Goal: Task Accomplishment & Management: Use online tool/utility

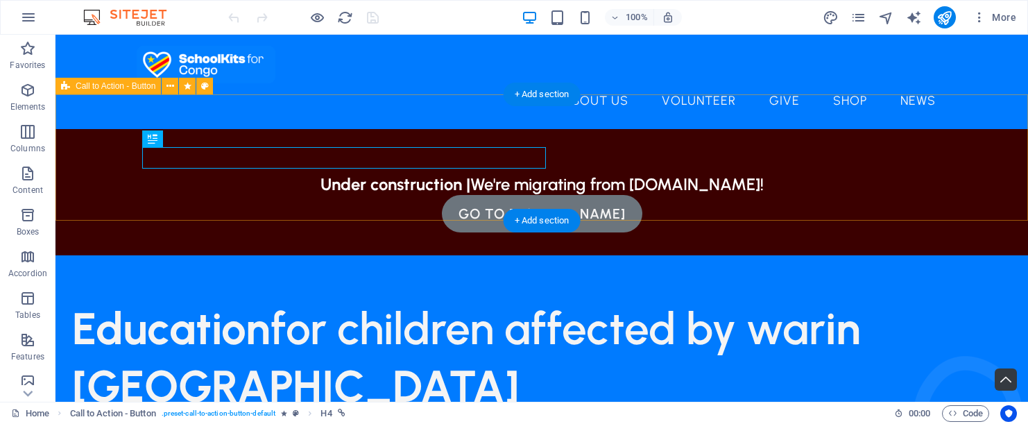
click at [632, 178] on div "Under construction | We're migrating from bonvolo.net! go to bonvolo.net" at bounding box center [542, 192] width 973 height 126
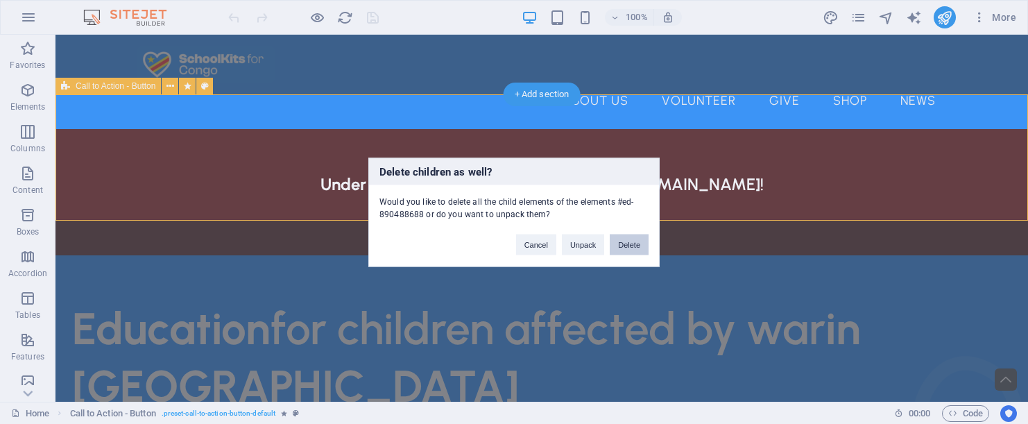
click at [629, 243] on button "Delete" at bounding box center [629, 244] width 39 height 21
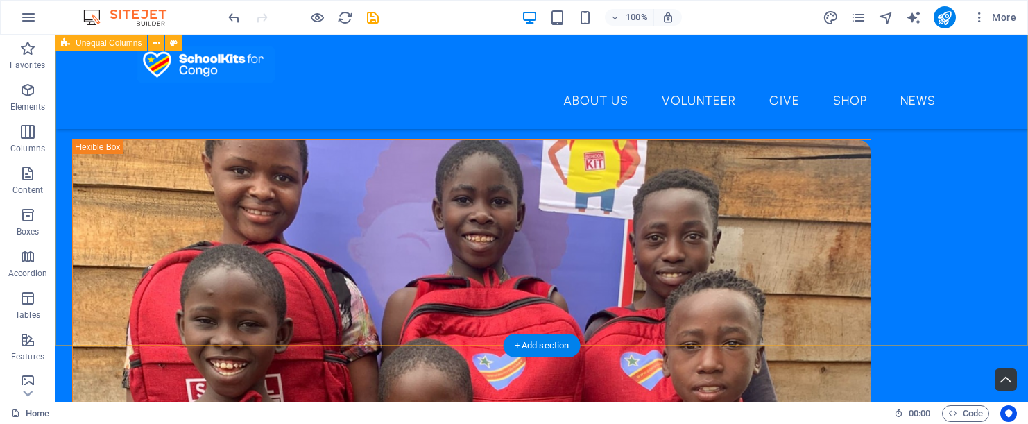
scroll to position [347, 0]
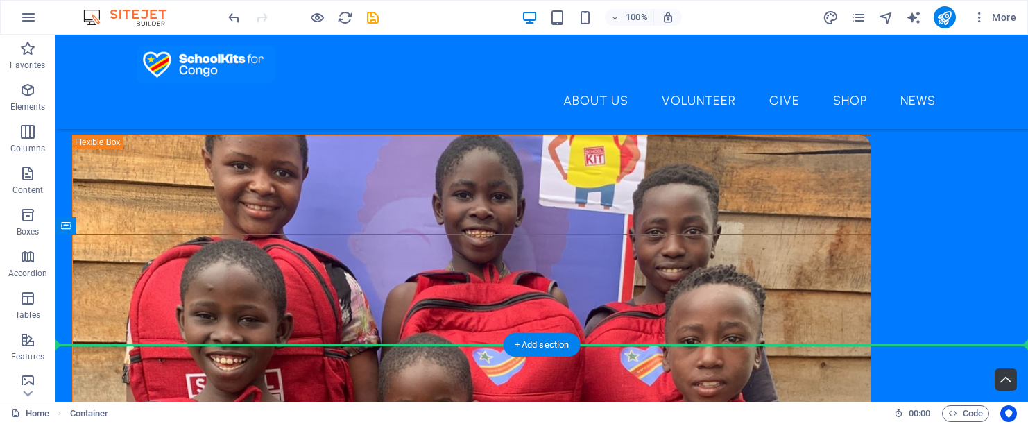
drag, startPoint x: 635, startPoint y: 313, endPoint x: 674, endPoint y: 257, distance: 68.7
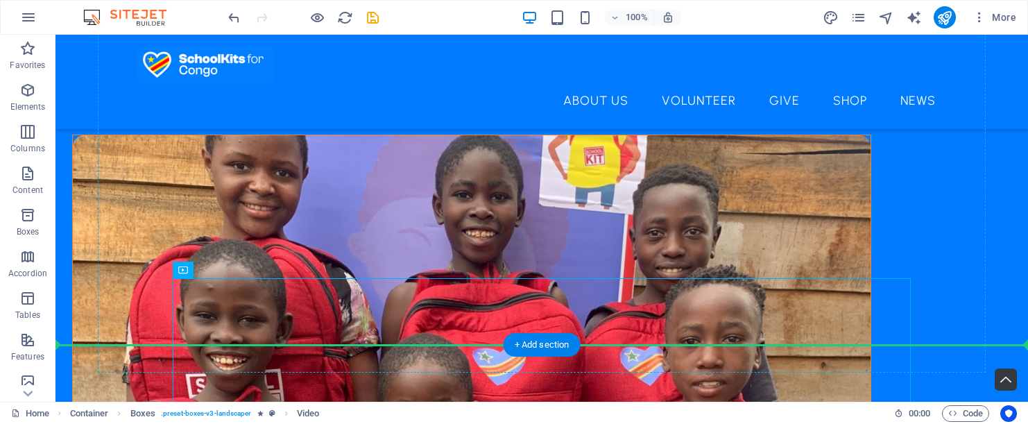
drag, startPoint x: 665, startPoint y: 304, endPoint x: 708, endPoint y: 114, distance: 194.2
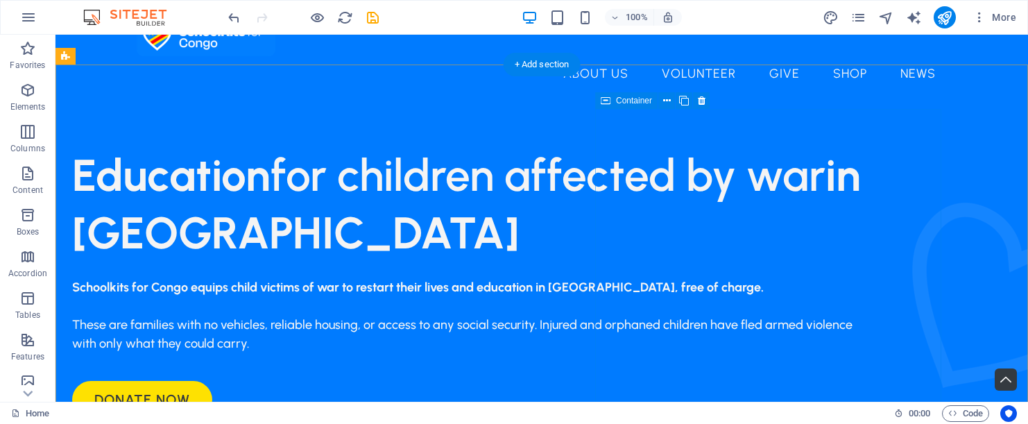
scroll to position [30, 0]
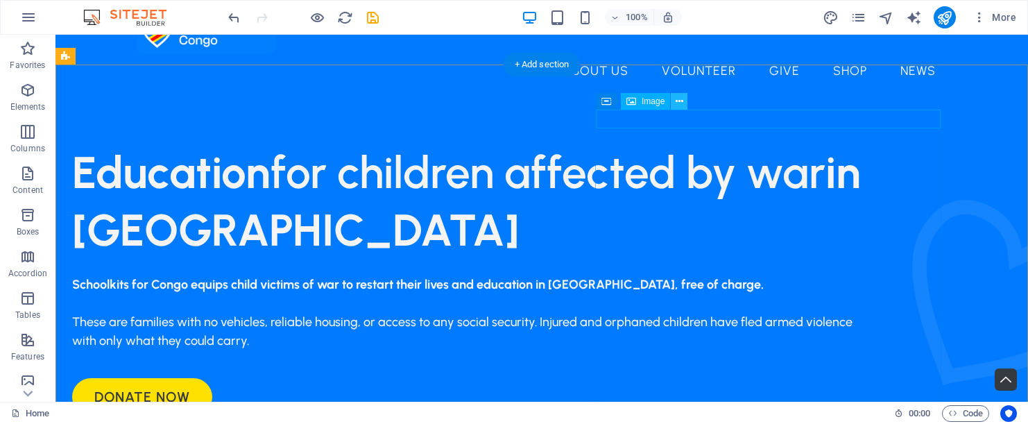
click at [681, 102] on icon at bounding box center [680, 101] width 8 height 15
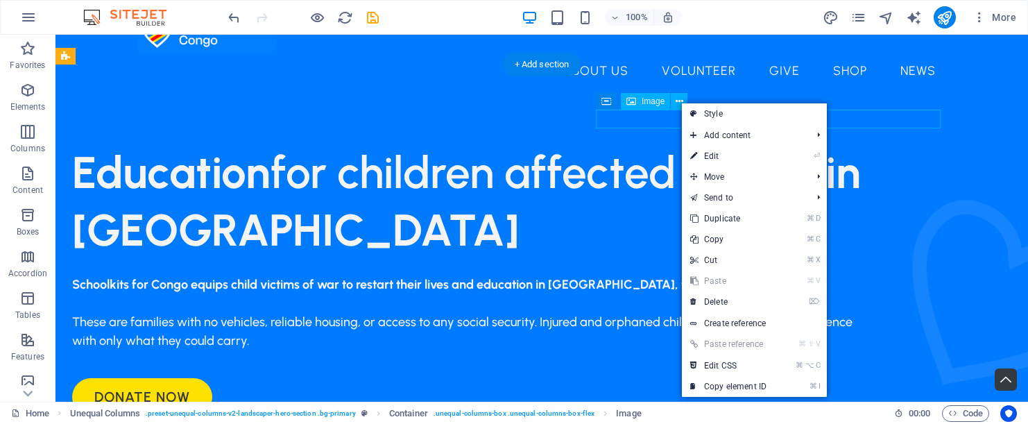
click at [655, 101] on span "Image" at bounding box center [653, 101] width 23 height 8
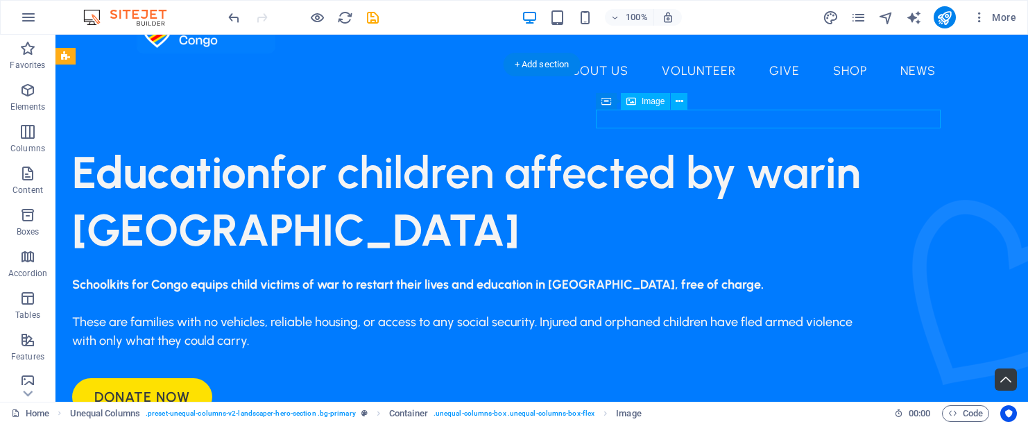
click at [655, 101] on span "Image" at bounding box center [653, 101] width 23 height 8
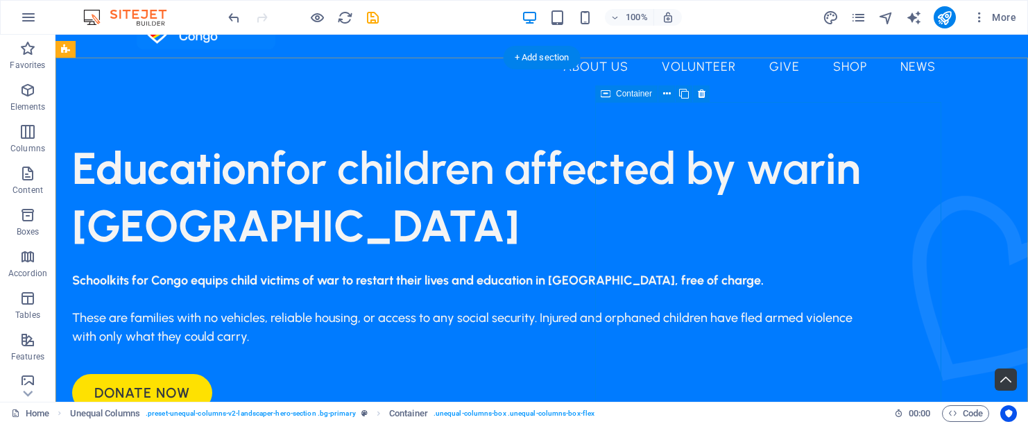
scroll to position [40, 0]
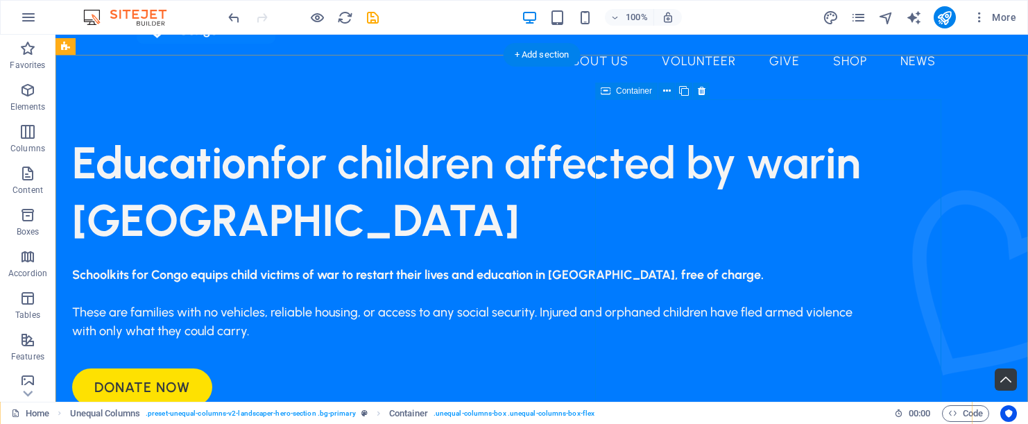
click at [676, 94] on icon at bounding box center [680, 92] width 8 height 15
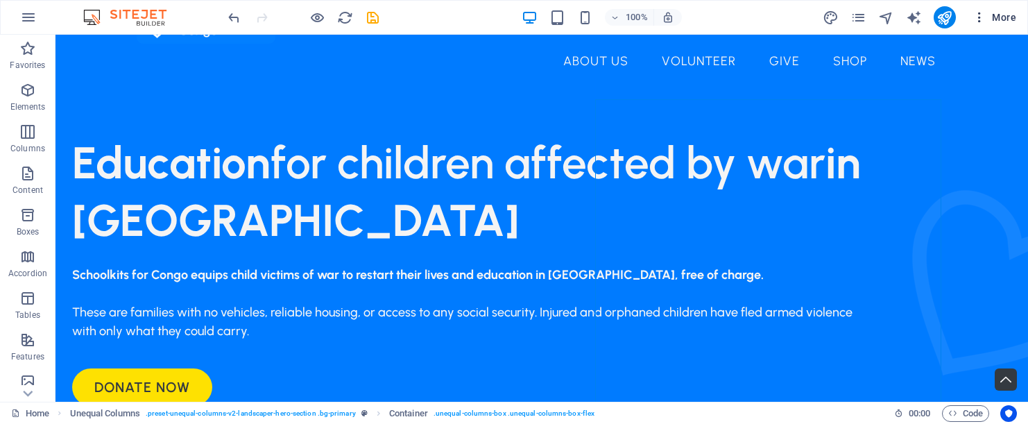
click at [1006, 19] on span "More" at bounding box center [995, 17] width 44 height 14
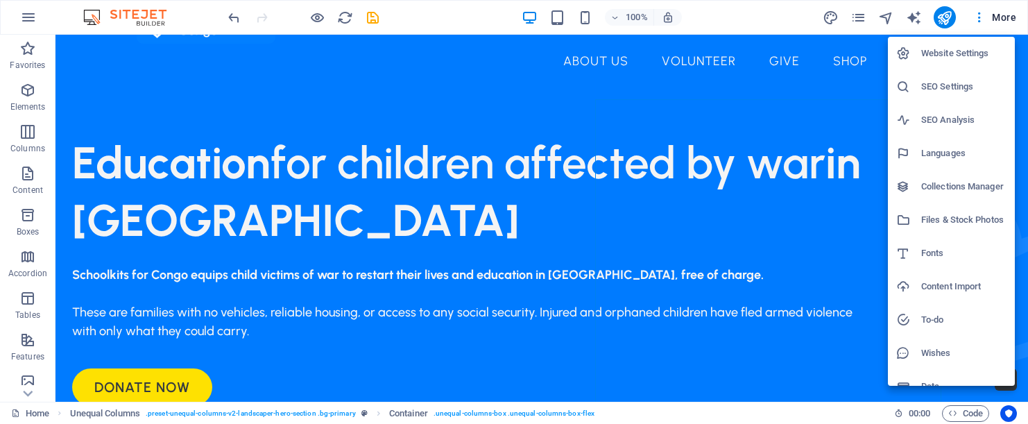
click at [950, 21] on div at bounding box center [514, 212] width 1028 height 424
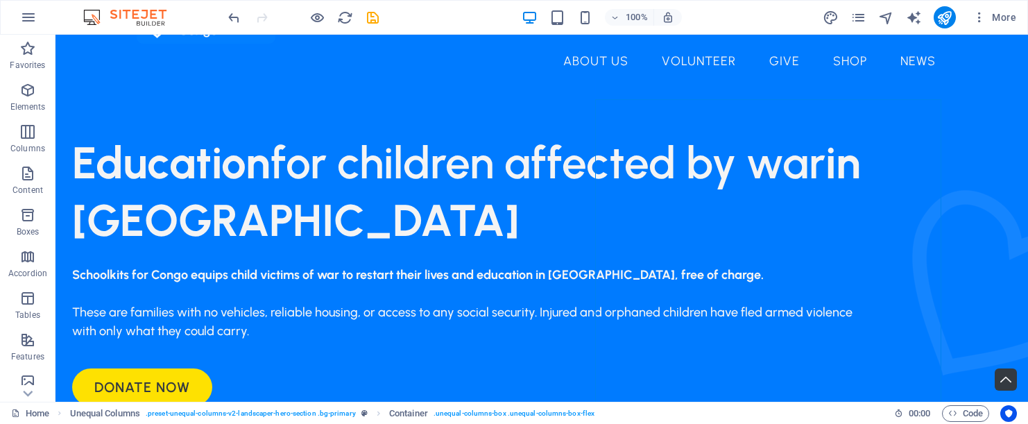
click at [950, 21] on icon "publish" at bounding box center [945, 18] width 16 height 16
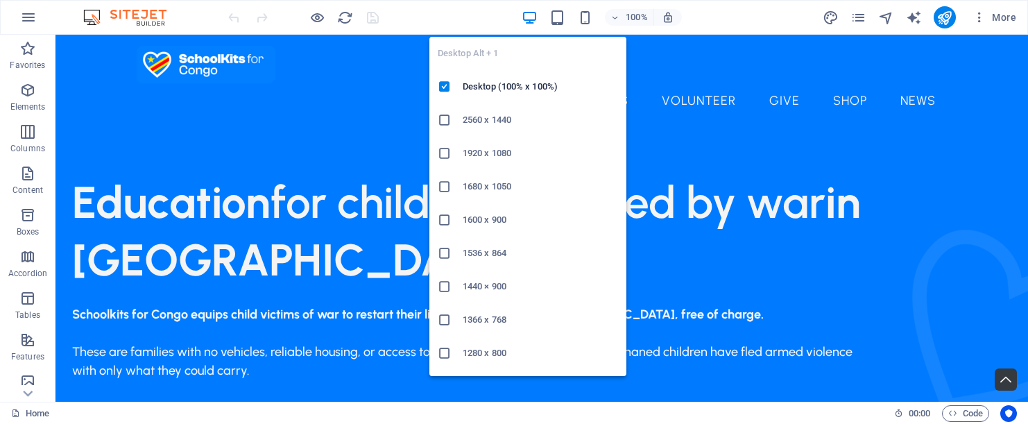
click at [532, 17] on icon "button" at bounding box center [530, 18] width 16 height 16
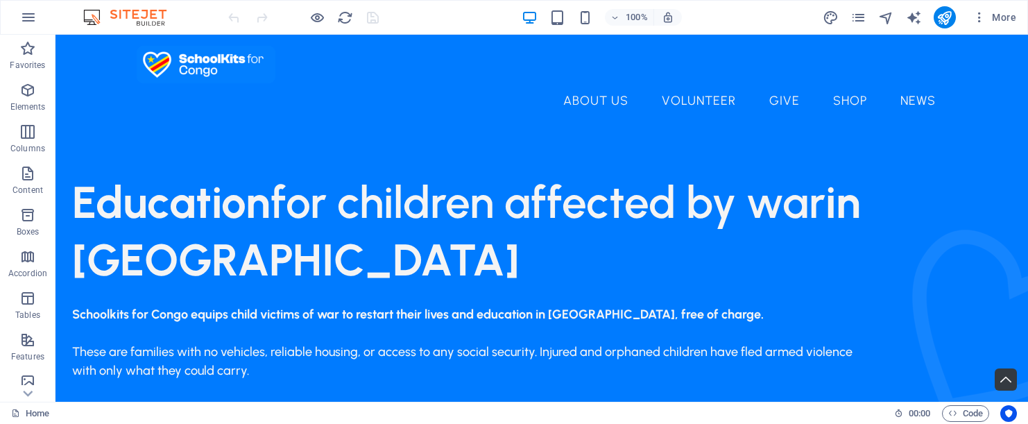
click at [484, 19] on div "100% More" at bounding box center [623, 17] width 796 height 22
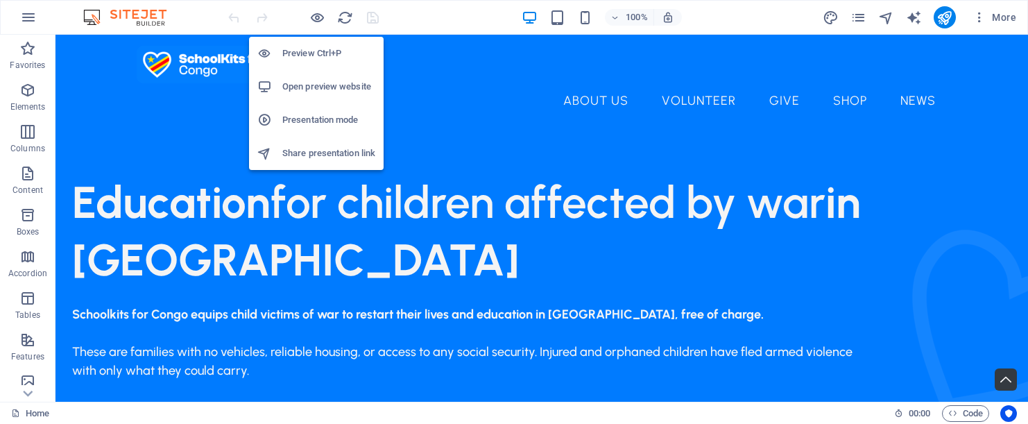
click at [321, 52] on h6 "Preview Ctrl+P" at bounding box center [328, 53] width 93 height 17
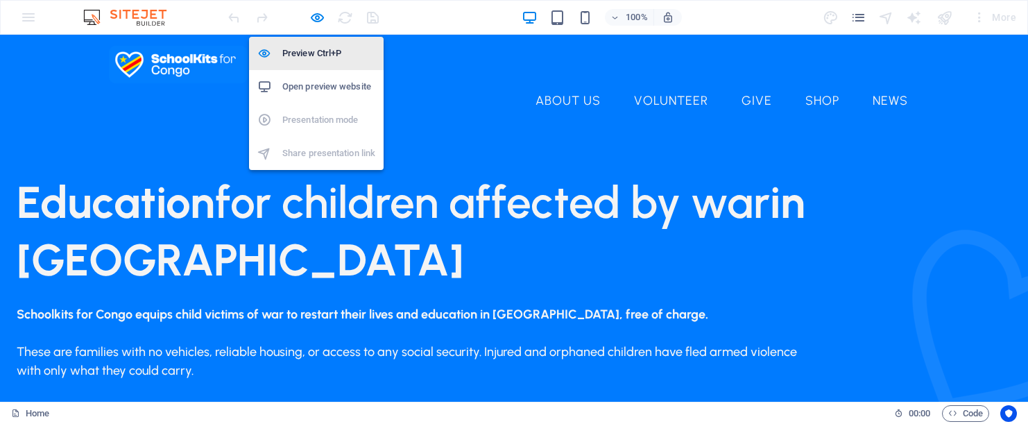
click at [318, 53] on h6 "Preview Ctrl+P" at bounding box center [328, 53] width 93 height 17
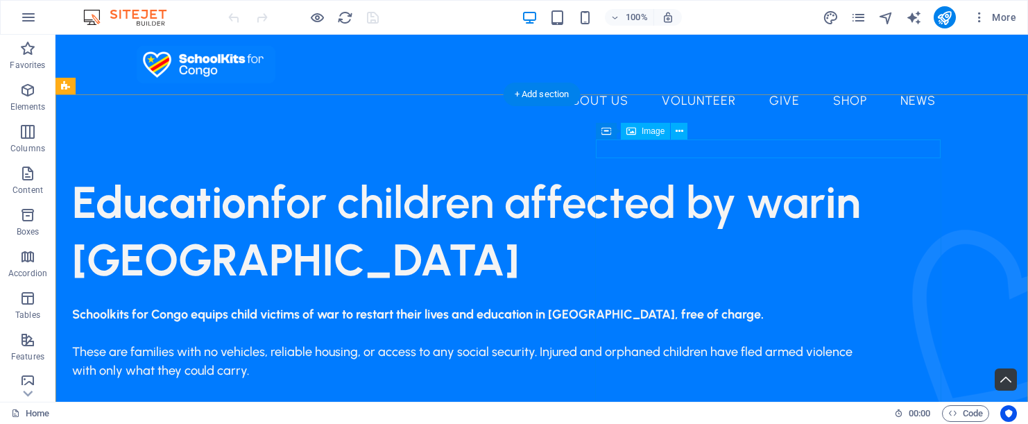
click at [640, 130] on div "Image" at bounding box center [645, 131] width 49 height 17
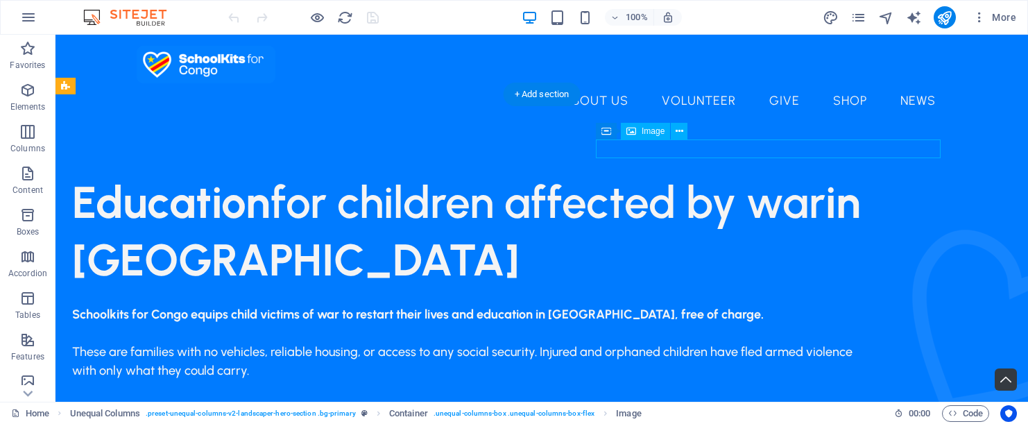
click at [640, 130] on div "Image" at bounding box center [645, 131] width 49 height 17
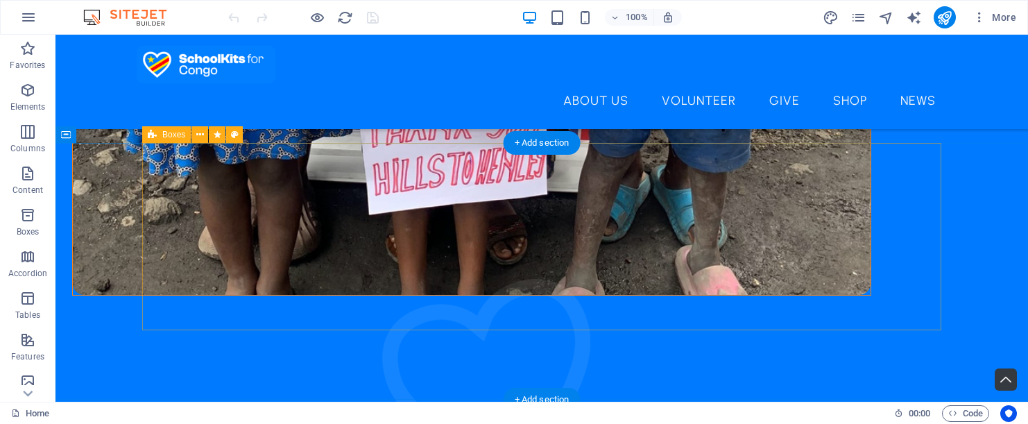
scroll to position [989, 0]
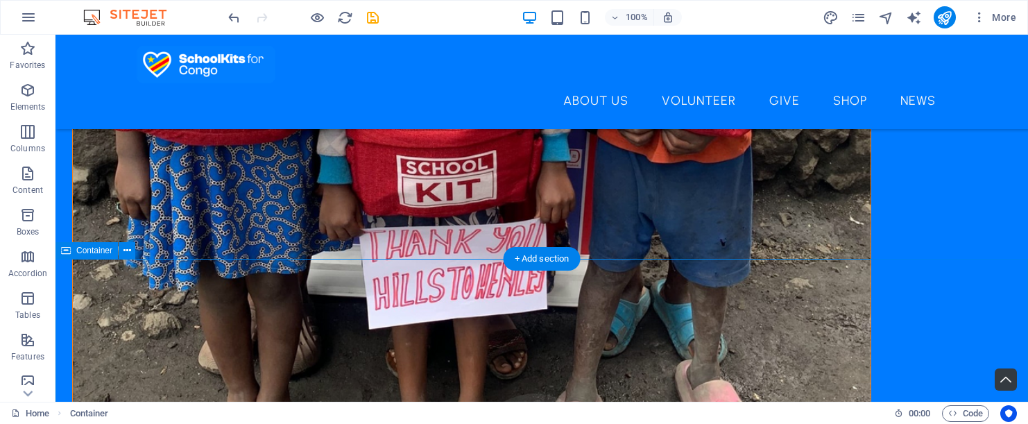
scroll to position [870, 0]
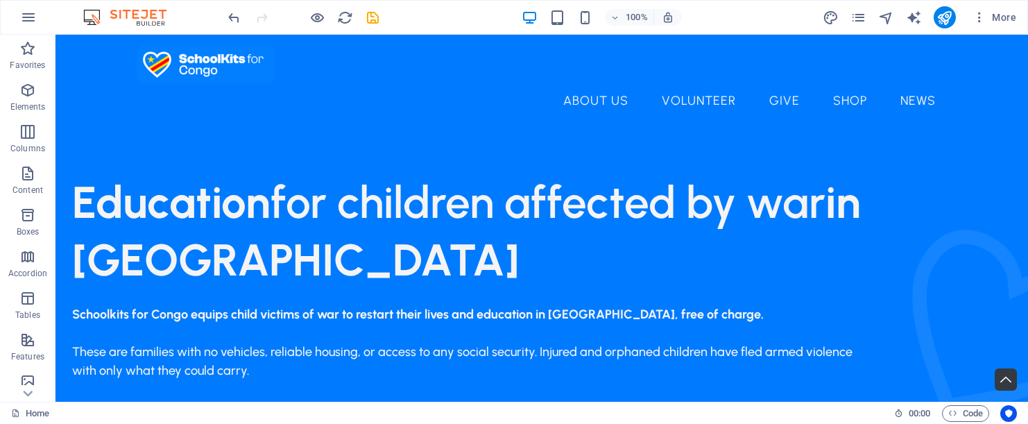
scroll to position [0, 0]
click at [306, 44] on span "Menu" at bounding box center [306, 43] width 21 height 8
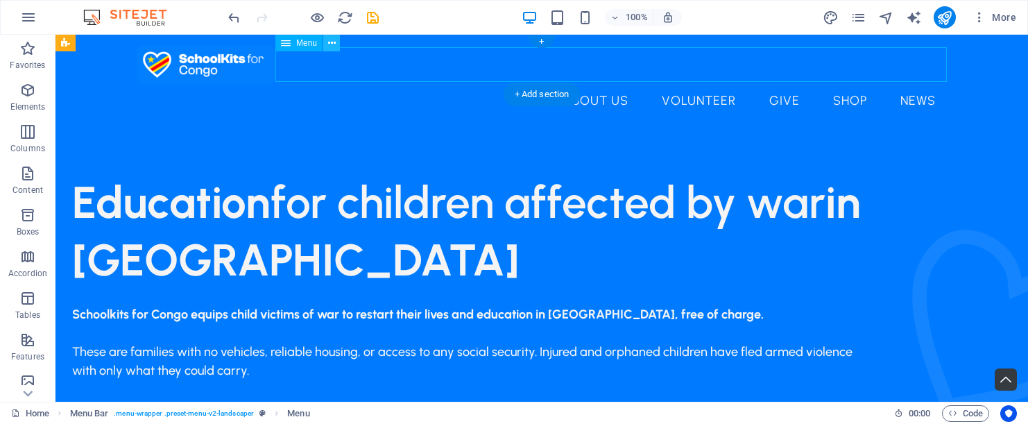
click at [332, 44] on icon at bounding box center [332, 43] width 8 height 15
click at [327, 239] on div "Education for children affected by war in [GEOGRAPHIC_DATA]" at bounding box center [471, 230] width 799 height 115
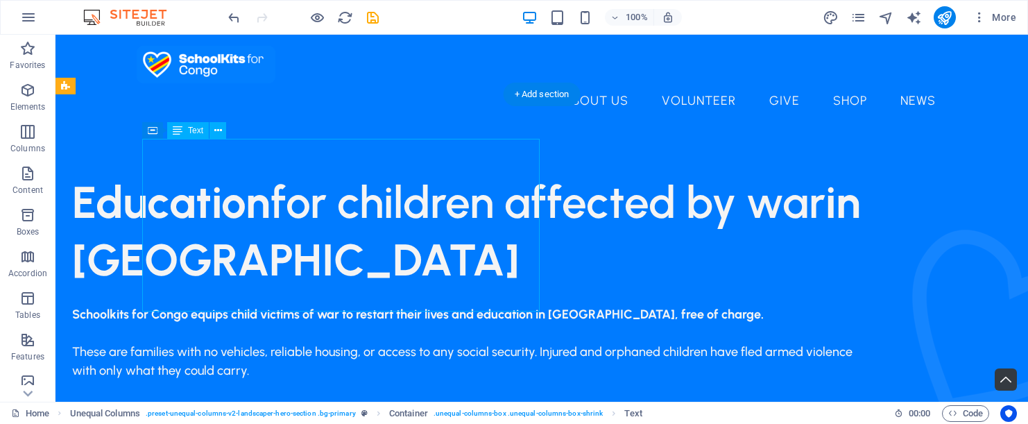
click at [155, 181] on div "Education for children affected by war in [GEOGRAPHIC_DATA]" at bounding box center [471, 230] width 799 height 115
click at [149, 178] on div "Education for children affected by war in [GEOGRAPHIC_DATA]" at bounding box center [471, 230] width 799 height 115
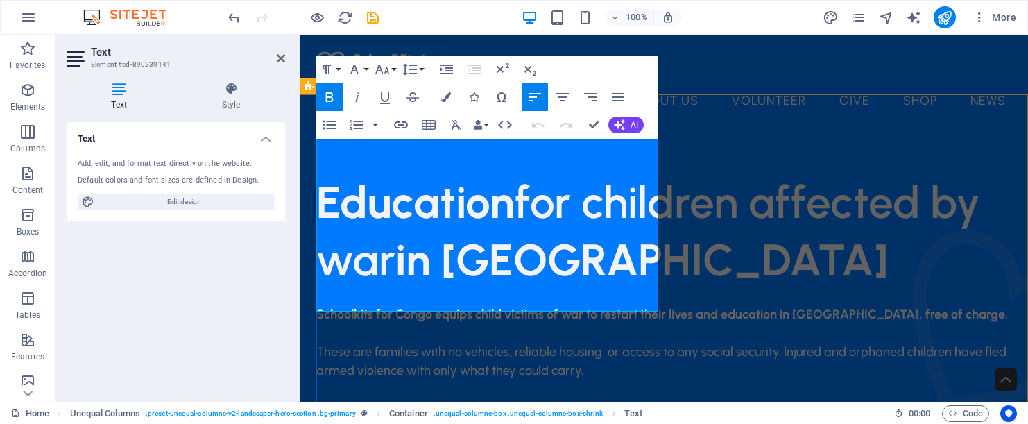
click at [336, 176] on strong "Education" at bounding box center [415, 202] width 198 height 53
drag, startPoint x: 336, startPoint y: 166, endPoint x: 318, endPoint y: 166, distance: 18.7
click at [318, 176] on strong "Education" at bounding box center [415, 202] width 198 height 53
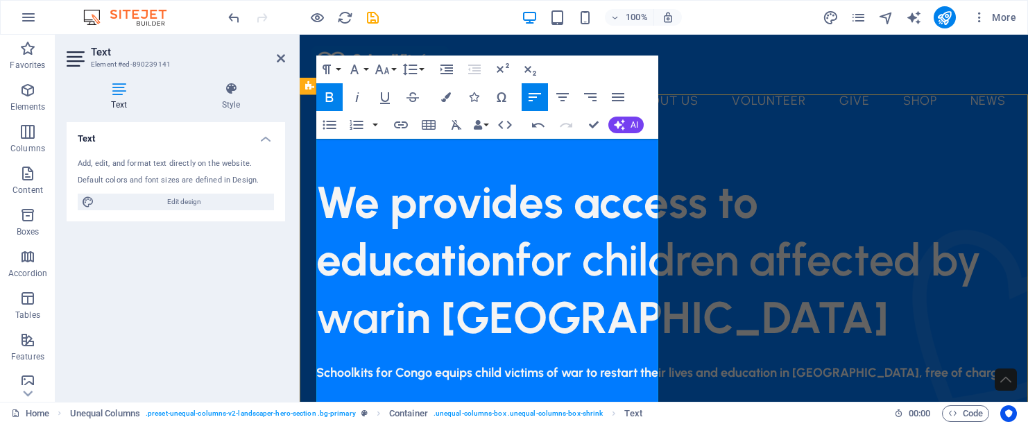
scroll to position [9, 0]
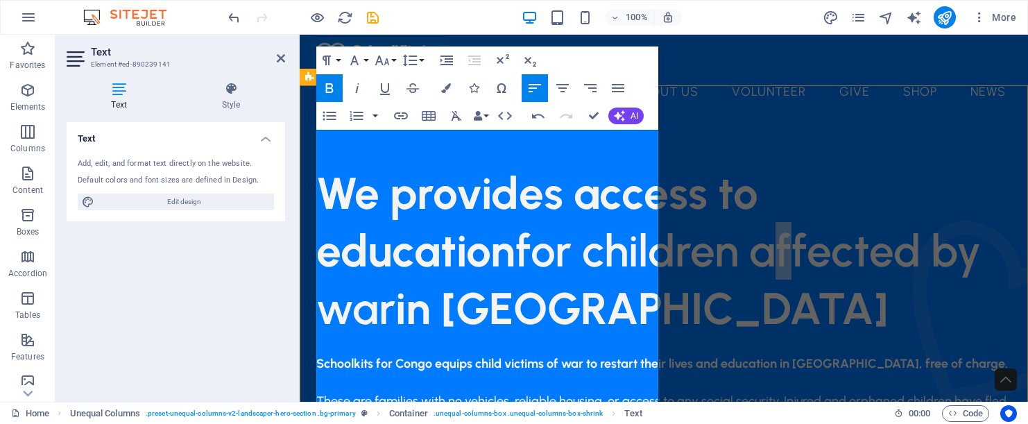
drag, startPoint x: 490, startPoint y: 336, endPoint x: 511, endPoint y: 343, distance: 22.6
click at [511, 335] on span "We provides access to e ducation for children affected by war in [GEOGRAPHIC_DA…" at bounding box center [648, 251] width 665 height 169
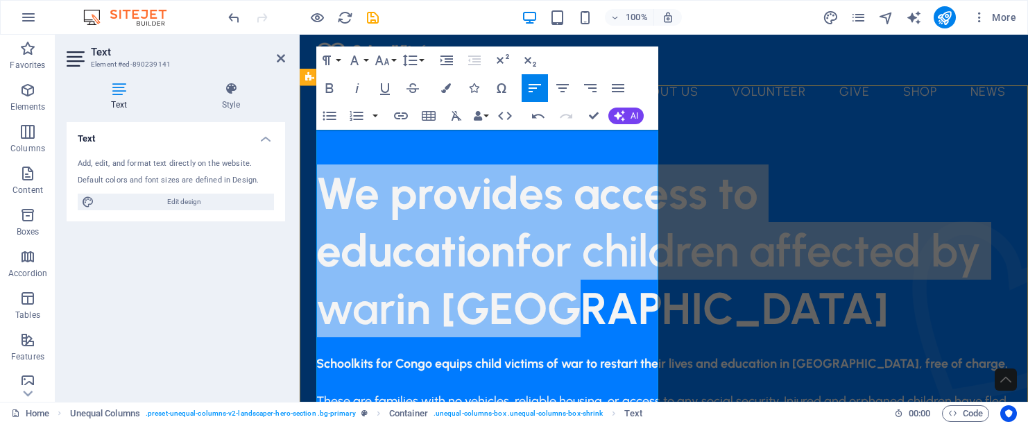
drag, startPoint x: 321, startPoint y: 153, endPoint x: 652, endPoint y: 382, distance: 403.4
click at [652, 338] on h1 "We provides access to e ducation for children affected by war in [GEOGRAPHIC_DA…" at bounding box center [663, 250] width 695 height 173
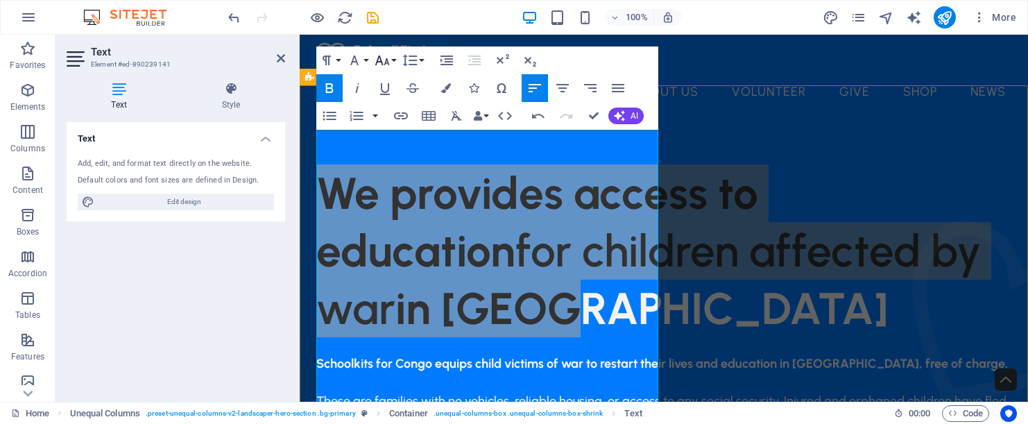
click at [381, 62] on icon "button" at bounding box center [382, 61] width 15 height 10
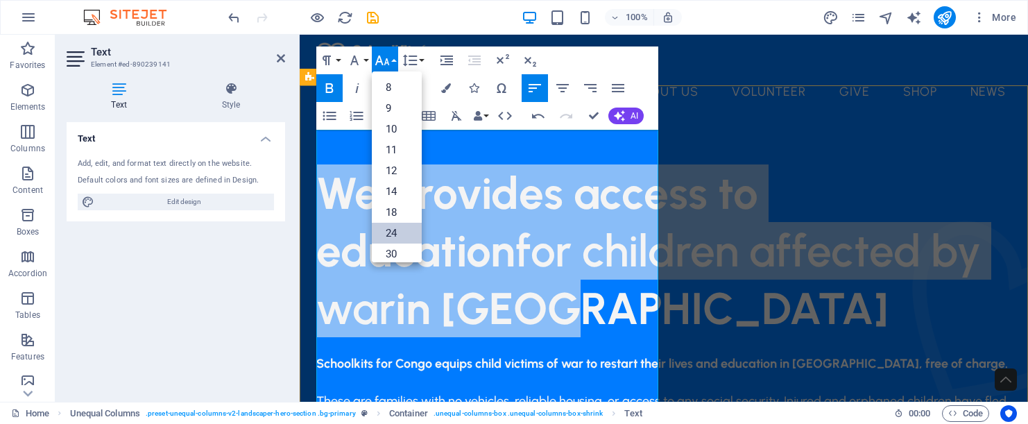
click at [396, 225] on link "24" at bounding box center [397, 233] width 50 height 21
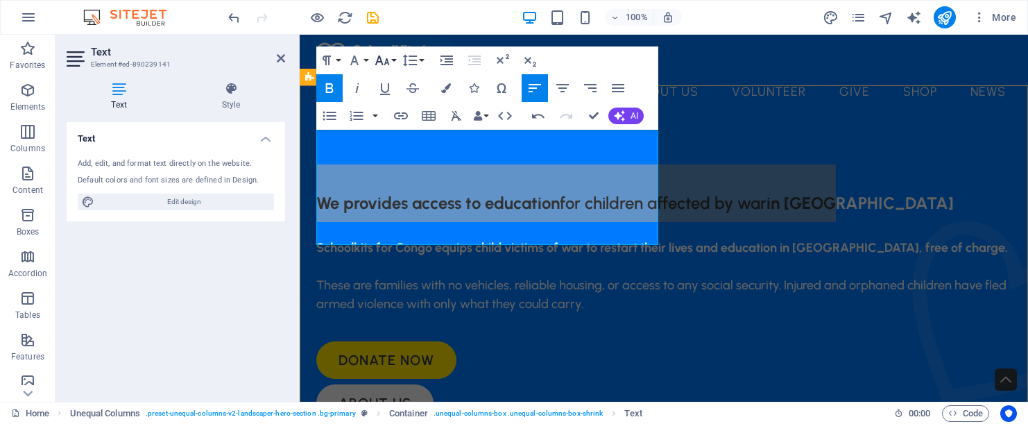
click at [392, 62] on button "Font Size" at bounding box center [385, 60] width 26 height 28
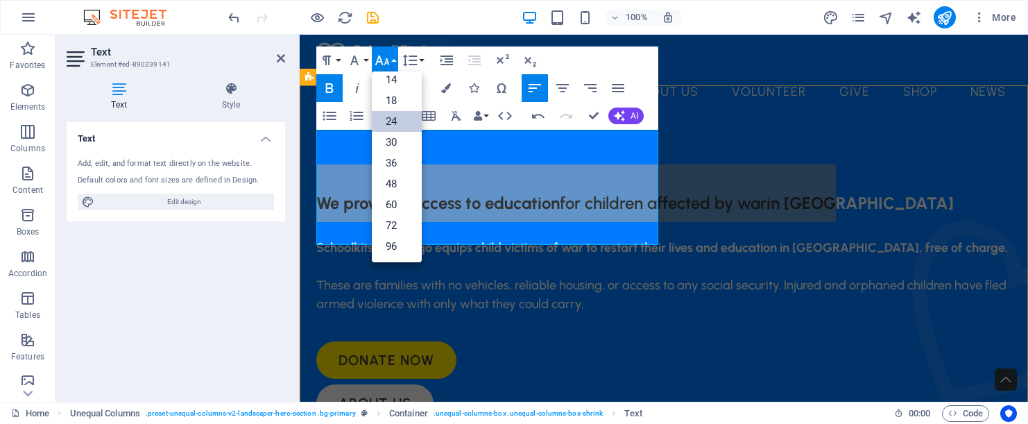
scroll to position [112, 0]
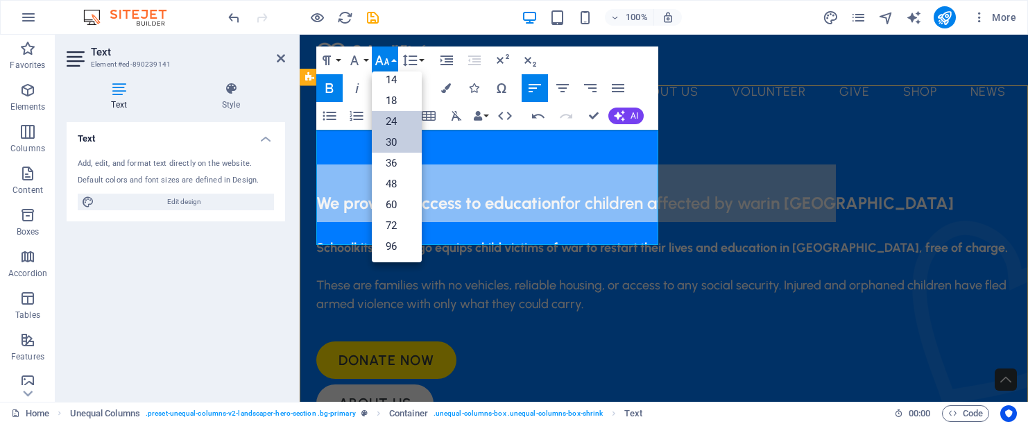
click at [386, 147] on link "30" at bounding box center [397, 142] width 50 height 21
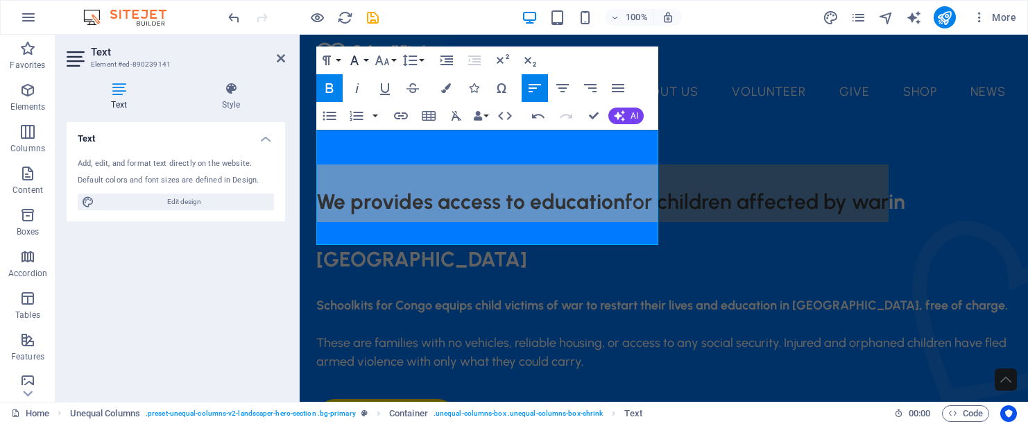
click at [357, 63] on icon "button" at bounding box center [354, 61] width 8 height 10
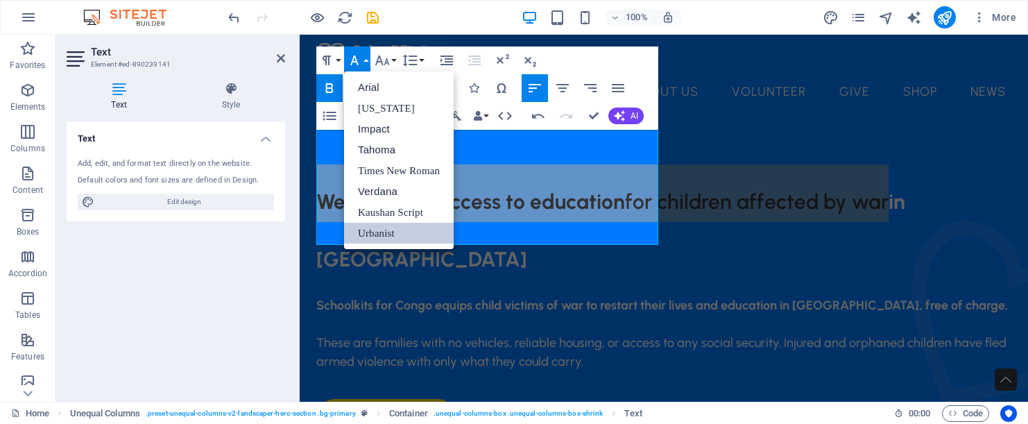
scroll to position [0, 0]
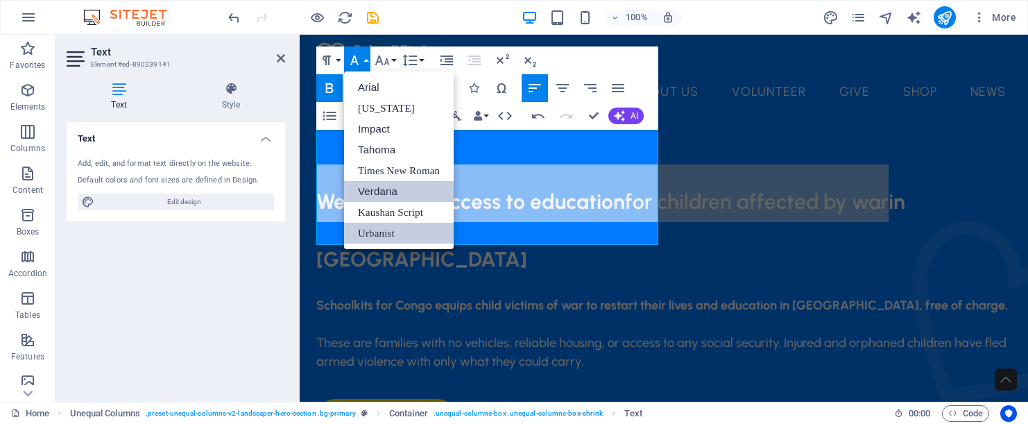
click at [378, 191] on link "Verdana" at bounding box center [399, 191] width 110 height 21
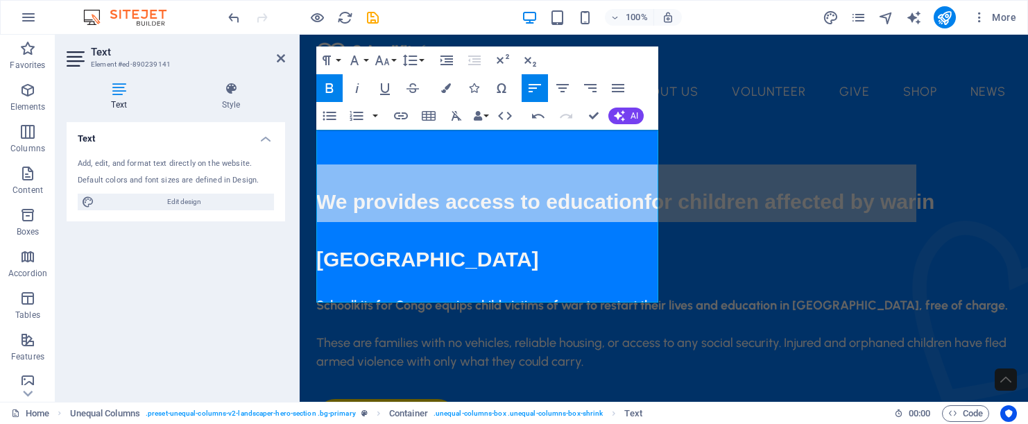
click at [459, 190] on span "We provides access to education" at bounding box center [480, 201] width 328 height 23
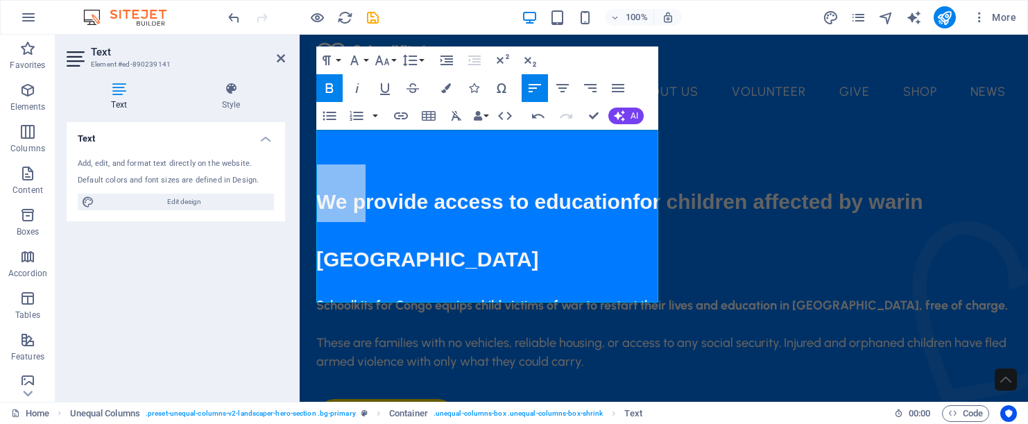
drag, startPoint x: 372, startPoint y: 169, endPoint x: 316, endPoint y: 171, distance: 55.5
click at [316, 190] on span "We provide access to education" at bounding box center [474, 201] width 316 height 23
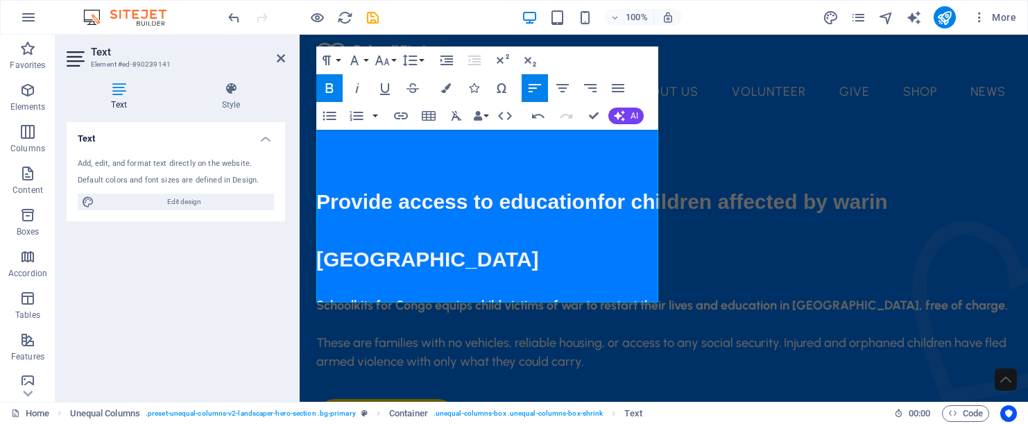
click at [405, 190] on span "Provide access to education" at bounding box center [456, 201] width 281 height 23
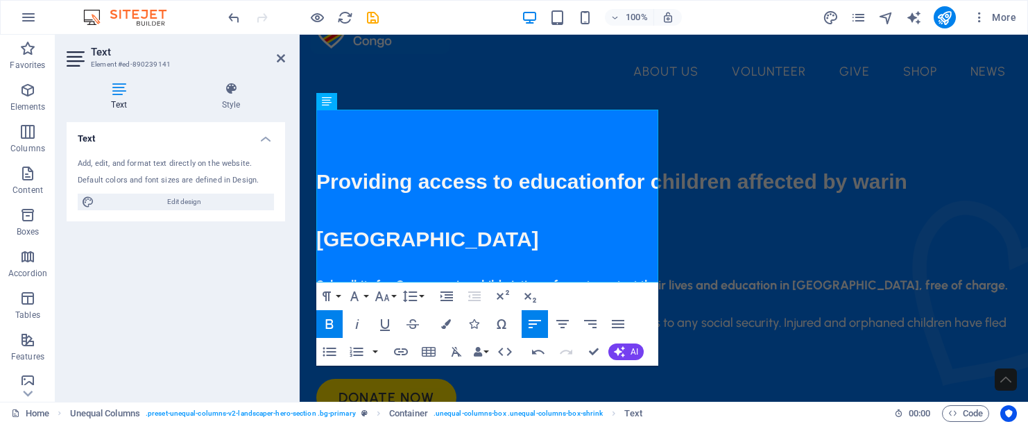
scroll to position [31, 0]
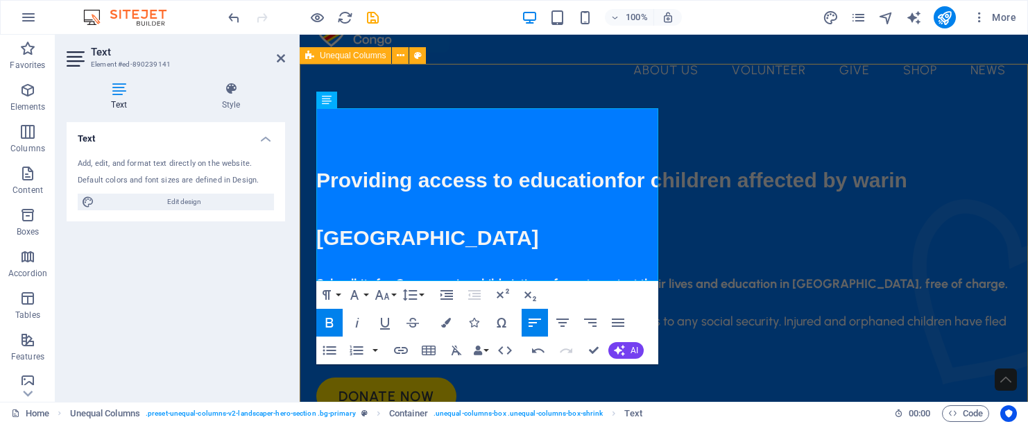
drag, startPoint x: 502, startPoint y: 259, endPoint x: 312, endPoint y: 257, distance: 189.4
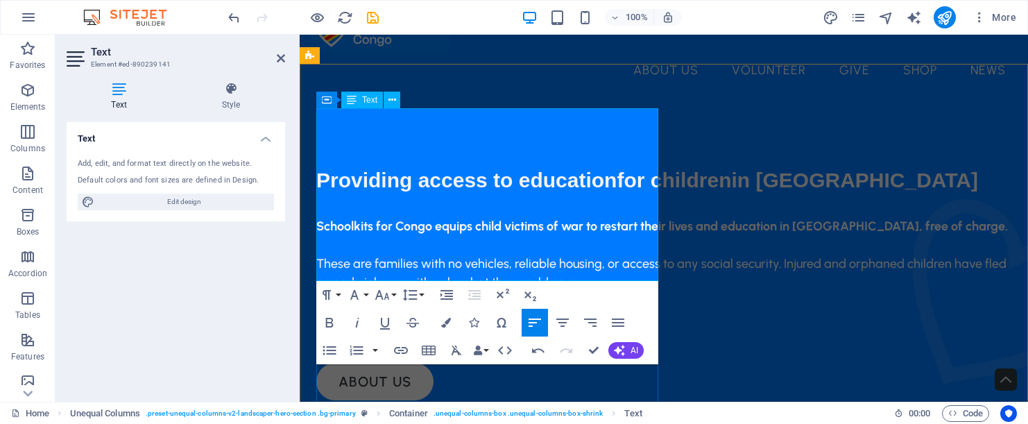
click at [731, 191] on span "in [GEOGRAPHIC_DATA]" at bounding box center [854, 180] width 247 height 23
click at [616, 196] on h1 "Providing access to education for children in [GEOGRAPHIC_DATA]" at bounding box center [663, 172] width 695 height 58
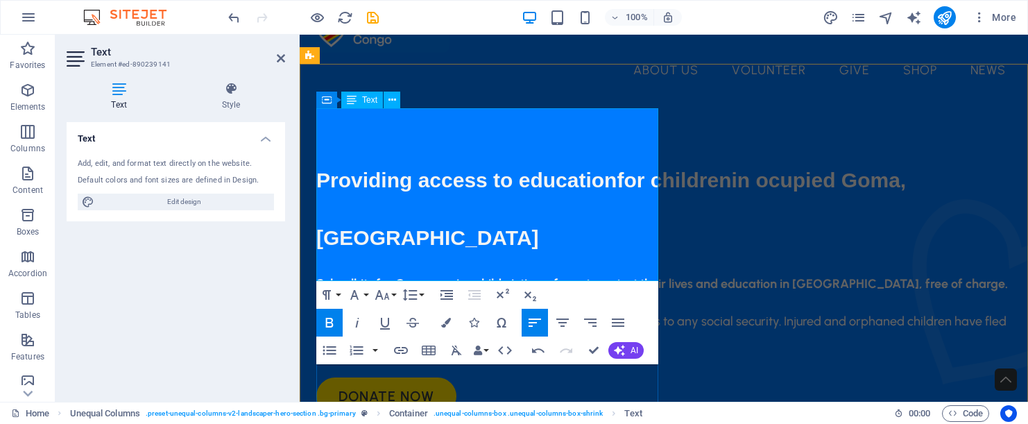
drag, startPoint x: 576, startPoint y: 260, endPoint x: 568, endPoint y: 260, distance: 8.3
click at [568, 258] on h1 "Providing access to education for children in ocupied [GEOGRAPHIC_DATA], [GEOGR…" at bounding box center [663, 200] width 695 height 115
click at [496, 249] on span "in ocupied [GEOGRAPHIC_DATA], [GEOGRAPHIC_DATA]" at bounding box center [611, 209] width 590 height 80
click at [617, 258] on h1 "Providing access to education for children in ocupied [GEOGRAPHIC_DATA], [GEOGR…" at bounding box center [663, 200] width 695 height 115
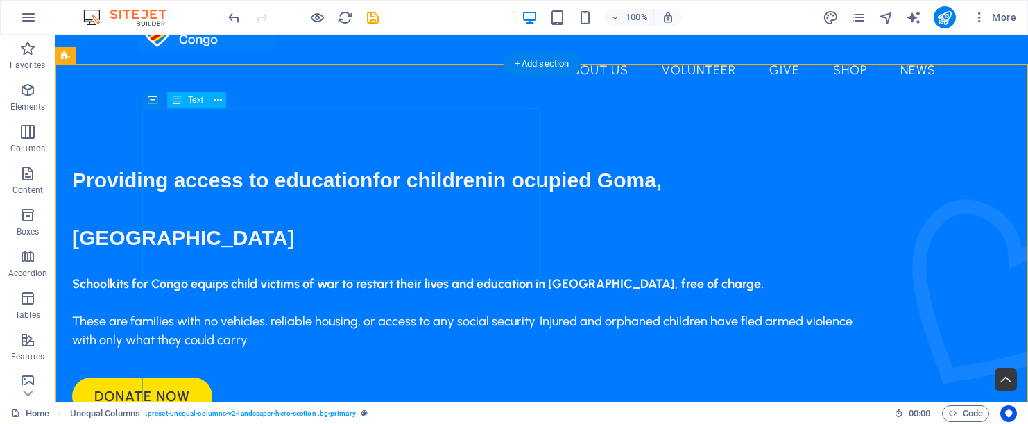
click at [200, 256] on div "Providing access to education for children in ocupied [GEOGRAPHIC_DATA], [GEOGR…" at bounding box center [471, 200] width 799 height 115
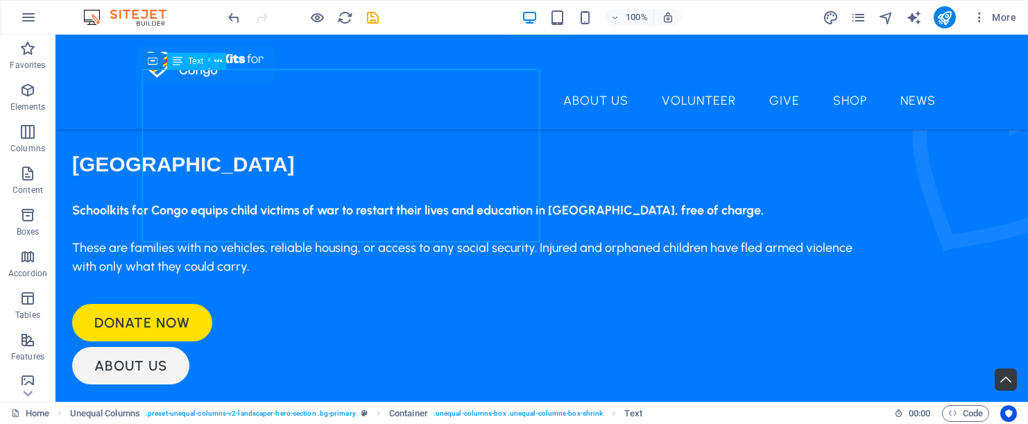
scroll to position [73, 0]
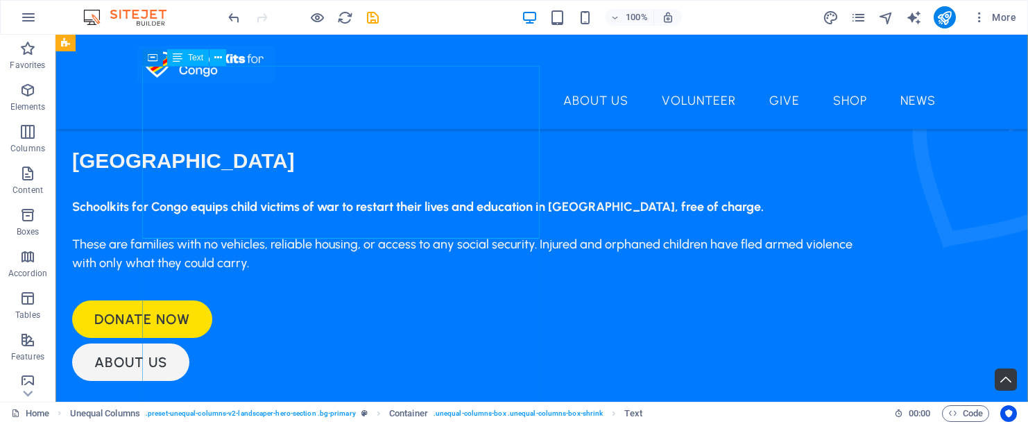
click at [270, 181] on div "Providing access to education for children in ocupied [GEOGRAPHIC_DATA], [GEOGR…" at bounding box center [471, 123] width 799 height 115
click at [268, 181] on div "Providing access to education for children in ocupied [GEOGRAPHIC_DATA], [GEOGR…" at bounding box center [471, 123] width 799 height 115
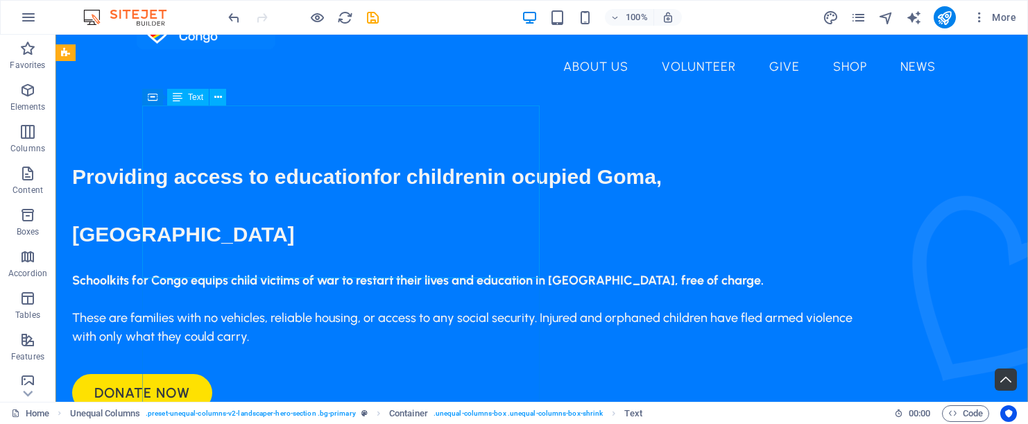
scroll to position [33, 0]
click at [192, 99] on span "Text" at bounding box center [195, 97] width 15 height 8
click at [156, 99] on icon at bounding box center [153, 97] width 10 height 17
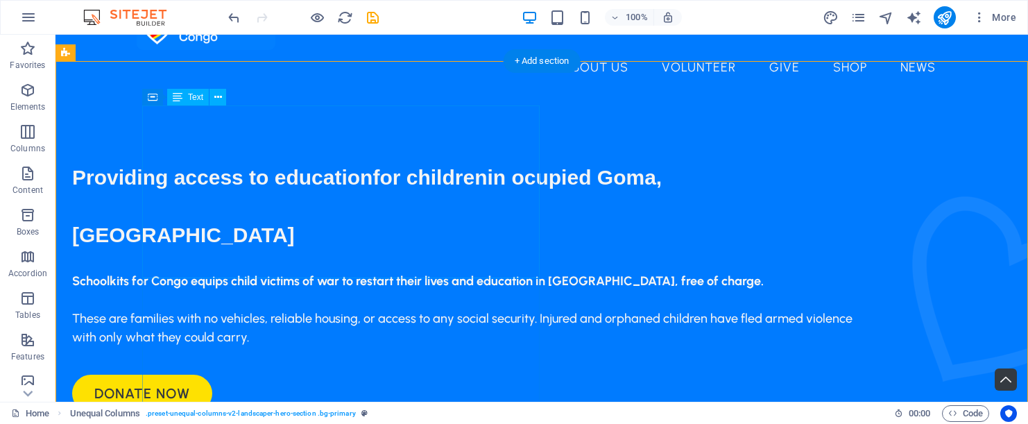
click at [193, 94] on span "Text" at bounding box center [195, 97] width 15 height 8
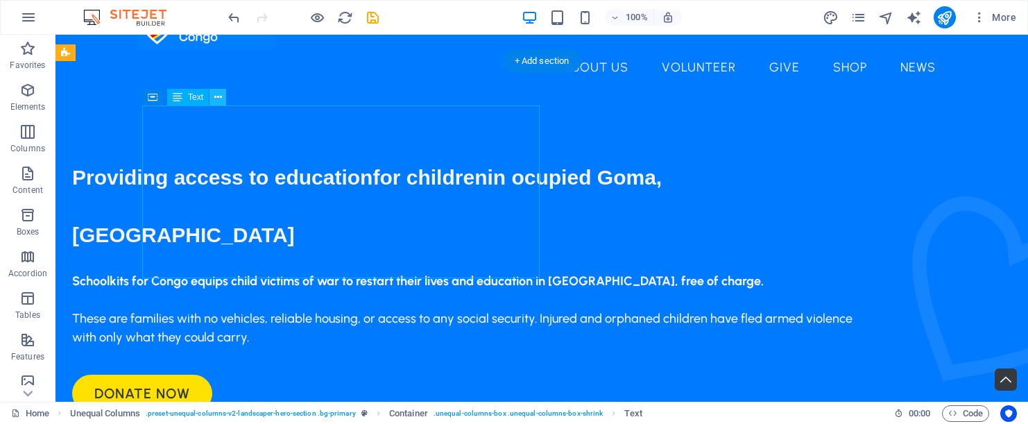
click at [214, 99] on icon at bounding box center [218, 97] width 8 height 15
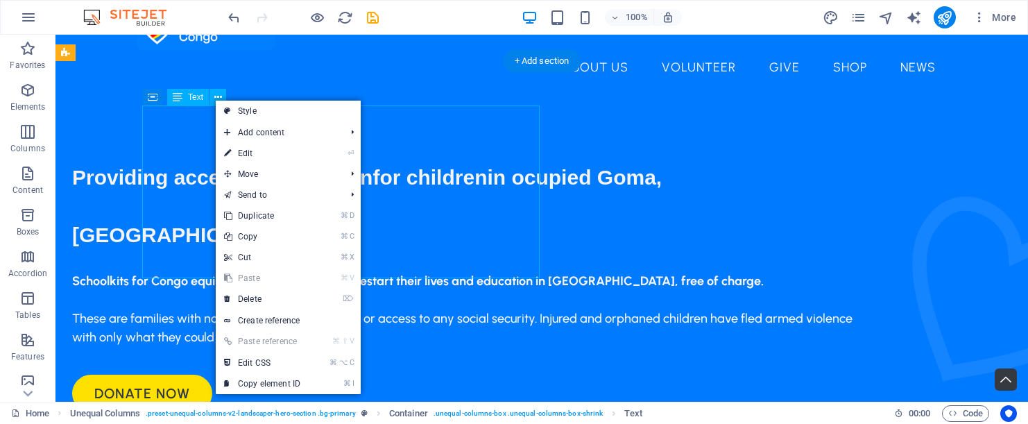
click at [201, 97] on span "Text" at bounding box center [195, 97] width 15 height 8
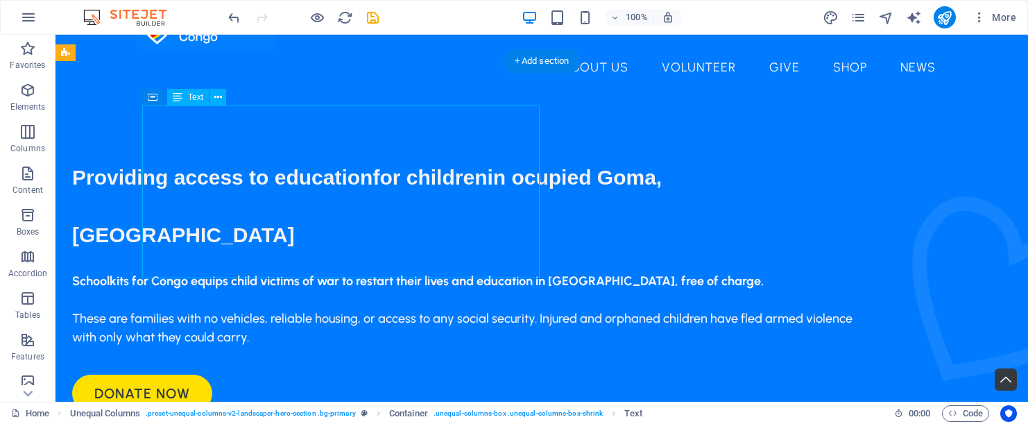
click at [201, 97] on span "Text" at bounding box center [195, 97] width 15 height 8
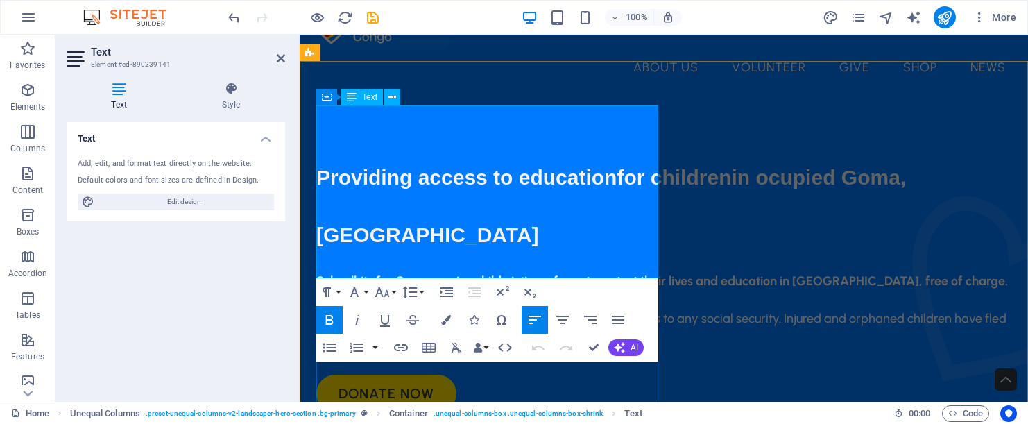
click at [608, 255] on h1 "Providing access to education for children in ocupied [GEOGRAPHIC_DATA], [GEOGR…" at bounding box center [663, 197] width 695 height 115
drag, startPoint x: 607, startPoint y: 263, endPoint x: 549, endPoint y: 260, distance: 58.3
click at [549, 255] on h1 "Providing access to education for children in ocupied [GEOGRAPHIC_DATA], [GEOGR…" at bounding box center [663, 197] width 695 height 115
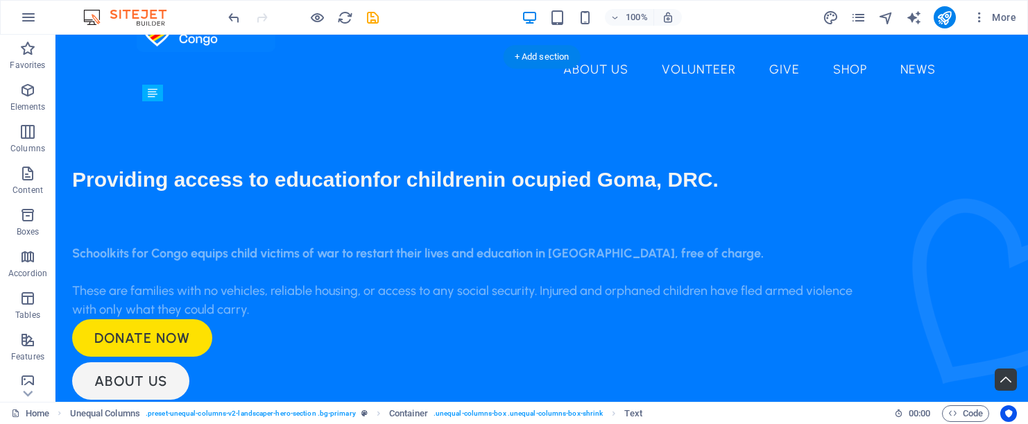
scroll to position [37, 0]
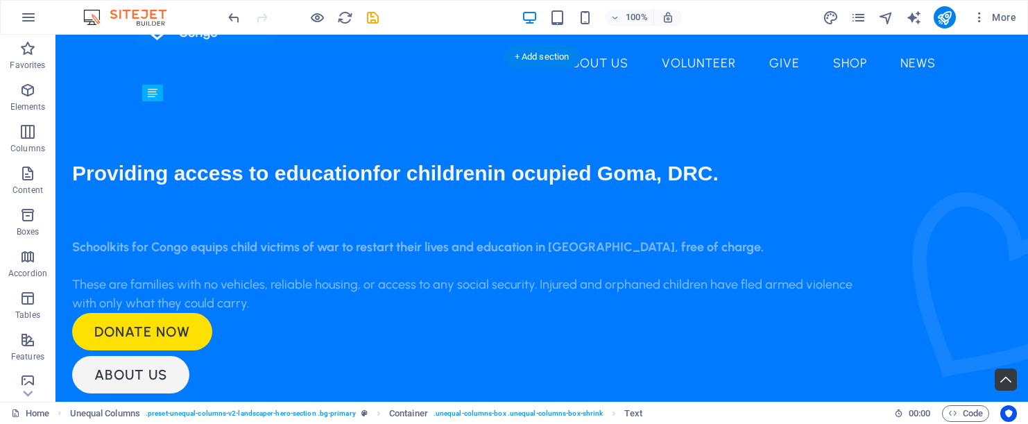
drag, startPoint x: 374, startPoint y: 358, endPoint x: 340, endPoint y: 324, distance: 48.1
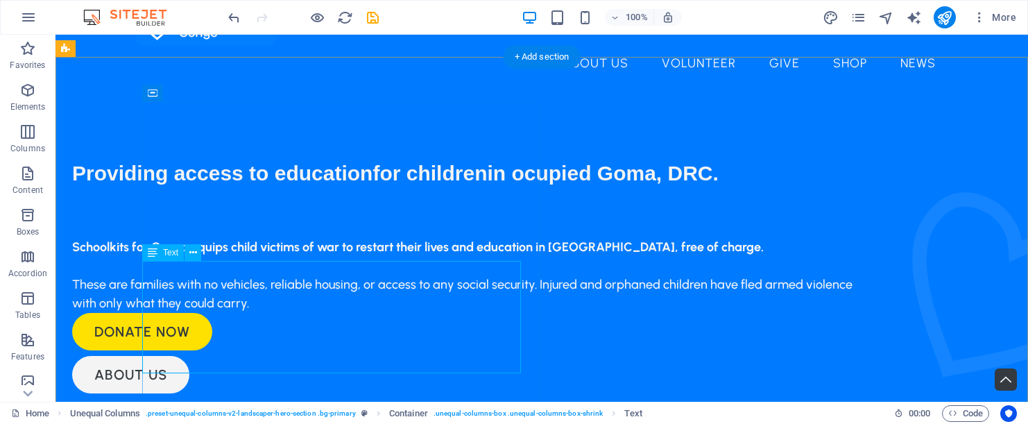
click at [340, 313] on div "Schoolkits for Congo equips child victims of war to restart their lives and edu…" at bounding box center [471, 275] width 799 height 75
drag, startPoint x: 340, startPoint y: 318, endPoint x: 340, endPoint y: 298, distance: 20.1
click at [340, 298] on div "Schoolkits for Congo equips child victims of war to restart their lives and edu…" at bounding box center [471, 275] width 799 height 75
click at [366, 210] on div at bounding box center [471, 202] width 799 height 17
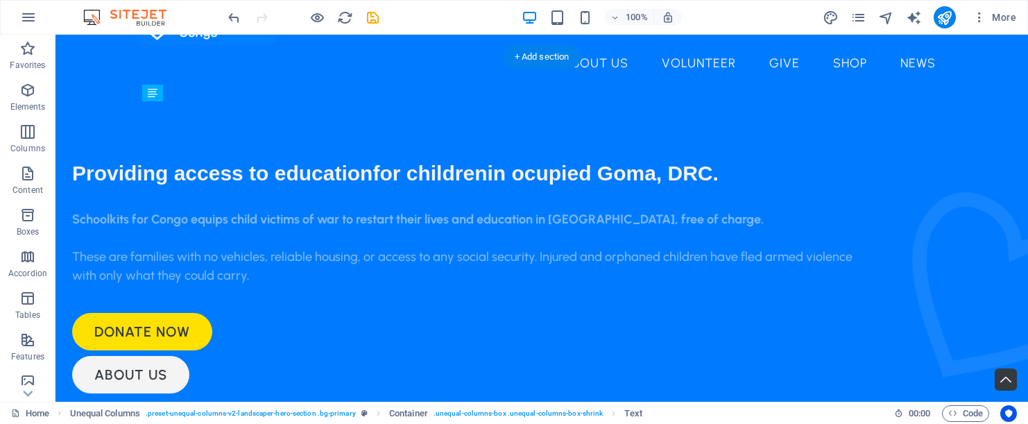
drag, startPoint x: 341, startPoint y: 271, endPoint x: 343, endPoint y: 252, distance: 18.8
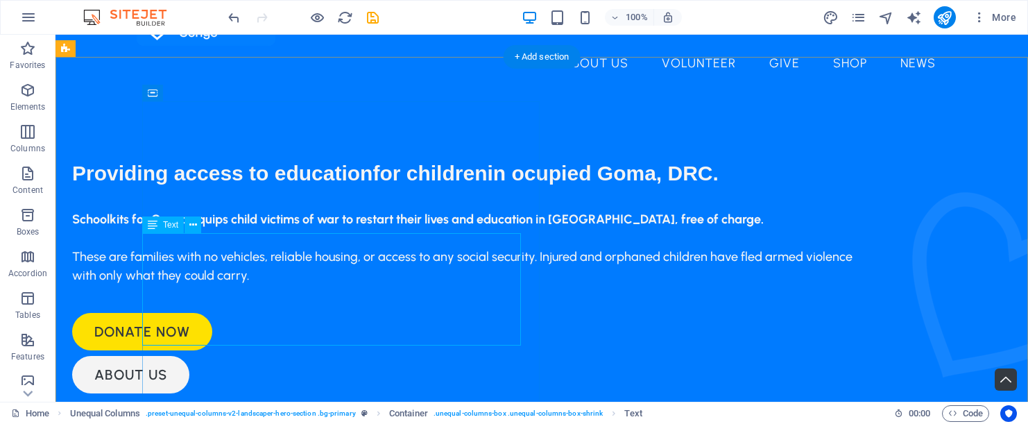
click at [367, 285] on div "Schoolkits for Congo equips child victims of war to restart their lives and edu…" at bounding box center [471, 247] width 799 height 75
click at [368, 285] on div "Schoolkits for Congo equips child victims of war to restart their lives and edu…" at bounding box center [471, 247] width 799 height 75
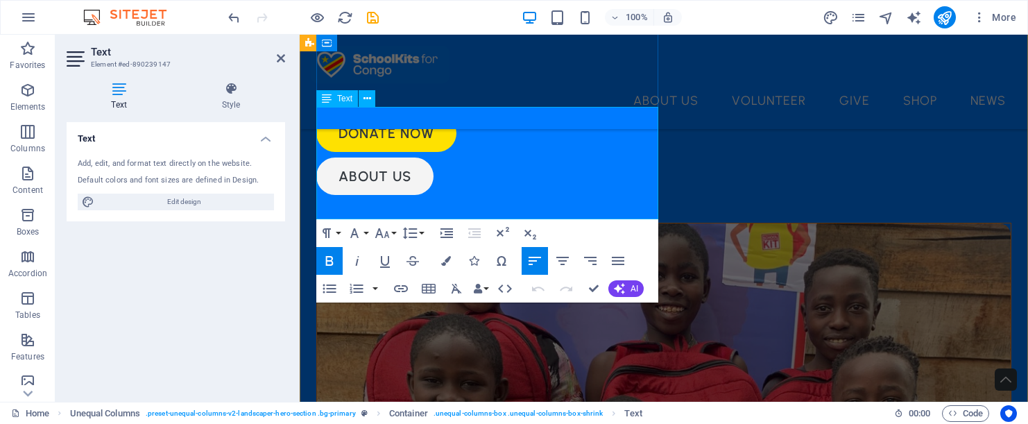
scroll to position [226, 0]
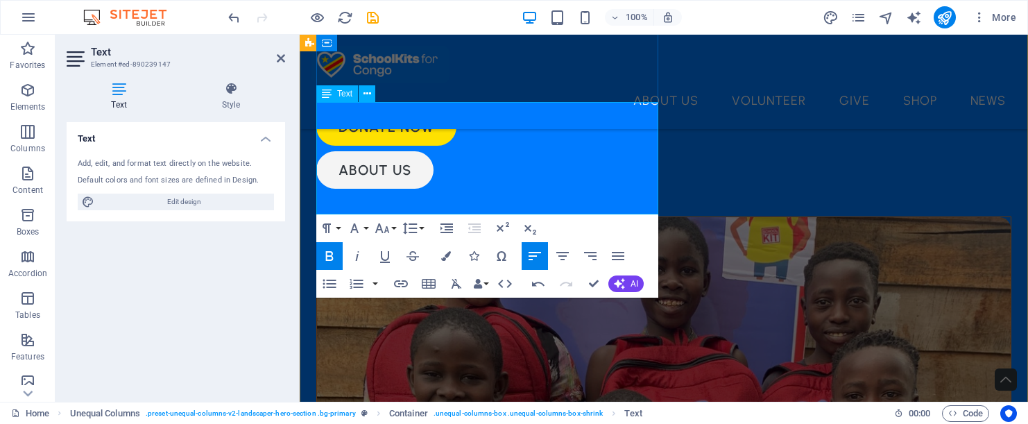
click at [587, 80] on p "These are families with no vehicles, reliable housing, or access to any social …" at bounding box center [663, 61] width 695 height 37
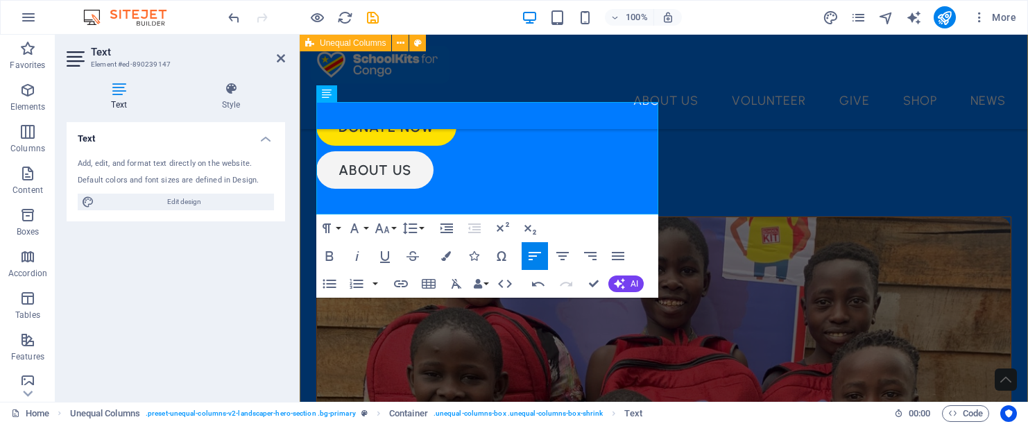
drag, startPoint x: 587, startPoint y: 207, endPoint x: 312, endPoint y: 117, distance: 289.4
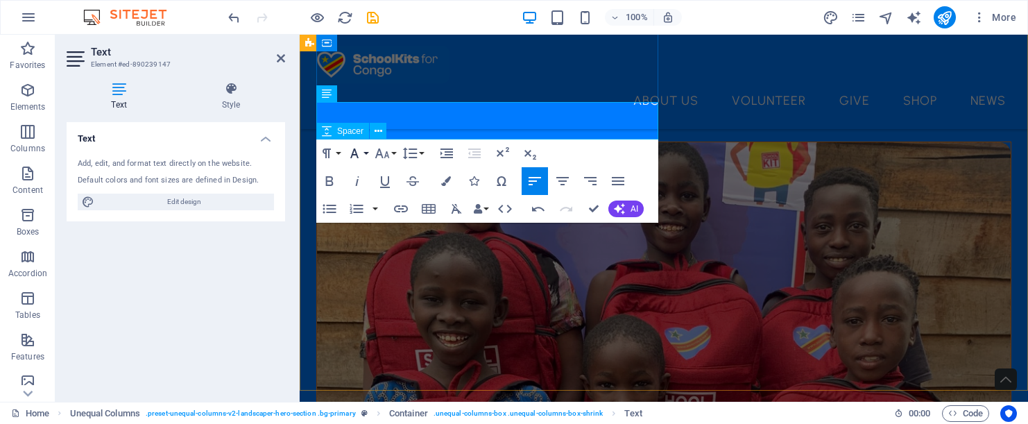
click at [357, 154] on icon "button" at bounding box center [354, 153] width 17 height 17
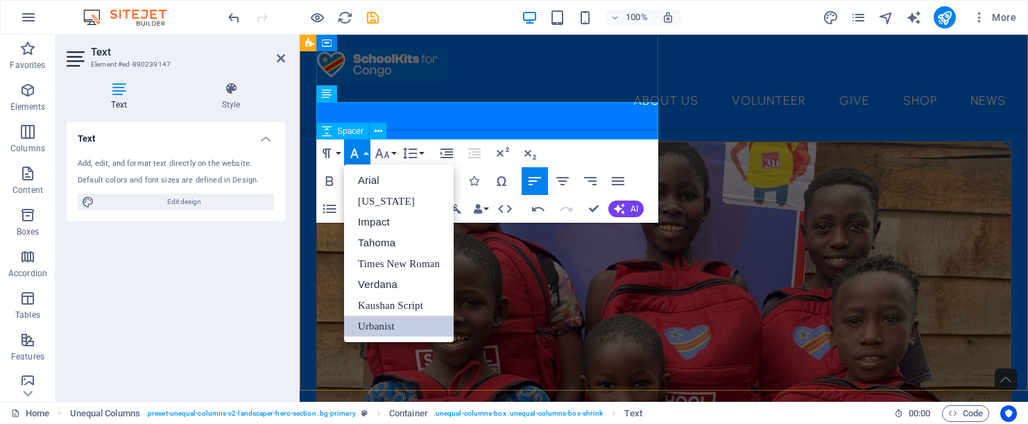
scroll to position [0, 0]
click at [389, 156] on icon "button" at bounding box center [382, 153] width 17 height 17
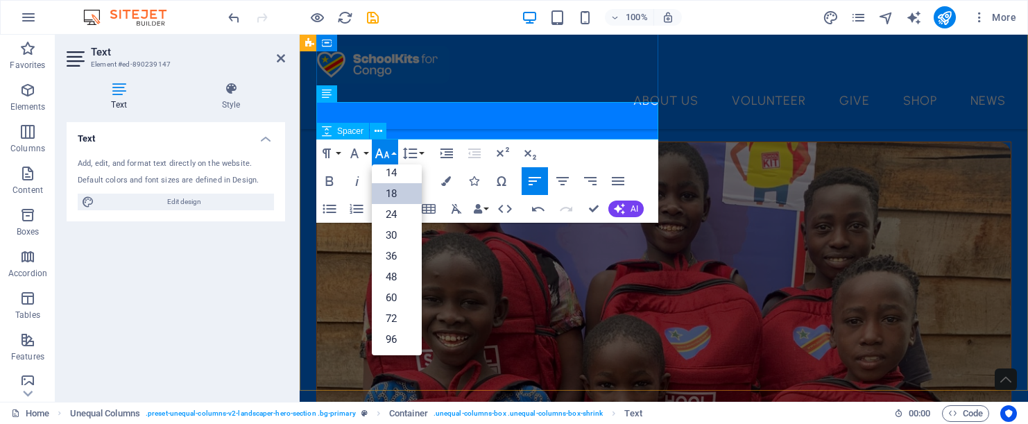
scroll to position [112, 0]
click at [584, 167] on button "Align Right" at bounding box center [590, 181] width 26 height 28
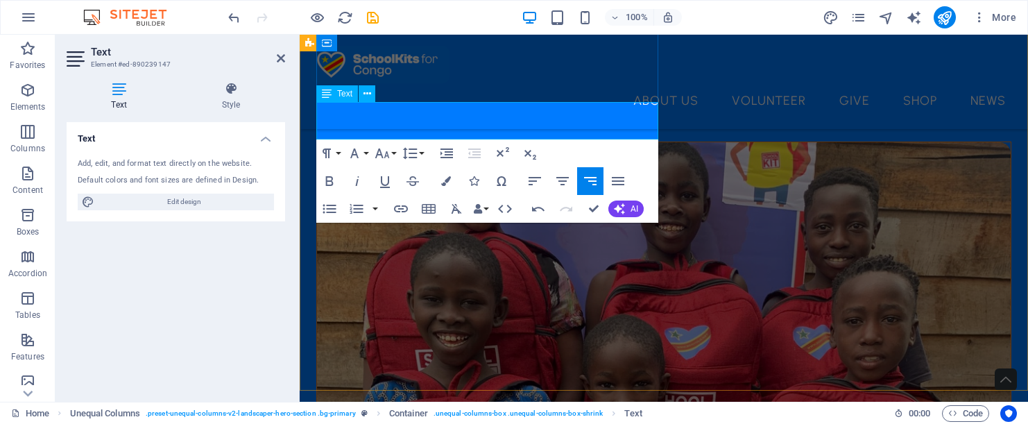
drag, startPoint x: 337, startPoint y: 111, endPoint x: 638, endPoint y: 137, distance: 301.6
click at [231, 94] on icon at bounding box center [231, 89] width 108 height 14
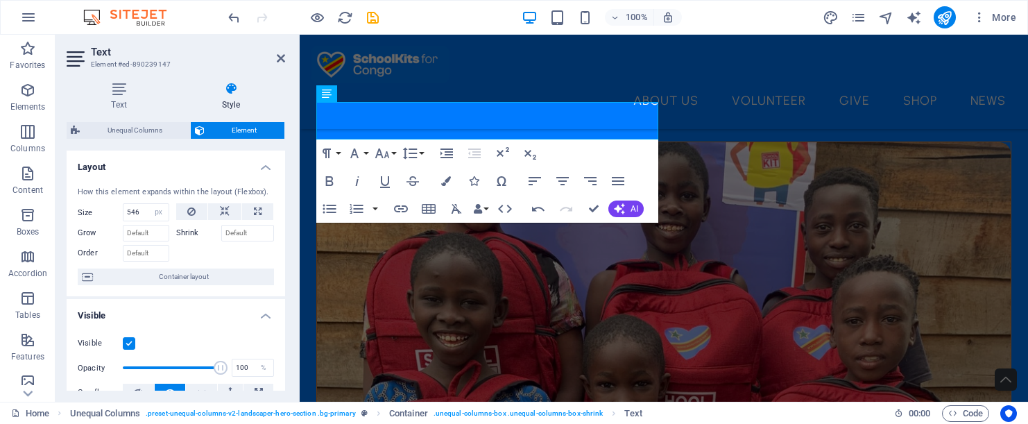
scroll to position [0, 0]
click at [446, 183] on icon "button" at bounding box center [446, 181] width 10 height 10
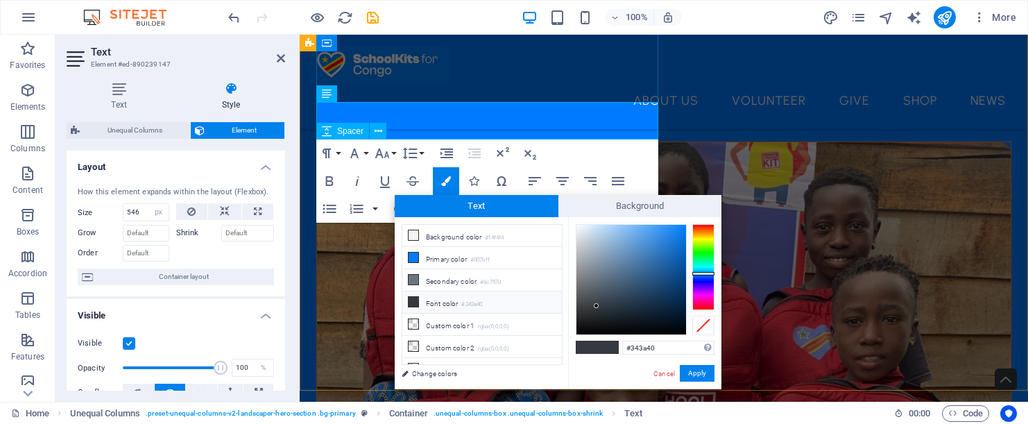
click at [433, 304] on li "Font color #343a40" at bounding box center [482, 302] width 160 height 22
click at [414, 300] on icon at bounding box center [414, 302] width 10 height 10
click at [413, 298] on icon at bounding box center [414, 302] width 10 height 10
click at [482, 301] on small "#343a40" at bounding box center [471, 305] width 21 height 10
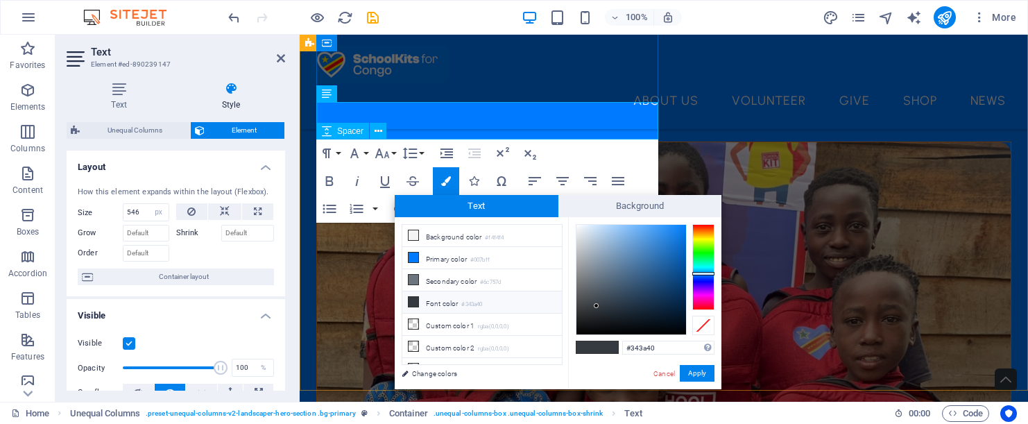
type input "#f5f9fd"
click at [579, 225] on div at bounding box center [632, 280] width 110 height 110
click at [700, 375] on button "Apply" at bounding box center [697, 373] width 35 height 17
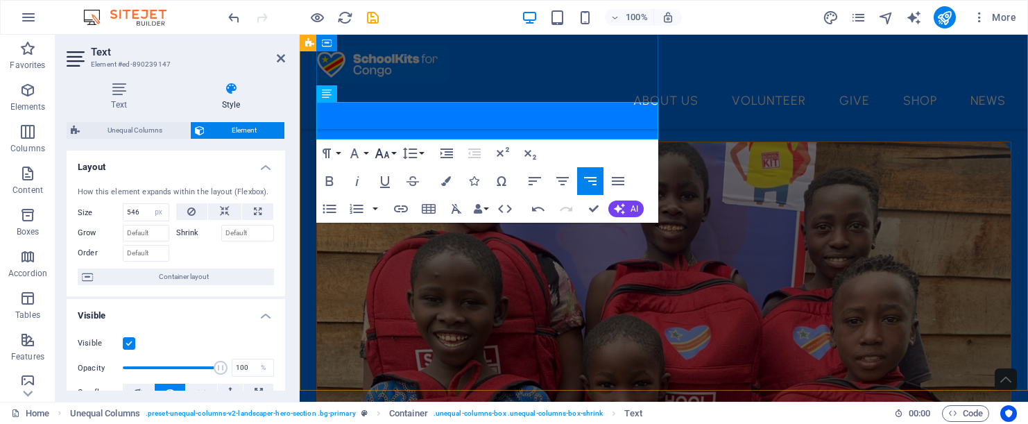
click at [393, 153] on button "Font Size" at bounding box center [385, 153] width 26 height 28
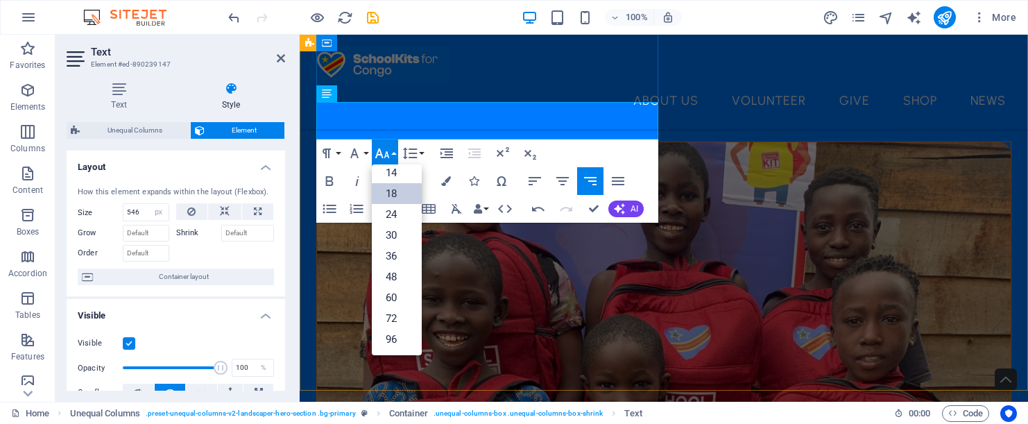
scroll to position [112, 0]
click at [399, 177] on link "14" at bounding box center [397, 172] width 50 height 21
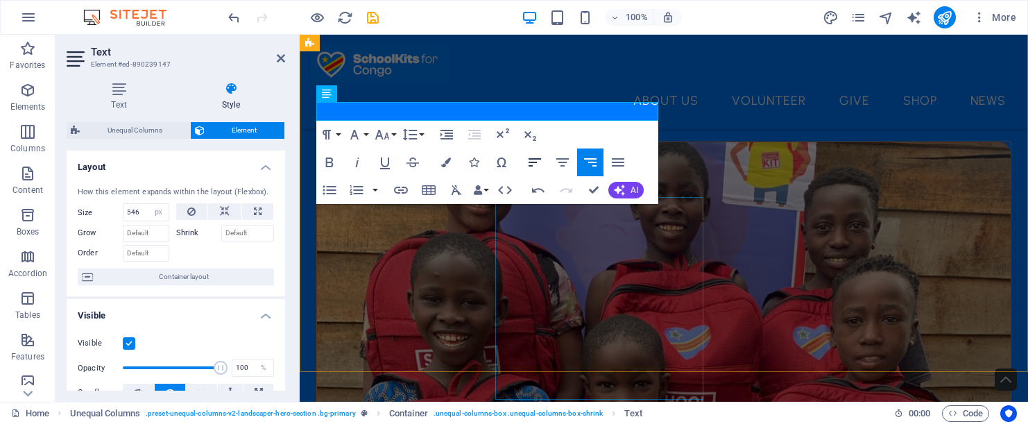
click at [534, 165] on icon "button" at bounding box center [535, 162] width 17 height 17
click at [391, 140] on button "Font Size" at bounding box center [385, 135] width 26 height 28
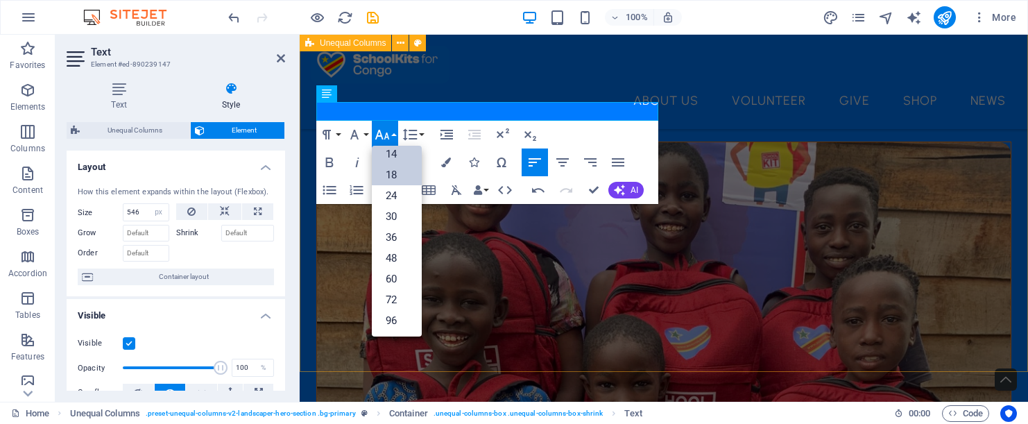
click at [411, 182] on link "18" at bounding box center [397, 174] width 50 height 21
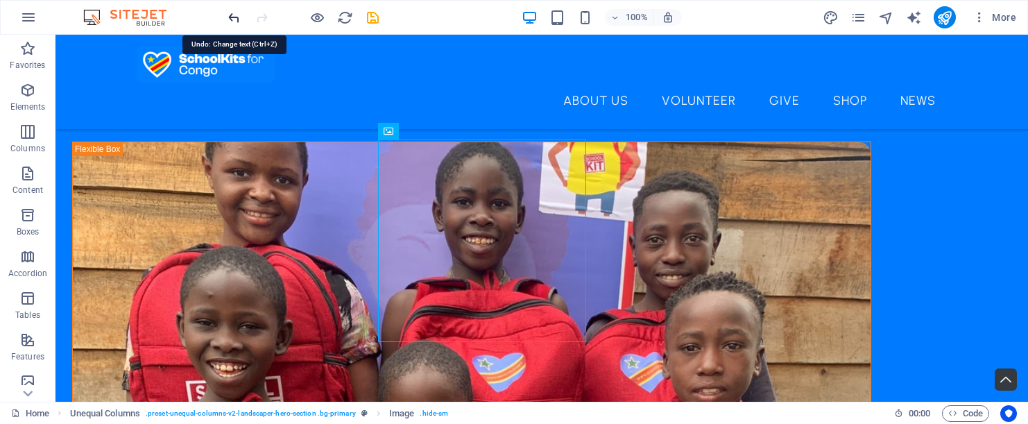
click at [235, 15] on icon "undo" at bounding box center [234, 18] width 16 height 16
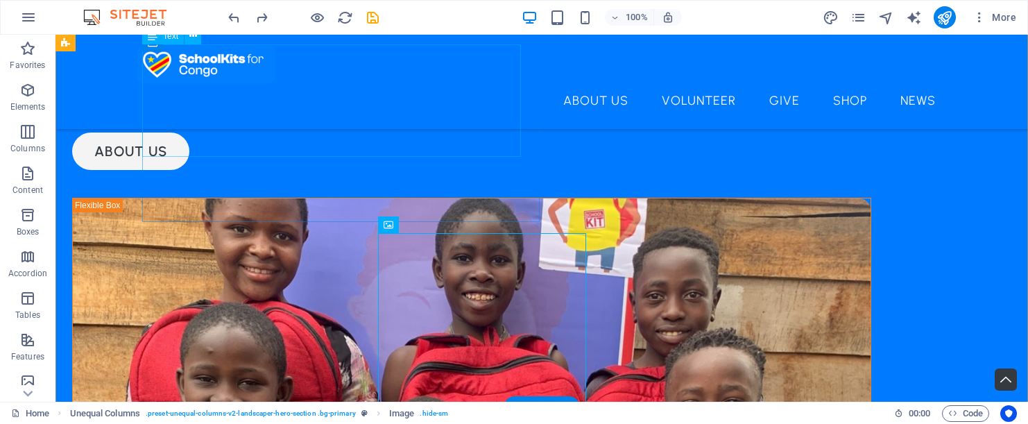
click at [373, 62] on div "Schoolkits for Congo equips child victims of war to restart their lives and edu…" at bounding box center [471, 24] width 799 height 75
select select "px"
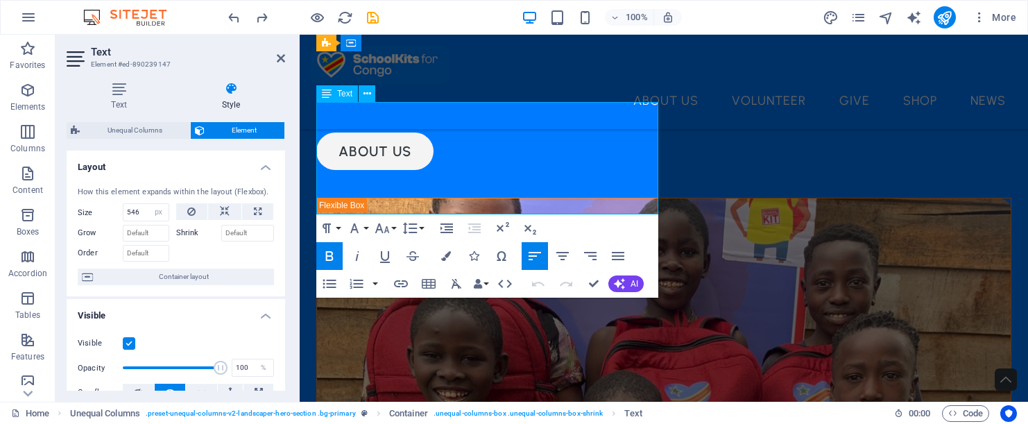
drag, startPoint x: 584, startPoint y: 205, endPoint x: 317, endPoint y: 115, distance: 281.9
click at [317, 62] on div "Schoolkits for Congo equips child victims of war to restart their lives and edu…" at bounding box center [663, 24] width 695 height 75
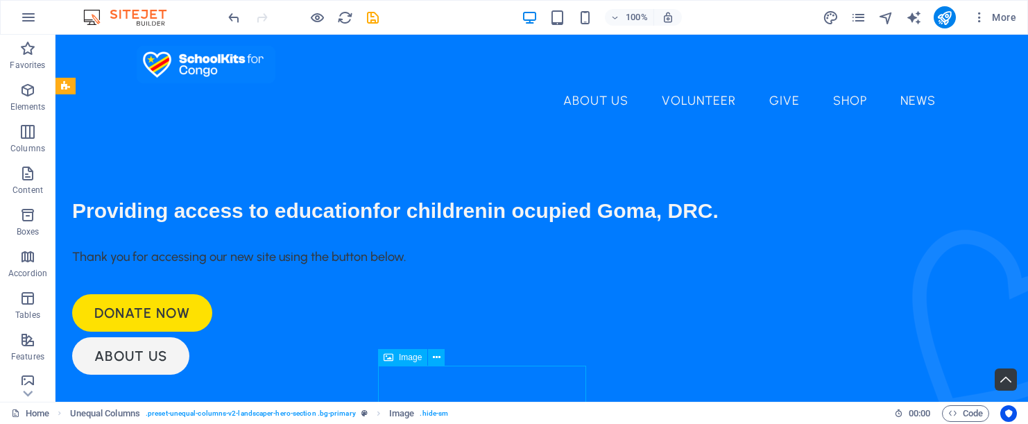
scroll to position [0, 0]
click at [479, 266] on div "Thank you for accessing our new site using the button below." at bounding box center [471, 257] width 799 height 19
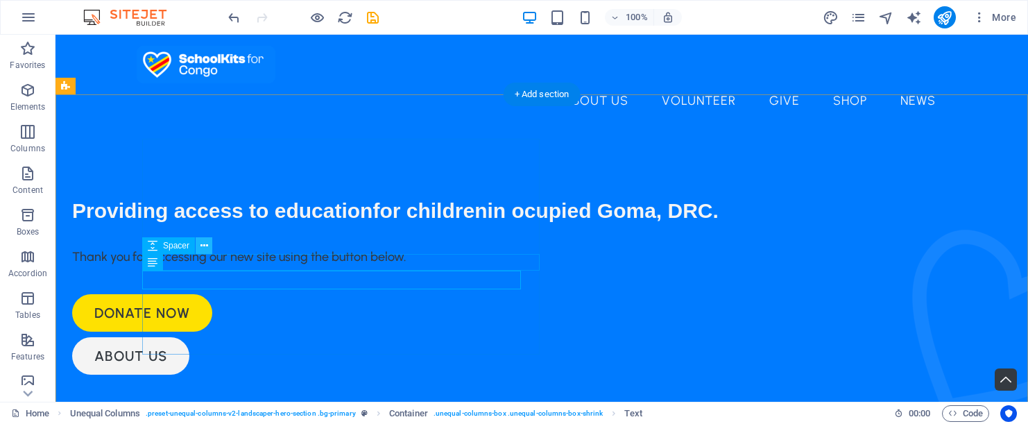
click at [206, 247] on icon at bounding box center [205, 246] width 8 height 15
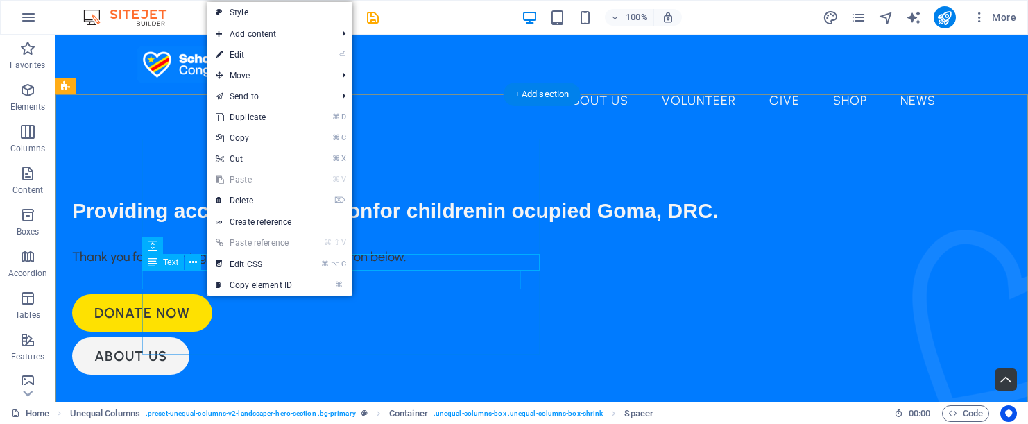
click at [177, 266] on div "Thank you for accessing our new site using the button below." at bounding box center [471, 257] width 799 height 19
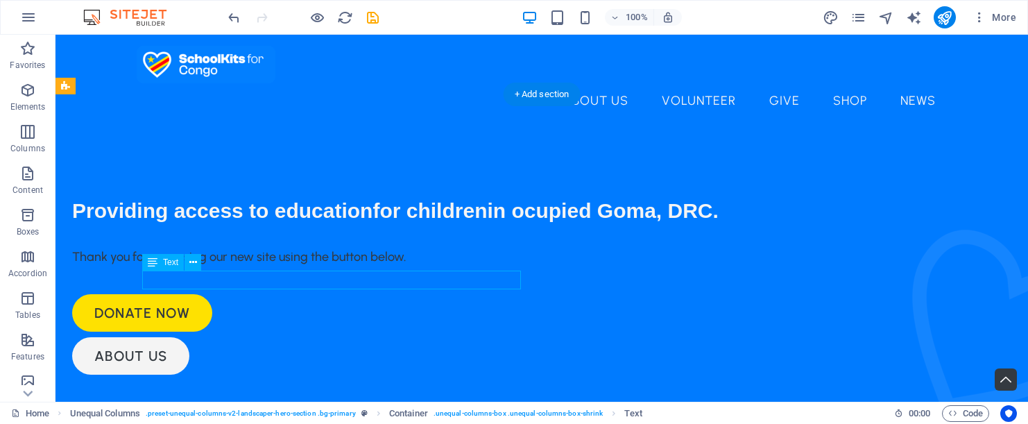
click at [177, 266] on div "Thank you for accessing our new site using the button below." at bounding box center [471, 257] width 799 height 19
click at [194, 265] on icon at bounding box center [193, 262] width 8 height 15
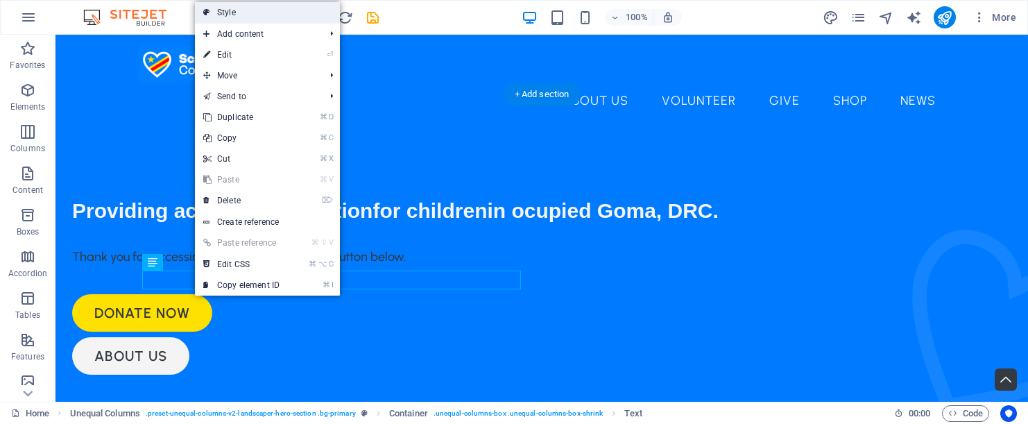
click at [241, 14] on link "Style" at bounding box center [267, 12] width 145 height 21
select select "%"
select select "px"
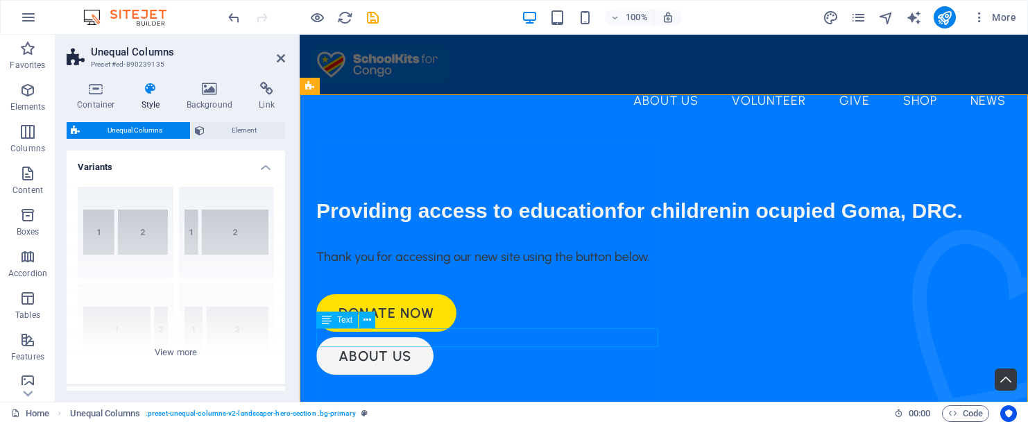
click at [439, 266] on div "Thank you for accessing our new site using the button below." at bounding box center [663, 257] width 695 height 19
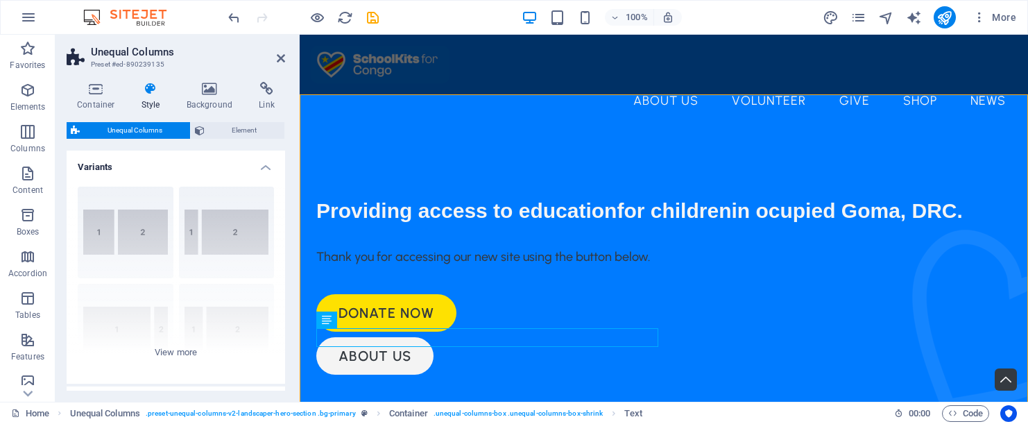
click at [149, 95] on icon at bounding box center [151, 89] width 40 height 14
click at [342, 266] on div "Thank you for accessing our new site using the button below." at bounding box center [663, 257] width 695 height 19
click at [365, 324] on icon at bounding box center [368, 320] width 8 height 15
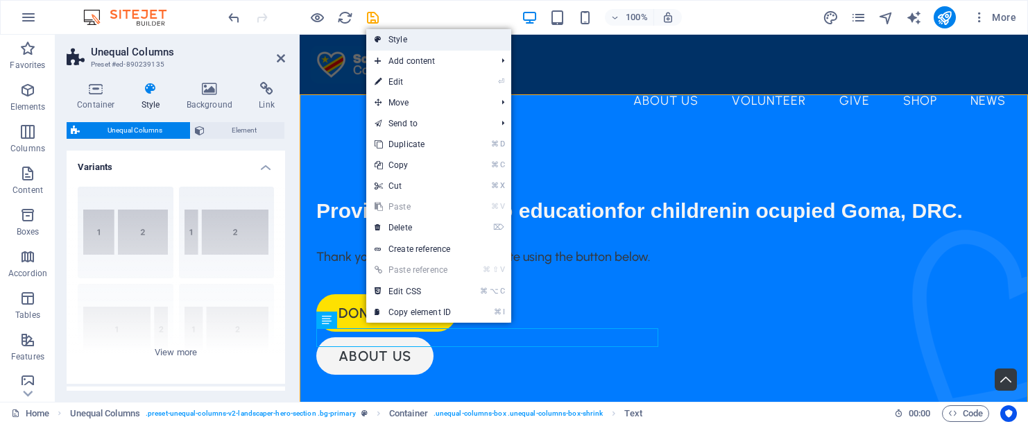
click at [404, 40] on link "Style" at bounding box center [438, 39] width 145 height 21
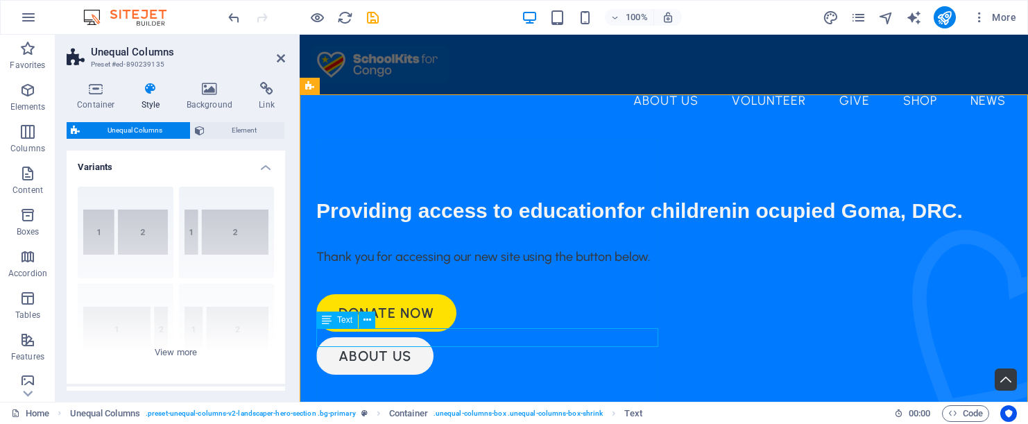
click at [324, 323] on icon at bounding box center [327, 320] width 10 height 17
click at [336, 321] on div "Text" at bounding box center [337, 320] width 42 height 17
click at [147, 94] on icon at bounding box center [151, 89] width 40 height 14
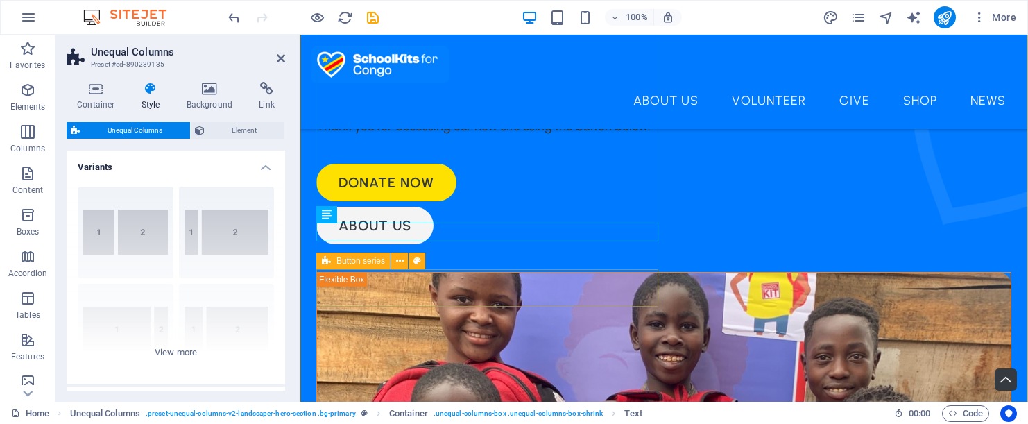
scroll to position [105, 0]
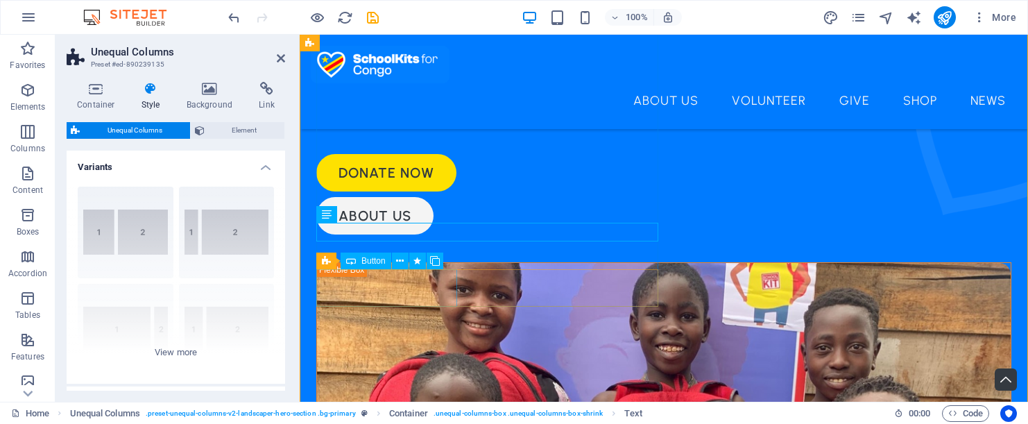
click at [432, 191] on div "Donate now" at bounding box center [663, 172] width 695 height 37
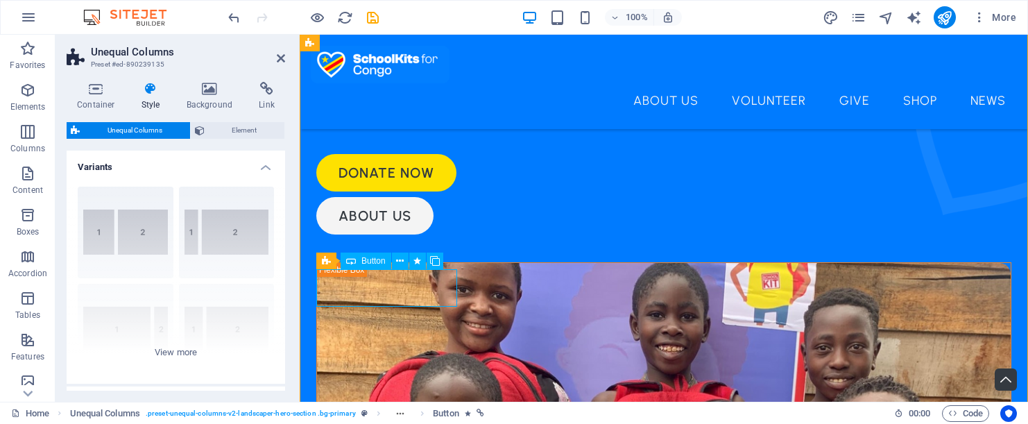
click at [427, 191] on div "Donate now" at bounding box center [663, 172] width 695 height 37
click at [380, 263] on span "Button" at bounding box center [373, 261] width 24 height 8
click at [401, 259] on icon at bounding box center [400, 261] width 8 height 15
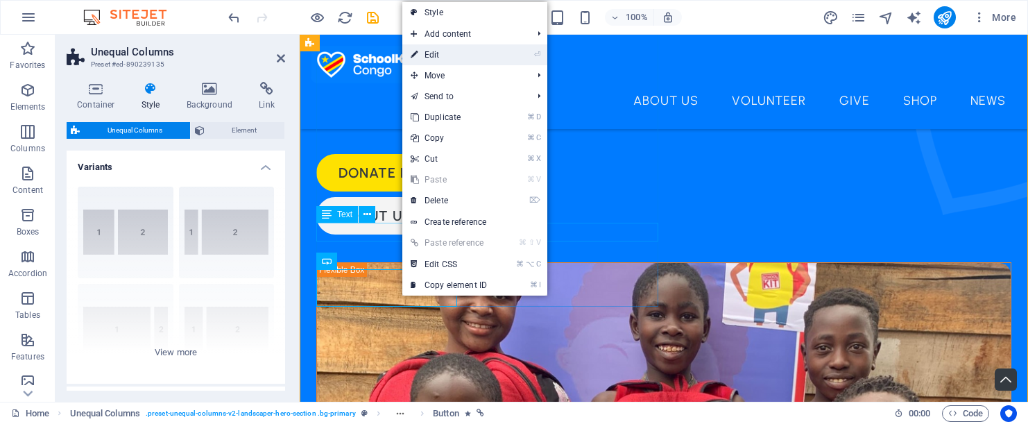
click at [438, 49] on link "⏎ Edit" at bounding box center [448, 54] width 93 height 21
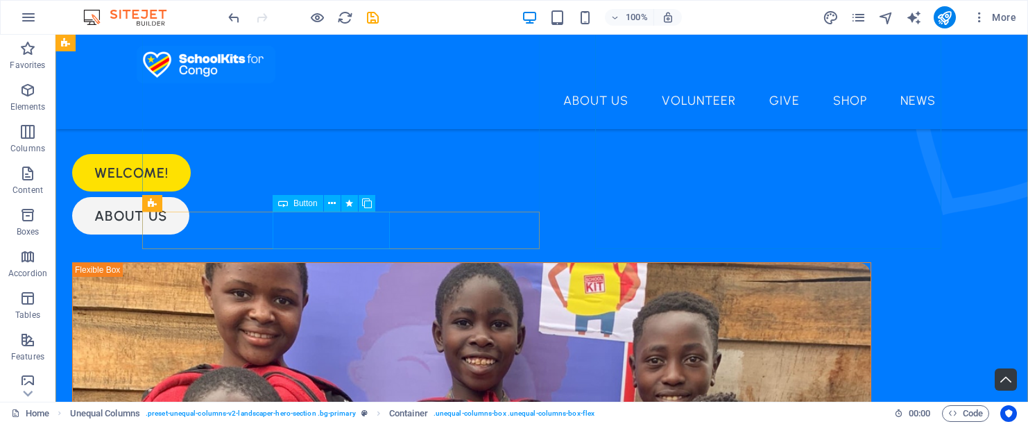
click at [381, 229] on div "About us" at bounding box center [471, 215] width 799 height 37
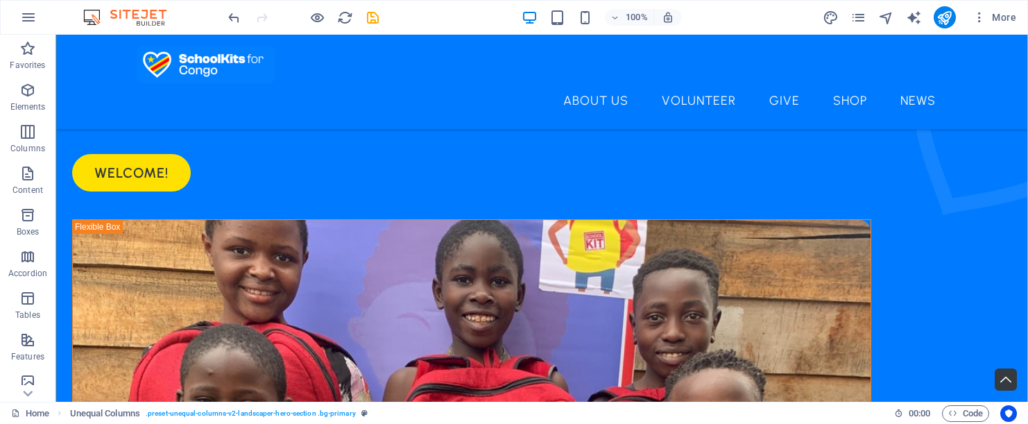
drag, startPoint x: 241, startPoint y: 230, endPoint x: 275, endPoint y: 231, distance: 33.3
click at [275, 191] on div "Welcome!" at bounding box center [471, 172] width 799 height 37
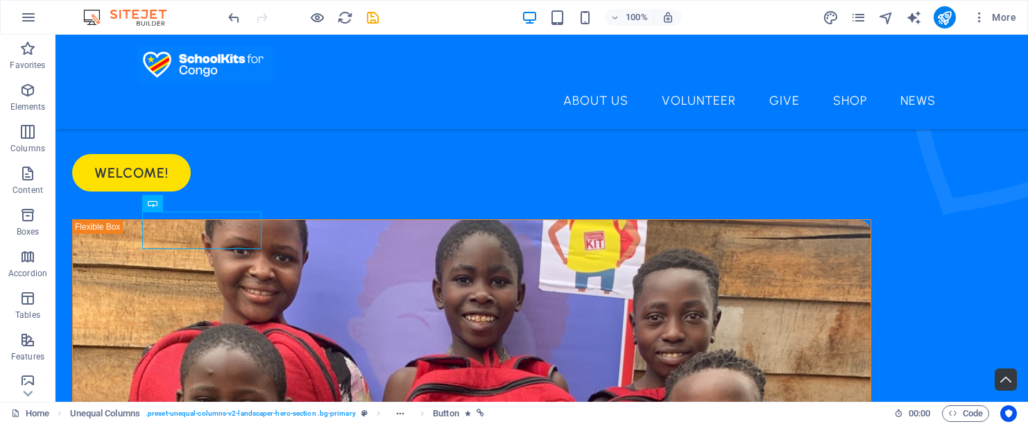
drag, startPoint x: 250, startPoint y: 230, endPoint x: 302, endPoint y: 228, distance: 52.1
click at [302, 191] on div "Welcome!" at bounding box center [471, 172] width 799 height 37
click at [226, 191] on div "Welcome!" at bounding box center [471, 172] width 799 height 37
click at [186, 203] on div "Button" at bounding box center [192, 203] width 51 height 17
click at [191, 203] on span "Button" at bounding box center [199, 203] width 24 height 8
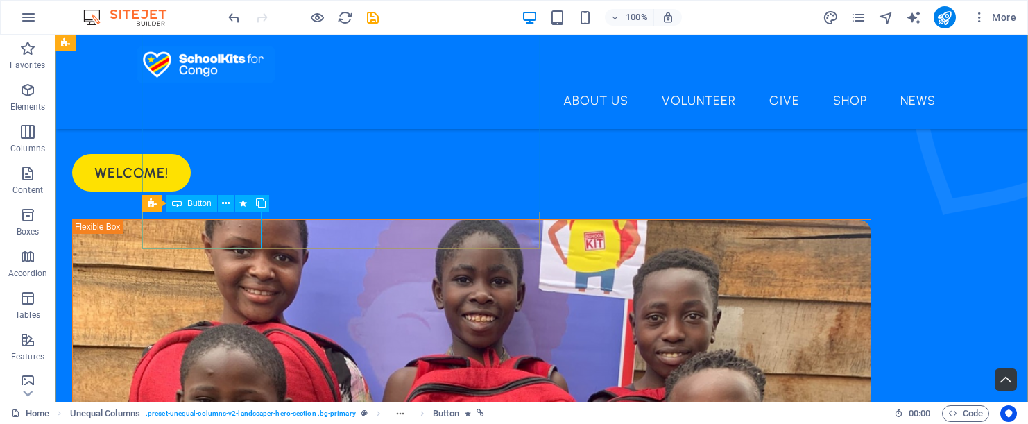
click at [191, 203] on span "Button" at bounding box center [199, 203] width 24 height 8
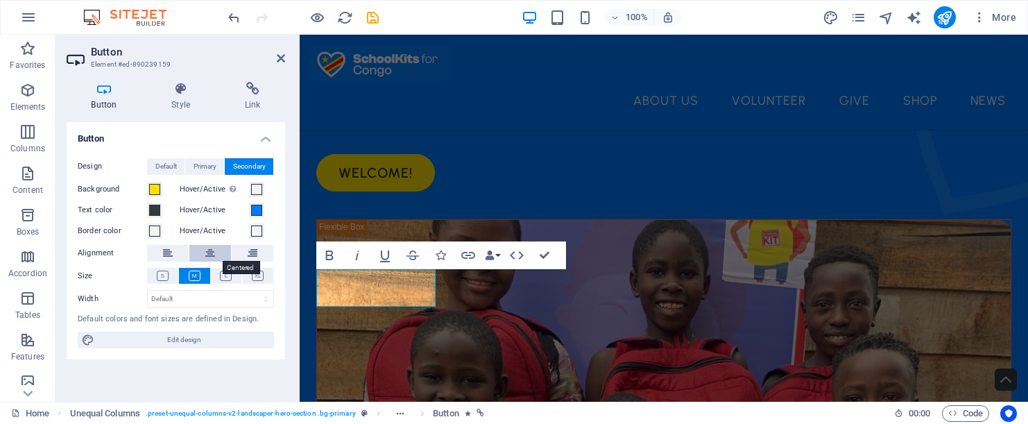
click at [207, 249] on icon at bounding box center [210, 253] width 10 height 17
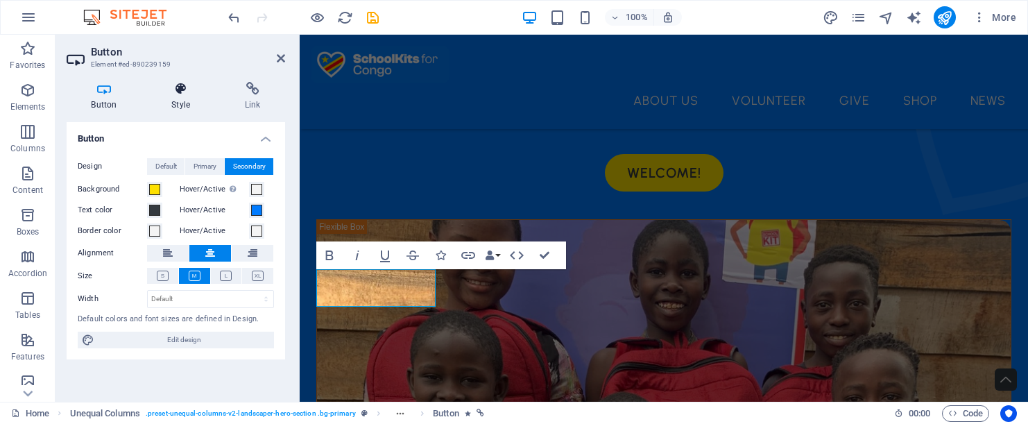
click at [178, 100] on h4 "Style" at bounding box center [184, 96] width 74 height 29
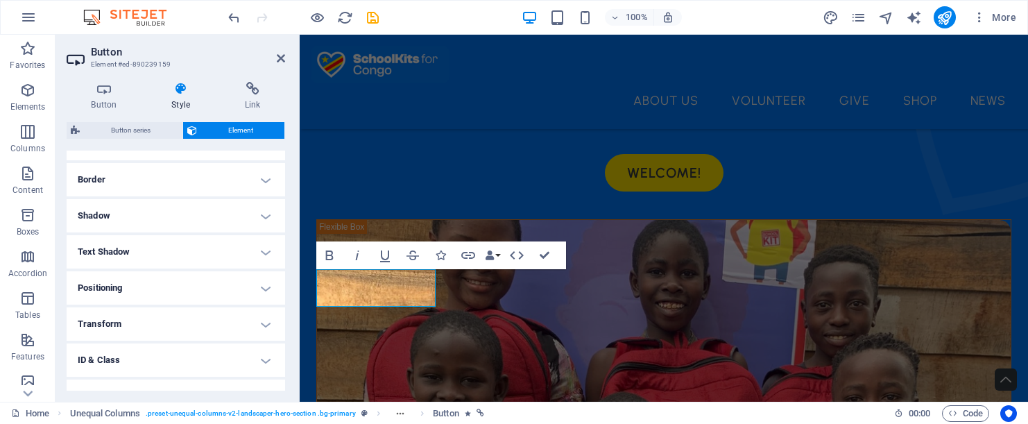
scroll to position [289, 0]
click at [190, 291] on h4 "Positioning" at bounding box center [176, 287] width 219 height 33
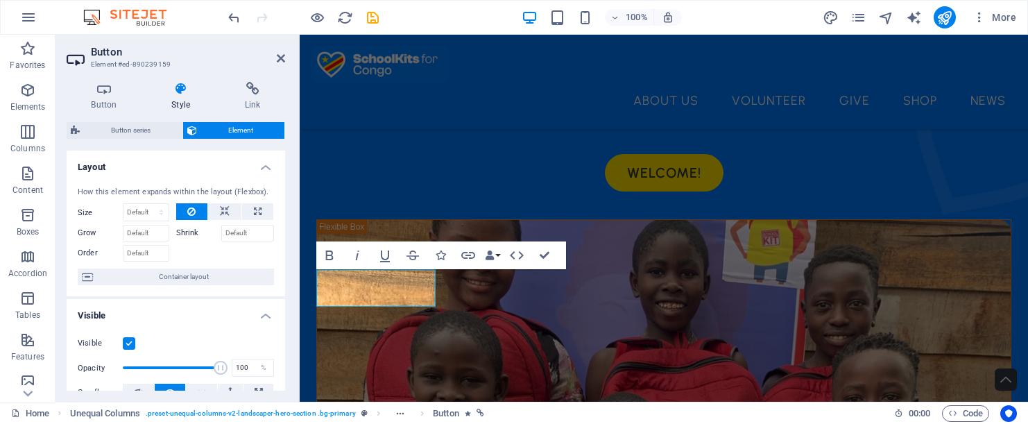
scroll to position [0, 0]
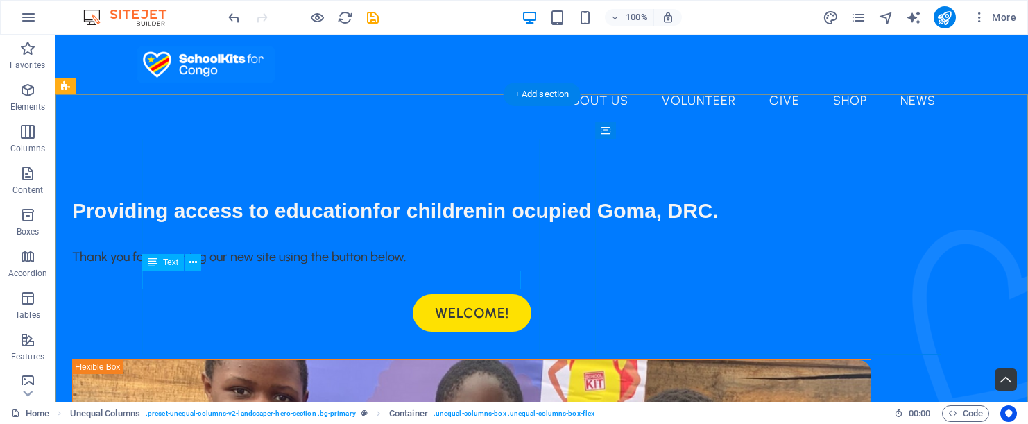
click at [399, 266] on div "Thank you for accessing our new site using the button below." at bounding box center [471, 257] width 799 height 19
click at [187, 266] on div "Thank you for accessing our new site using the button below." at bounding box center [471, 257] width 799 height 19
click at [165, 266] on span "Text" at bounding box center [170, 262] width 15 height 8
click at [167, 265] on span "Text" at bounding box center [170, 262] width 15 height 8
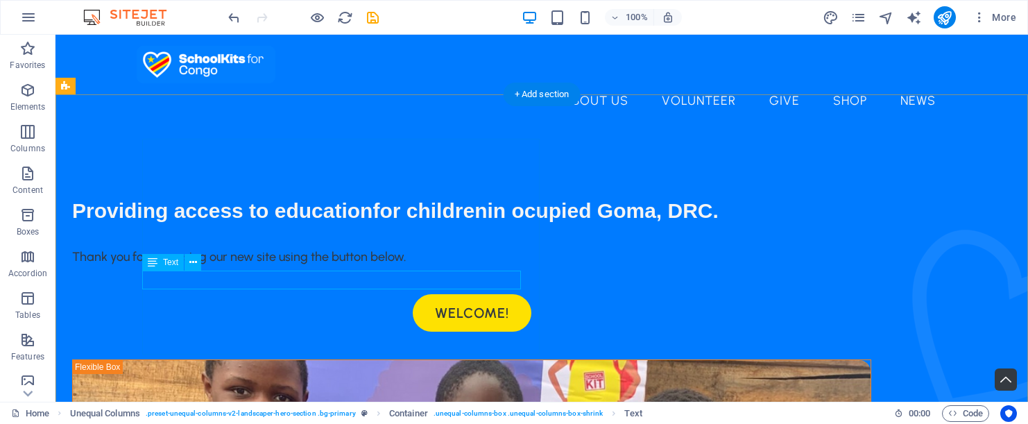
select select "px"
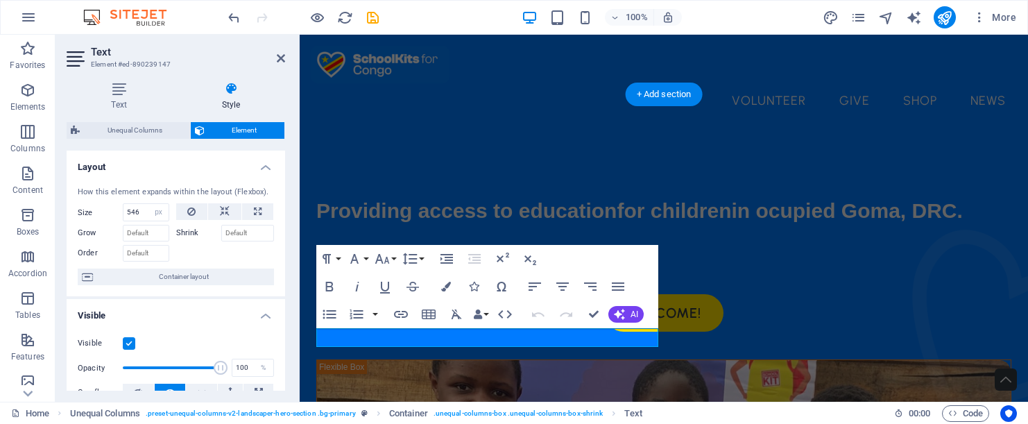
click at [237, 94] on icon at bounding box center [231, 89] width 108 height 14
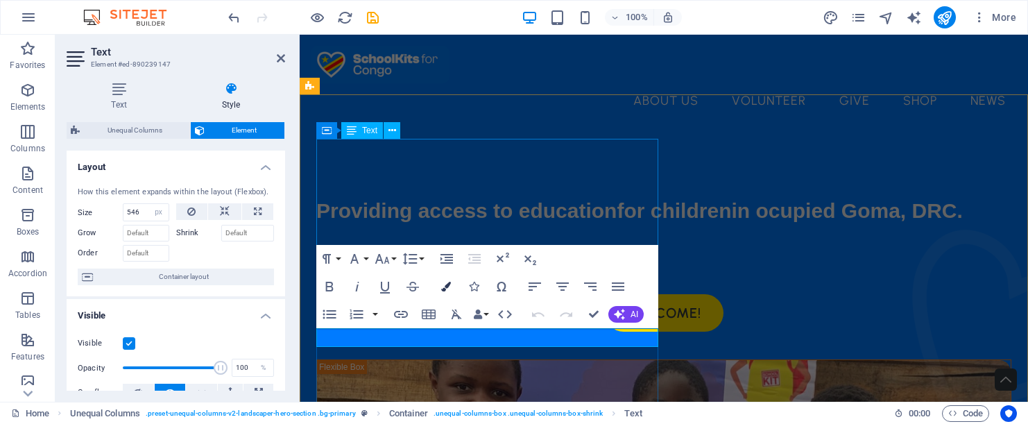
click at [452, 283] on button "Colors" at bounding box center [446, 287] width 26 height 28
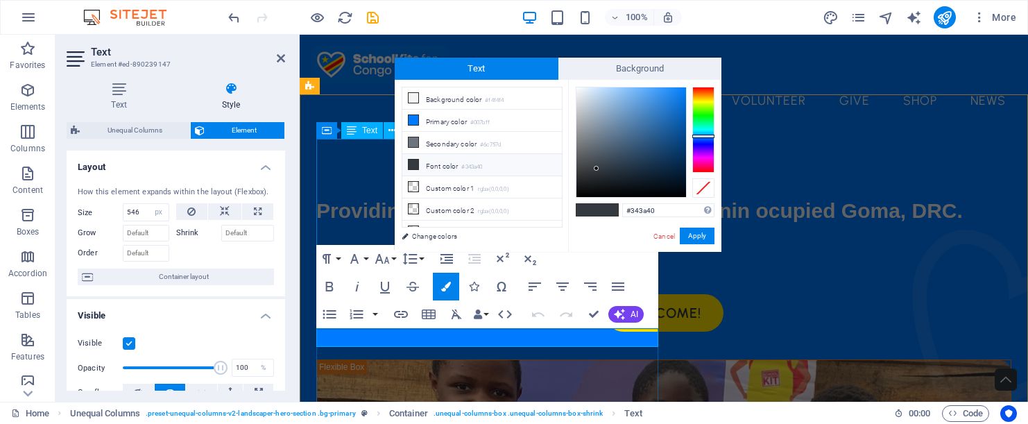
click at [460, 169] on li "Font color #343a40" at bounding box center [482, 165] width 160 height 22
type input "#f1f4f7"
drag, startPoint x: 596, startPoint y: 169, endPoint x: 579, endPoint y: 90, distance: 81.0
click at [579, 90] on div at bounding box center [578, 89] width 5 height 5
click at [692, 235] on button "Apply" at bounding box center [697, 236] width 35 height 17
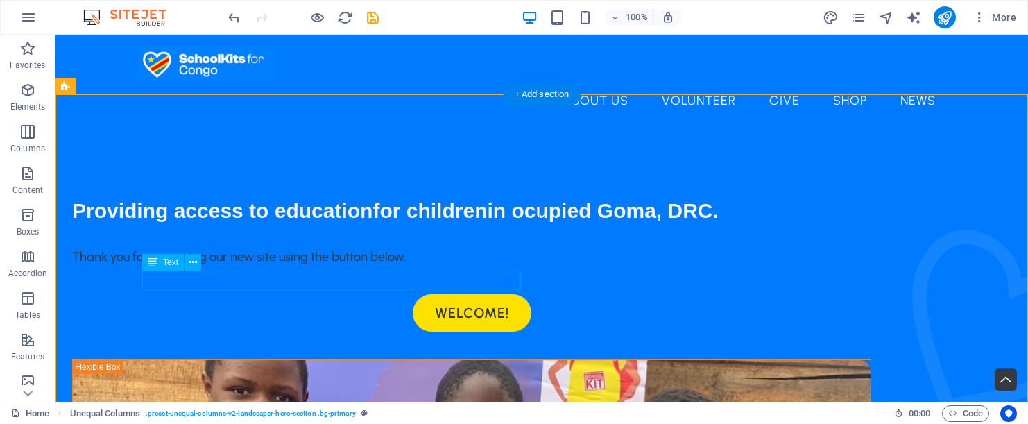
click at [483, 266] on div "Thank you for accessing our new site using the button below." at bounding box center [471, 257] width 799 height 19
click at [170, 266] on span "Text" at bounding box center [170, 262] width 15 height 8
click at [170, 265] on span "Text" at bounding box center [170, 262] width 15 height 8
select select "px"
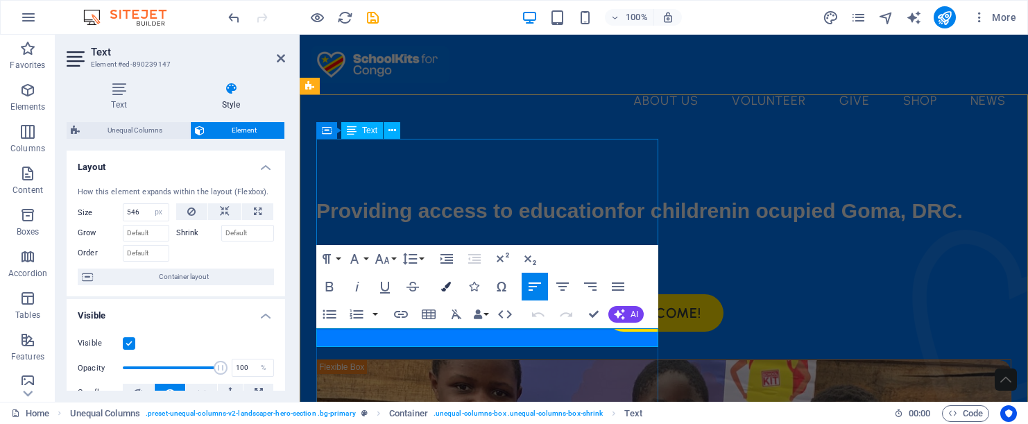
click at [450, 286] on icon "button" at bounding box center [446, 287] width 10 height 10
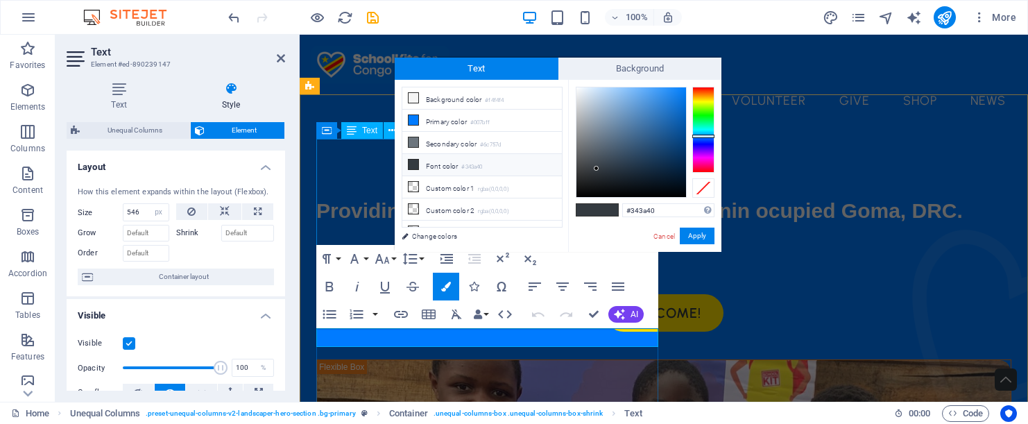
click at [481, 169] on small "#343a40" at bounding box center [471, 167] width 21 height 10
type input "#fafdff"
drag, startPoint x: 596, startPoint y: 166, endPoint x: 578, endPoint y: 87, distance: 81.1
click at [578, 87] on div at bounding box center [578, 86] width 5 height 5
click at [698, 235] on button "Apply" at bounding box center [697, 236] width 35 height 17
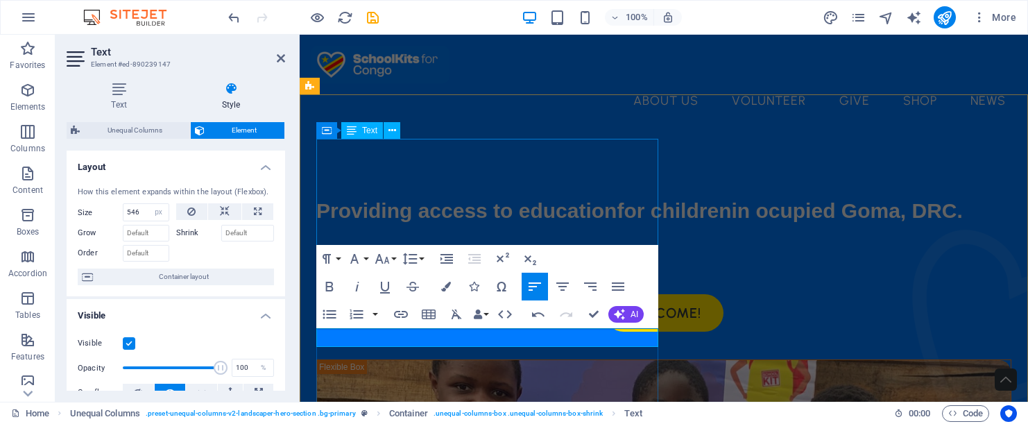
drag, startPoint x: 644, startPoint y: 255, endPoint x: 753, endPoint y: 223, distance: 113.7
click at [753, 223] on div "H2 Unequal Columns Container Container Menu Bar Menu Video Container Unequal Co…" at bounding box center [664, 218] width 728 height 367
click at [631, 256] on div "Paragraph Format Normal Heading 1 Heading 2 Heading 3 Heading 4 Heading 5 Headi…" at bounding box center [487, 286] width 342 height 83
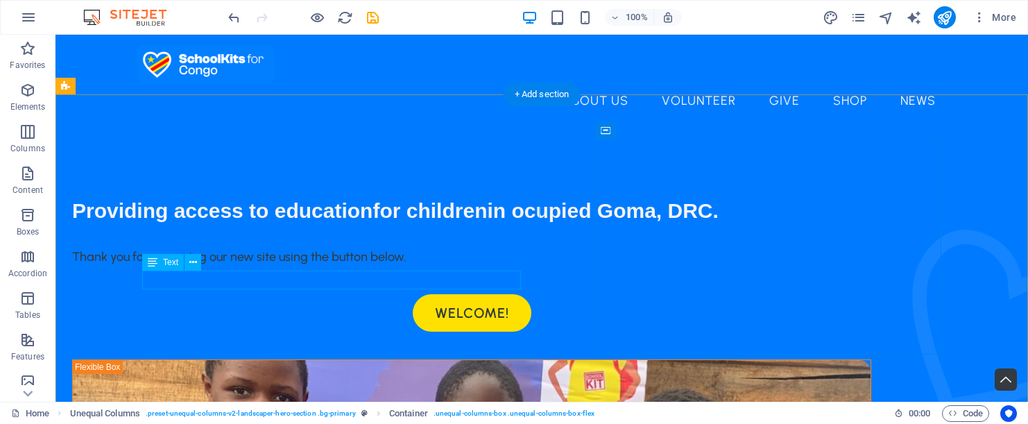
click at [351, 266] on div "Thank you for accessing our new site using the button below." at bounding box center [471, 257] width 799 height 19
click at [350, 266] on div "Thank you for accessing our new site using the button below." at bounding box center [471, 257] width 799 height 19
select select "px"
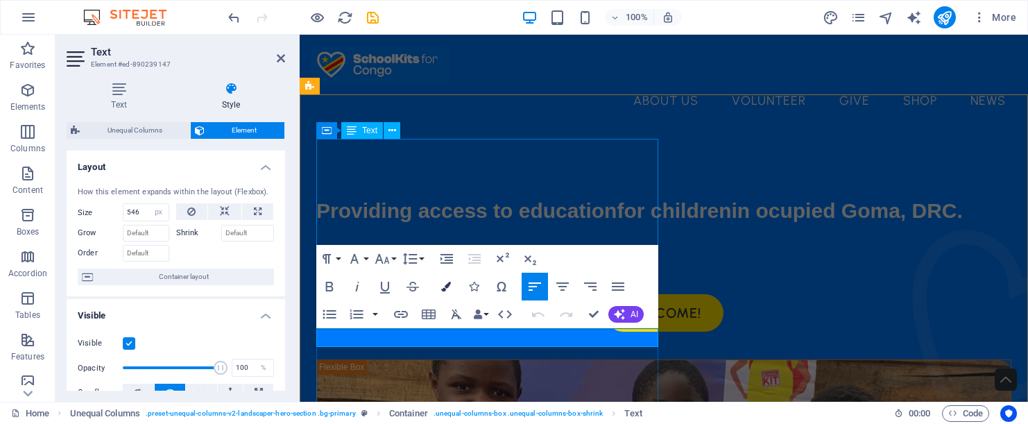
click at [447, 289] on icon "button" at bounding box center [446, 287] width 10 height 10
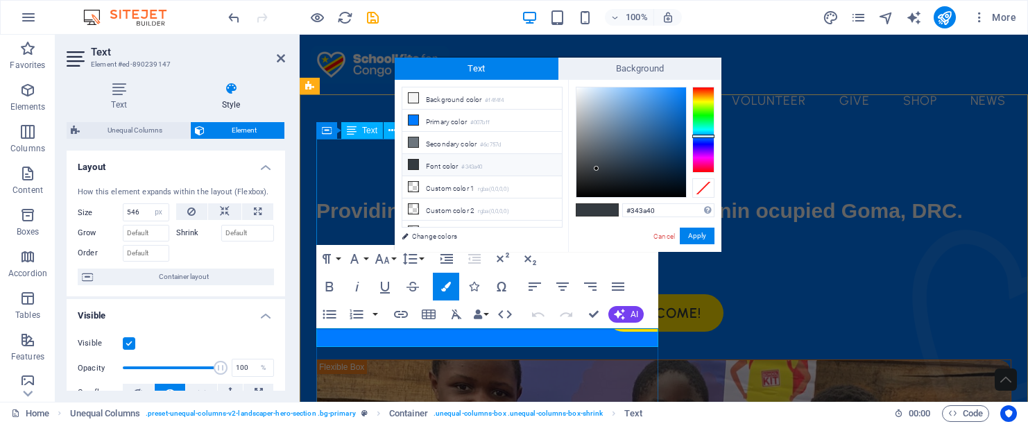
click at [457, 164] on li "Font color #343a40" at bounding box center [482, 165] width 160 height 22
drag, startPoint x: 596, startPoint y: 166, endPoint x: 577, endPoint y: 88, distance: 79.9
click at [577, 88] on div at bounding box center [576, 87] width 5 height 5
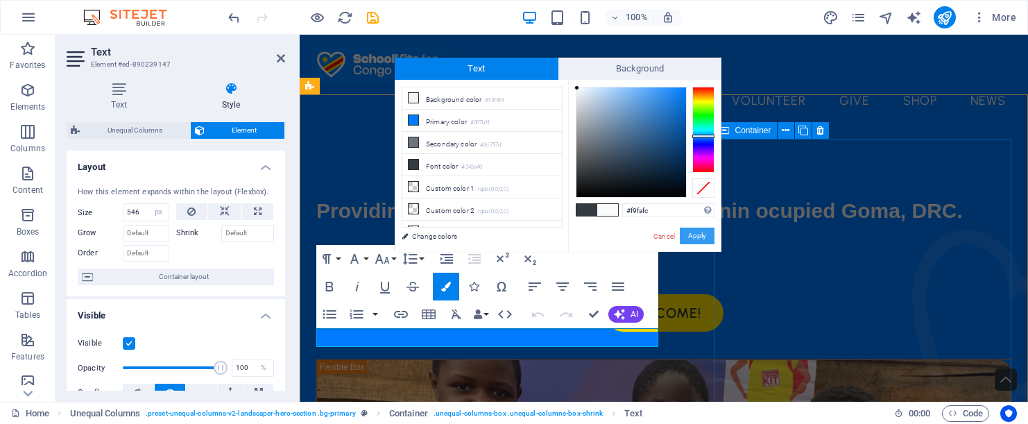
click at [706, 235] on button "Apply" at bounding box center [697, 236] width 35 height 17
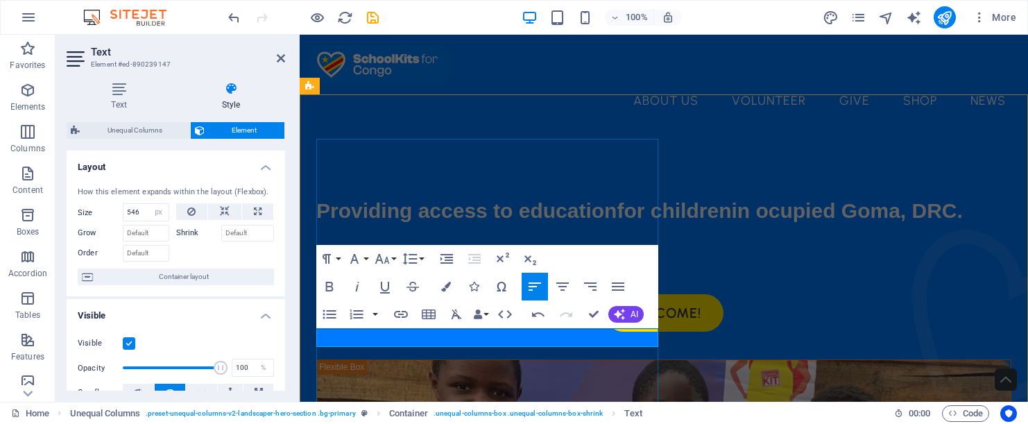
click at [541, 266] on p "​ ​ Thank you for accessing our new site using the button below." at bounding box center [663, 257] width 695 height 19
drag, startPoint x: 649, startPoint y: 336, endPoint x: 310, endPoint y: 343, distance: 338.6
click at [450, 284] on icon "button" at bounding box center [446, 287] width 10 height 10
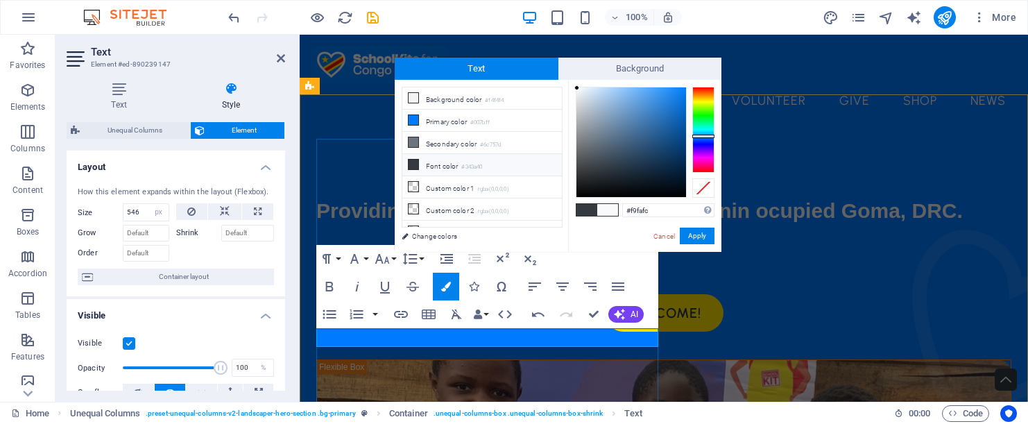
click at [488, 167] on li "Font color #343a40" at bounding box center [482, 165] width 160 height 22
type input "#ecf1f5"
drag, startPoint x: 595, startPoint y: 167, endPoint x: 580, endPoint y: 91, distance: 77.1
click at [580, 91] on div at bounding box center [579, 90] width 5 height 5
click at [696, 232] on button "Apply" at bounding box center [697, 236] width 35 height 17
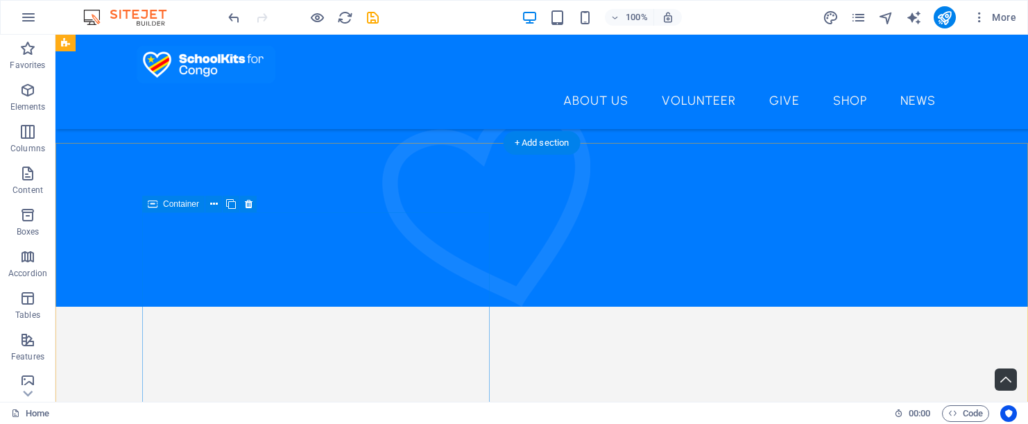
scroll to position [998, 0]
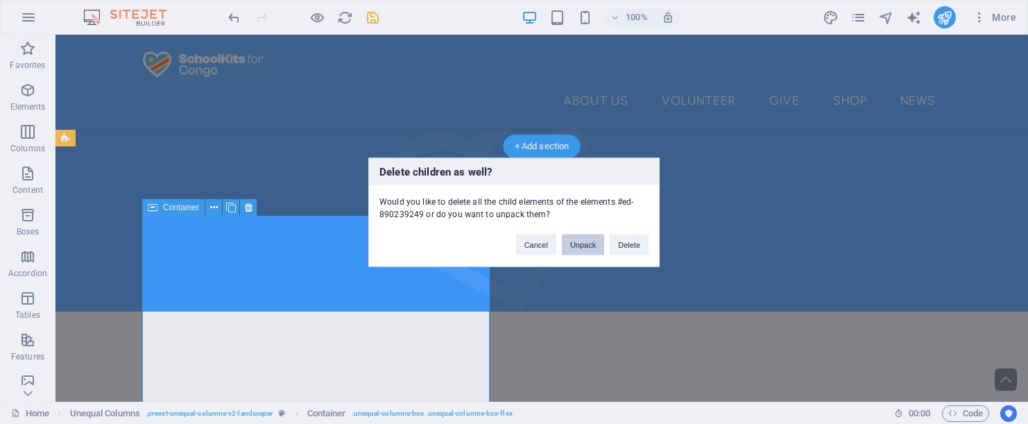
click at [572, 248] on button "Unpack" at bounding box center [583, 244] width 42 height 21
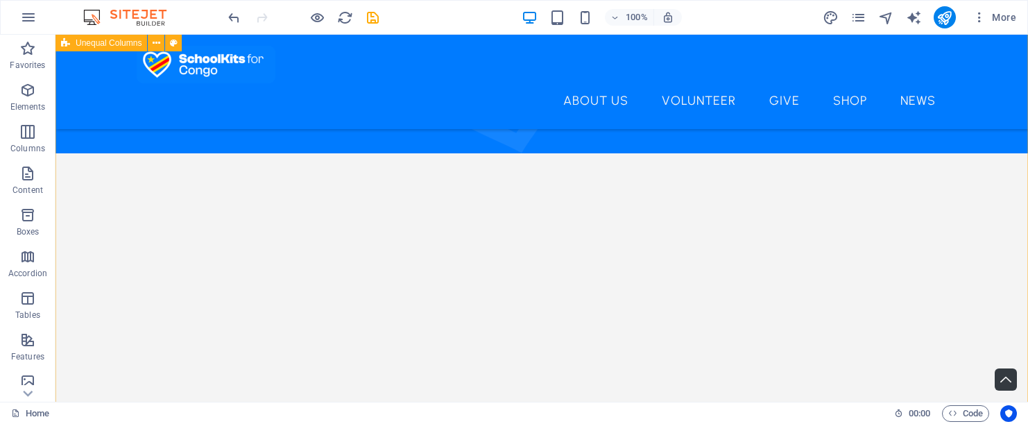
scroll to position [1170, 0]
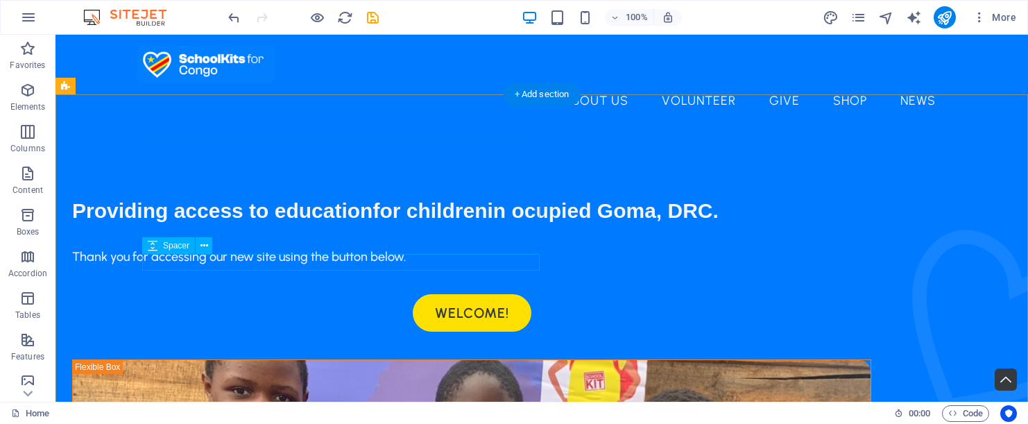
scroll to position [0, 0]
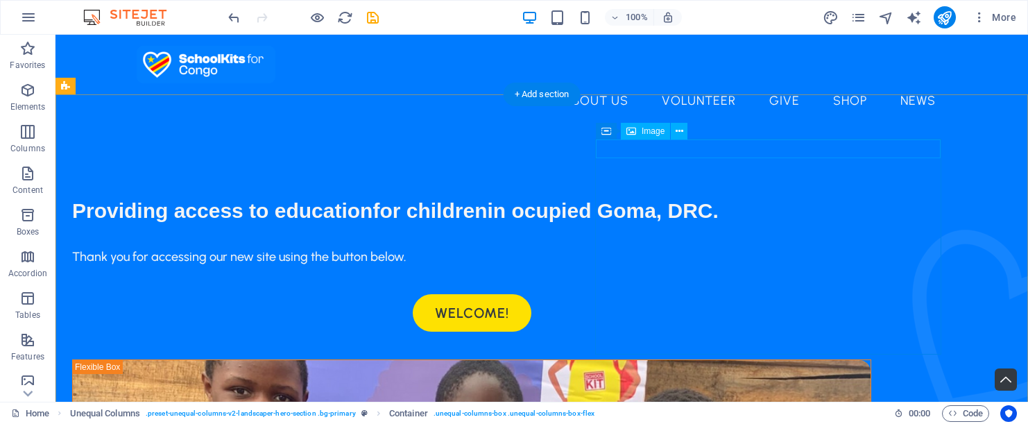
click at [646, 133] on span "Image" at bounding box center [653, 131] width 23 height 8
click at [649, 133] on span "Image" at bounding box center [653, 131] width 23 height 8
select select "%"
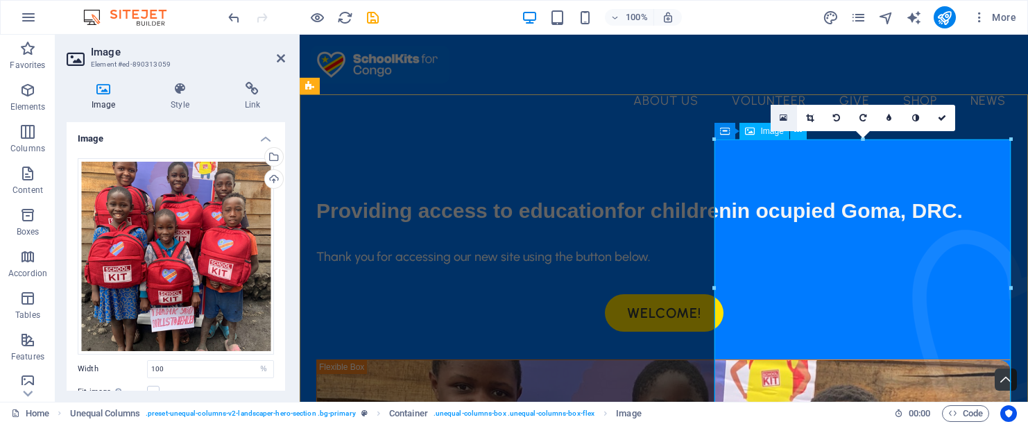
click at [781, 114] on icon at bounding box center [784, 118] width 8 height 10
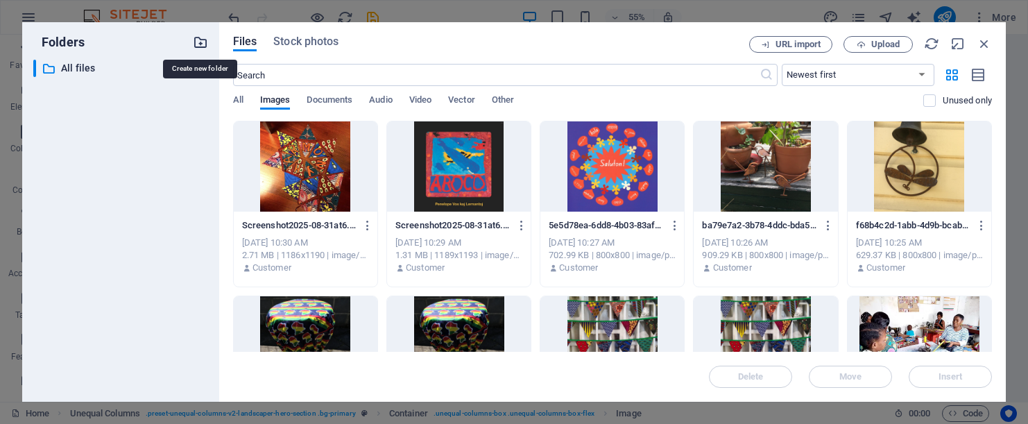
click at [202, 44] on icon "button" at bounding box center [200, 42] width 15 height 15
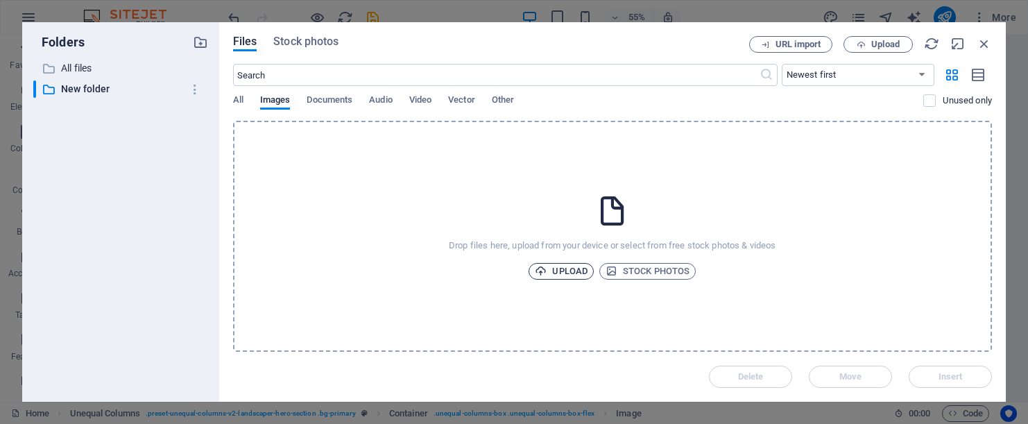
click at [554, 267] on span "Upload" at bounding box center [561, 271] width 53 height 17
click at [558, 268] on span "Upload" at bounding box center [561, 271] width 53 height 17
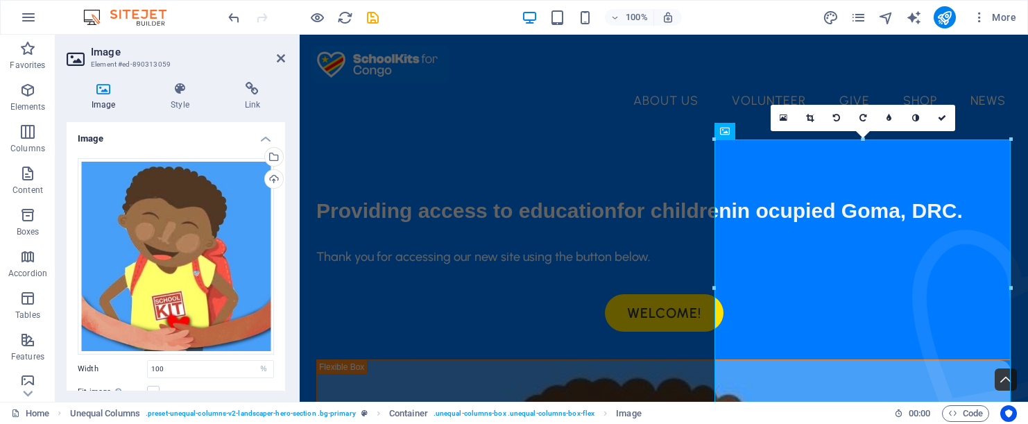
click at [292, 123] on div "Image Style Link Image Drag files here, click to choose files or select files f…" at bounding box center [176, 236] width 241 height 331
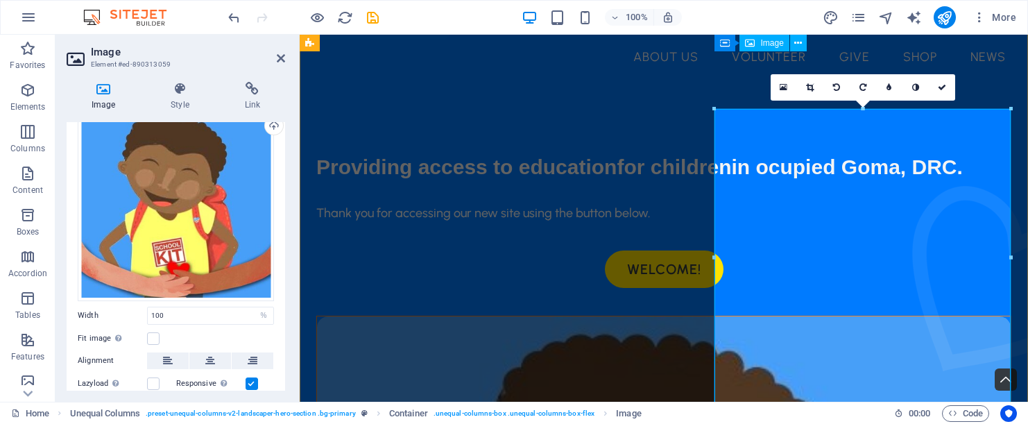
scroll to position [31, 0]
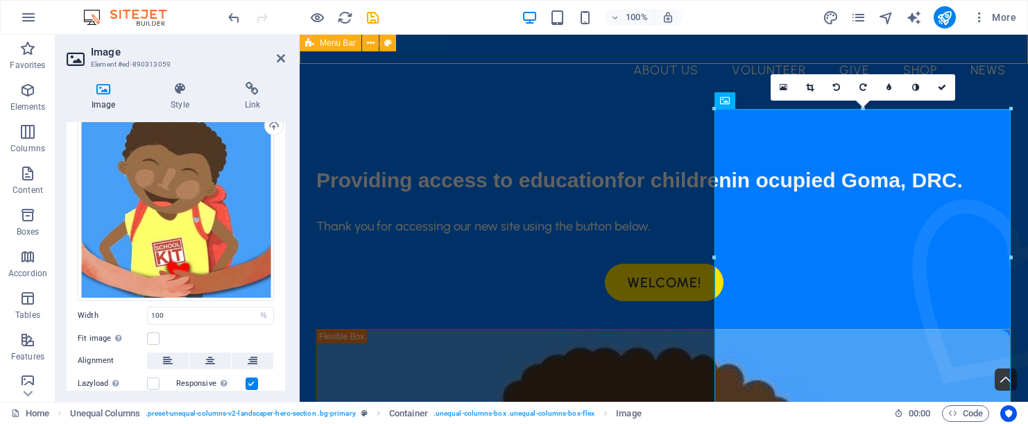
click at [590, 53] on div "Home About Us Volunteer Give Shop News" at bounding box center [664, 51] width 728 height 94
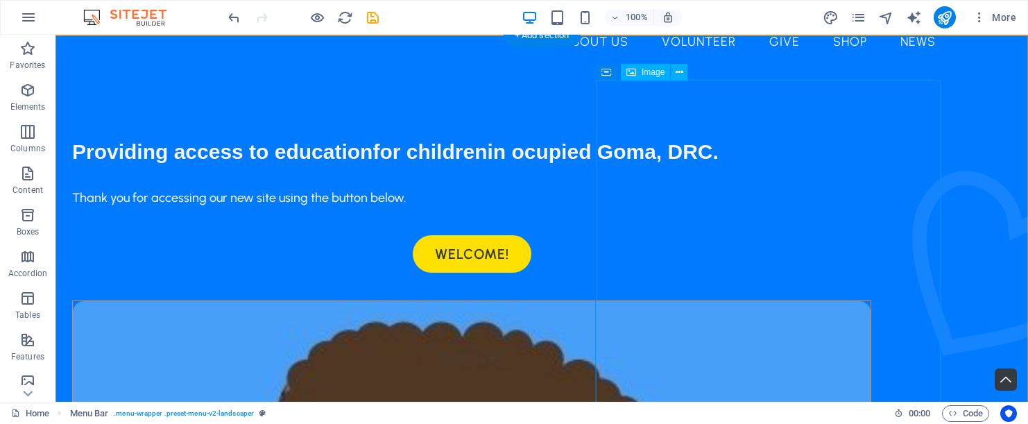
scroll to position [60, 0]
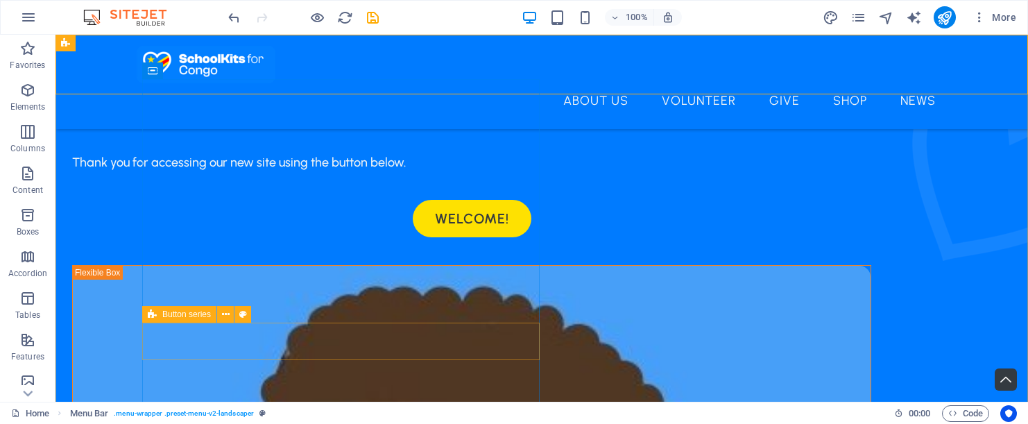
click at [467, 237] on div "Welcome!" at bounding box center [471, 218] width 799 height 37
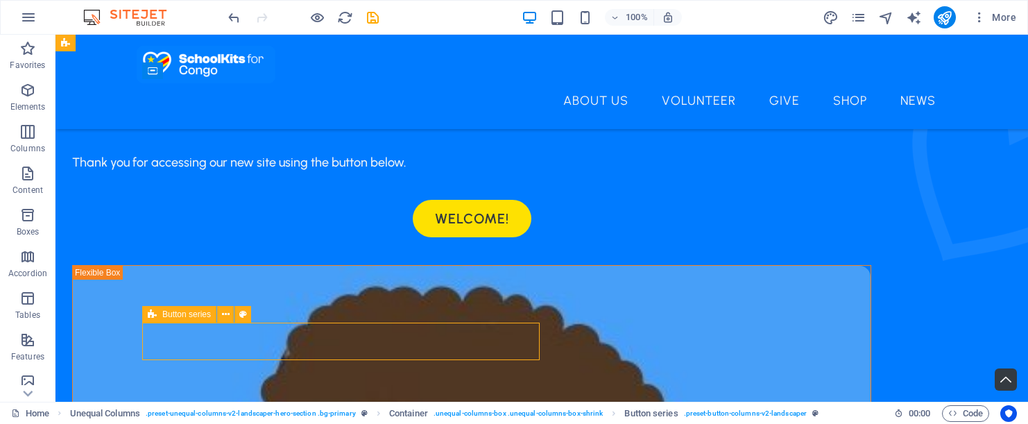
drag, startPoint x: 537, startPoint y: 341, endPoint x: 495, endPoint y: 341, distance: 42.3
click at [495, 237] on div "Welcome!" at bounding box center [471, 218] width 799 height 37
click at [536, 237] on div "Welcome!" at bounding box center [471, 218] width 799 height 37
click at [224, 313] on icon at bounding box center [226, 314] width 8 height 15
click at [145, 237] on div "Welcome!" at bounding box center [471, 218] width 799 height 37
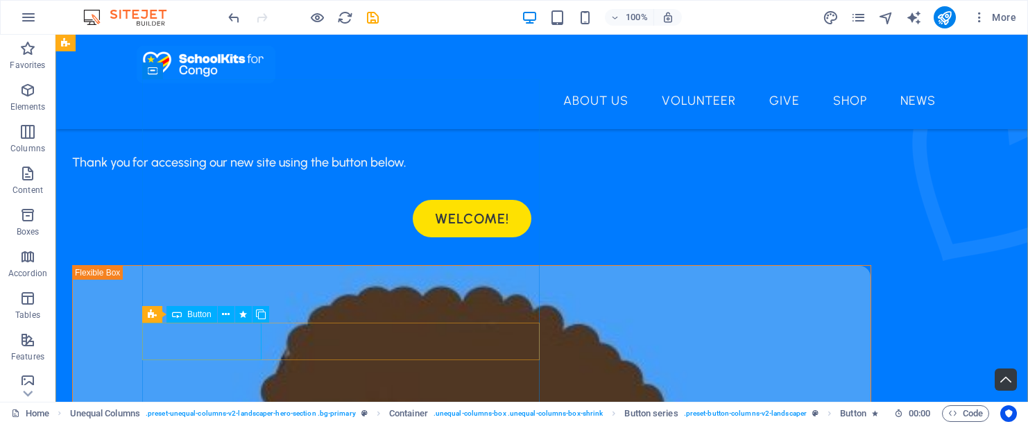
click at [144, 237] on div "Welcome!" at bounding box center [471, 218] width 799 height 37
click at [143, 237] on div "Welcome!" at bounding box center [471, 218] width 799 height 37
click at [280, 237] on div "Welcome!" at bounding box center [471, 218] width 799 height 37
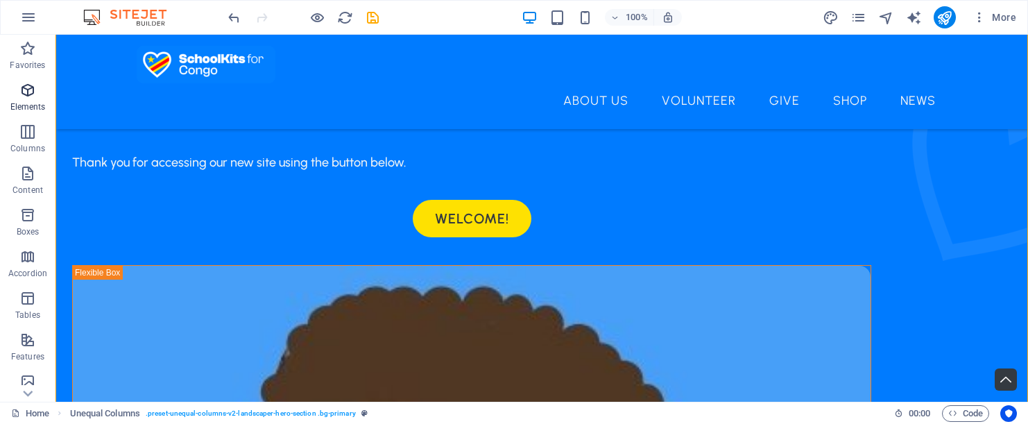
click at [39, 100] on span "Elements" at bounding box center [28, 98] width 56 height 33
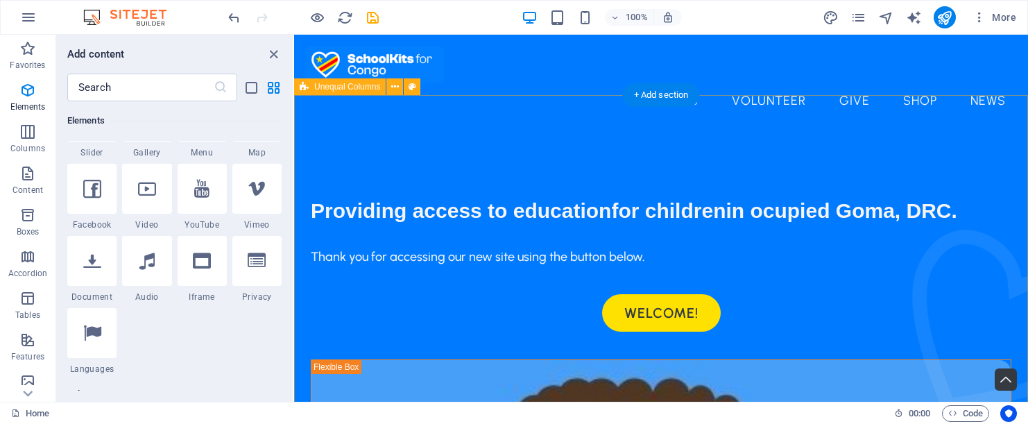
scroll to position [0, 0]
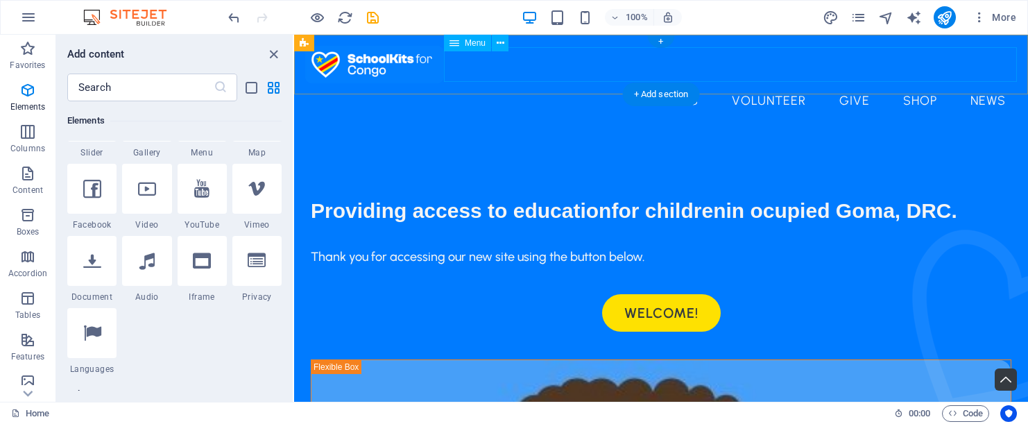
click at [679, 83] on nav "Home About Us Volunteer Give Shop News" at bounding box center [661, 100] width 712 height 35
click at [462, 45] on div "Menu" at bounding box center [467, 43] width 47 height 17
click at [471, 44] on span "Menu" at bounding box center [475, 43] width 21 height 8
click at [499, 45] on icon at bounding box center [501, 43] width 8 height 15
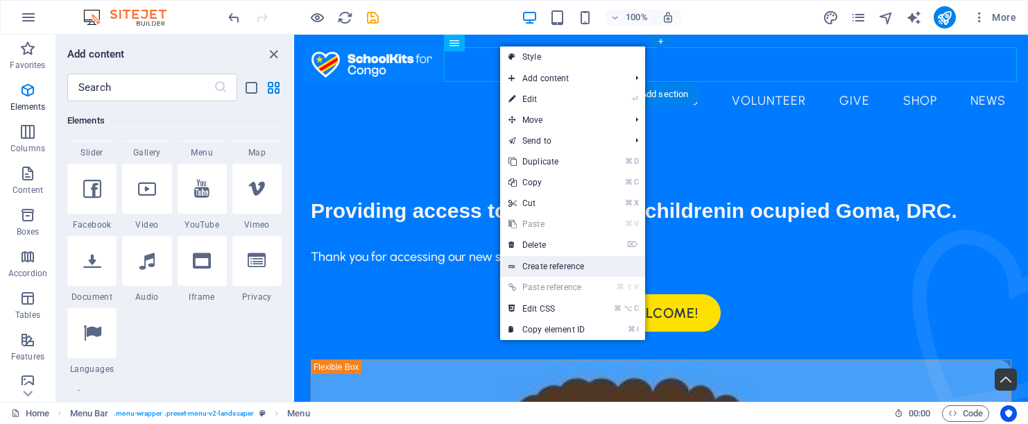
click at [533, 270] on link "Create reference" at bounding box center [572, 266] width 145 height 21
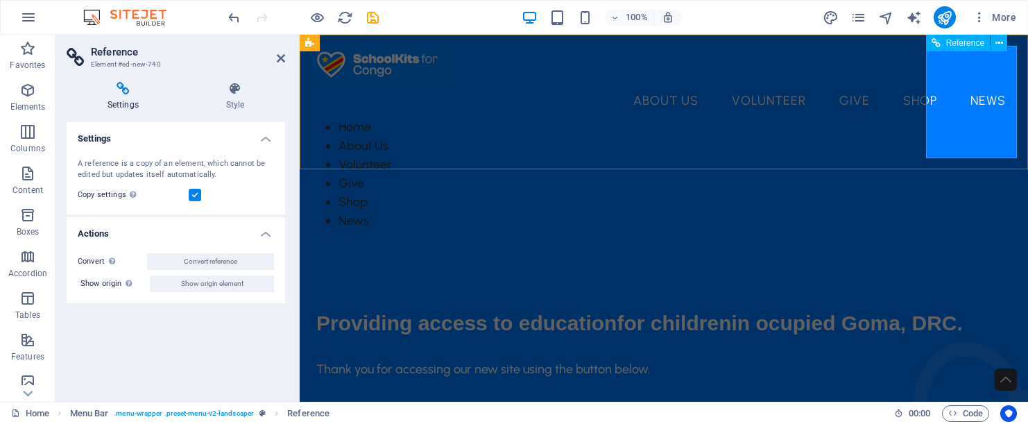
click at [962, 118] on div "Home About Us Volunteer Give Shop News" at bounding box center [664, 174] width 706 height 112
click at [974, 118] on div "Home About Us Volunteer Give Shop News" at bounding box center [664, 174] width 706 height 112
click at [971, 44] on span "Reference" at bounding box center [965, 43] width 38 height 8
click at [1000, 43] on icon at bounding box center [1000, 43] width 8 height 15
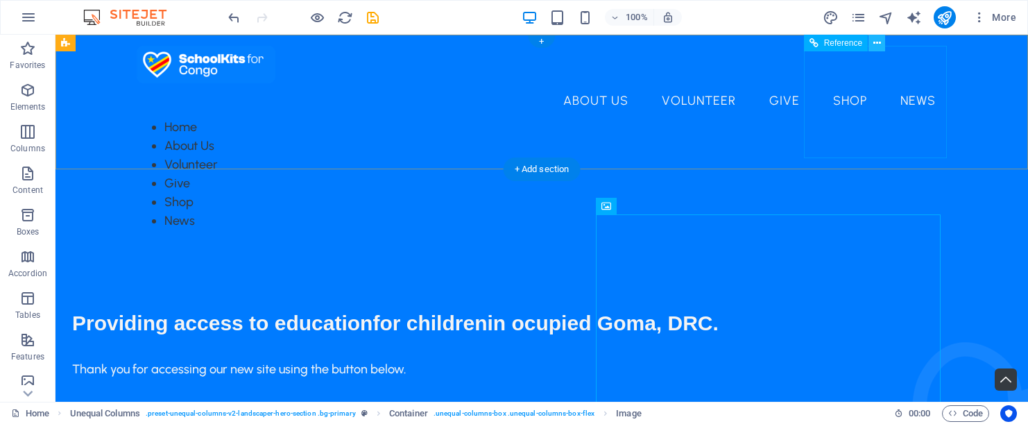
click at [875, 47] on icon at bounding box center [877, 43] width 8 height 15
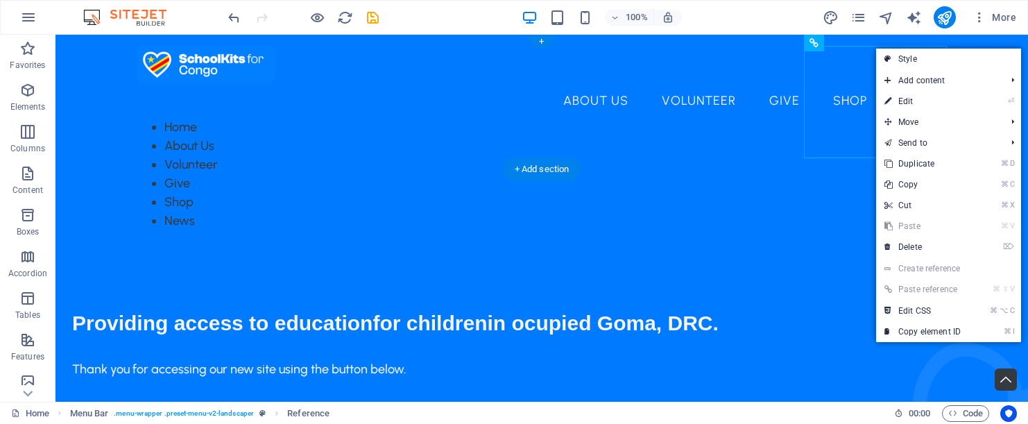
click at [909, 285] on link "⌘ ⇧ V Paste reference" at bounding box center [922, 289] width 93 height 21
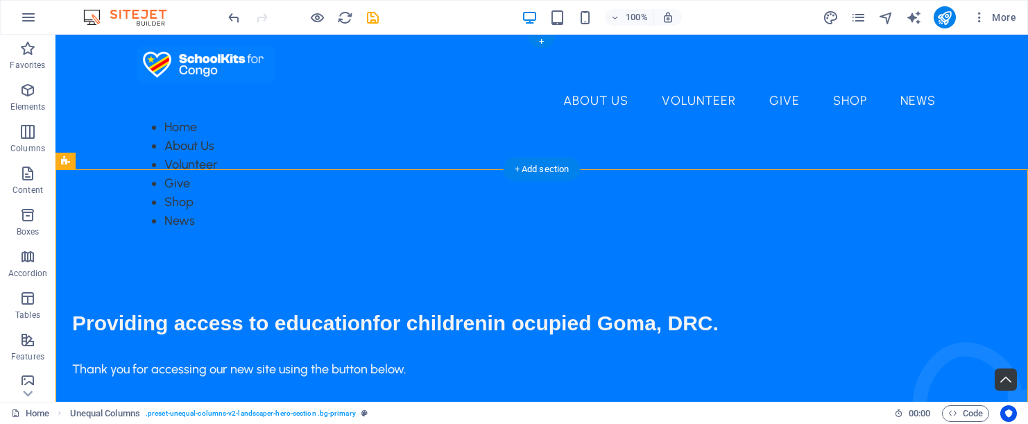
click at [845, 118] on div "Home About Us Volunteer Give Shop News" at bounding box center [542, 174] width 810 height 112
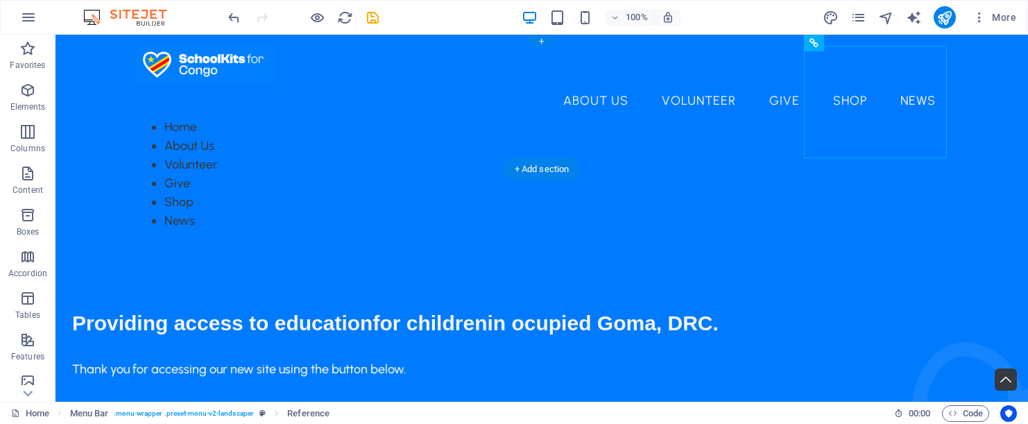
click at [845, 118] on div "Home About Us Volunteer Give Shop News" at bounding box center [542, 174] width 810 height 112
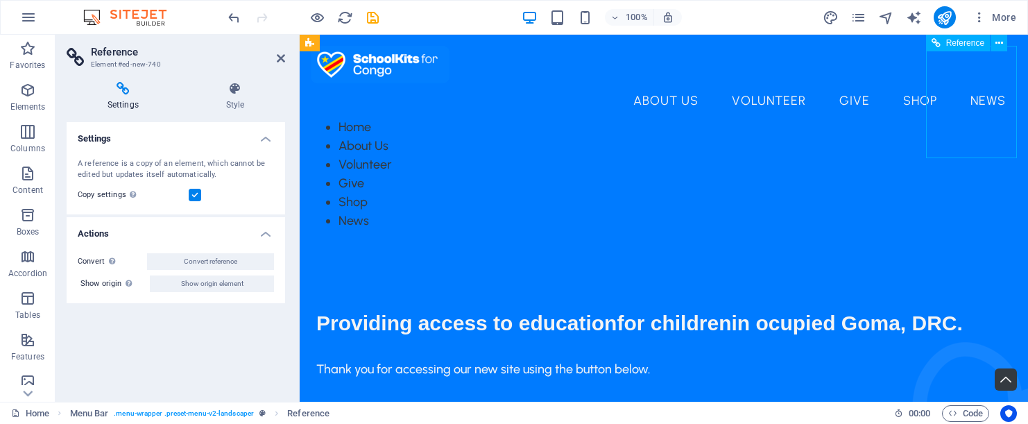
drag, startPoint x: 1005, startPoint y: 72, endPoint x: 953, endPoint y: 73, distance: 51.3
click at [953, 118] on div "Home About Us Volunteer Give Shop News" at bounding box center [664, 174] width 706 height 112
drag, startPoint x: 951, startPoint y: 73, endPoint x: 1000, endPoint y: 74, distance: 49.3
click at [1000, 118] on div "Home About Us Volunteer Give Shop News" at bounding box center [664, 174] width 706 height 112
drag, startPoint x: 953, startPoint y: 113, endPoint x: 989, endPoint y: 111, distance: 36.8
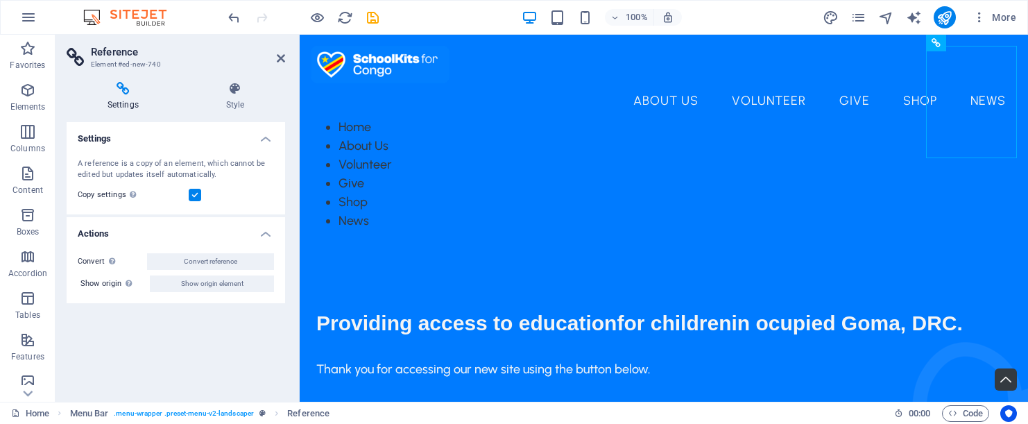
click at [989, 118] on div "Home About Us Volunteer Give Shop News" at bounding box center [664, 174] width 706 height 112
click at [511, 82] on button at bounding box center [505, 76] width 17 height 17
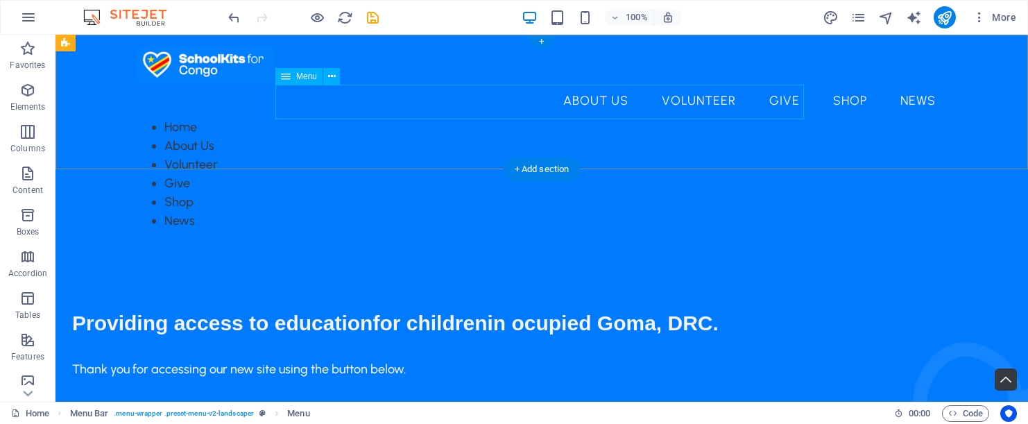
click at [491, 102] on nav "Home About Us Volunteer Give Shop News" at bounding box center [542, 100] width 810 height 35
drag, startPoint x: 491, startPoint y: 102, endPoint x: 218, endPoint y: 103, distance: 272.7
click at [459, 103] on nav "Home About Us Volunteer Give Shop News" at bounding box center [542, 100] width 810 height 35
select select
select select "1"
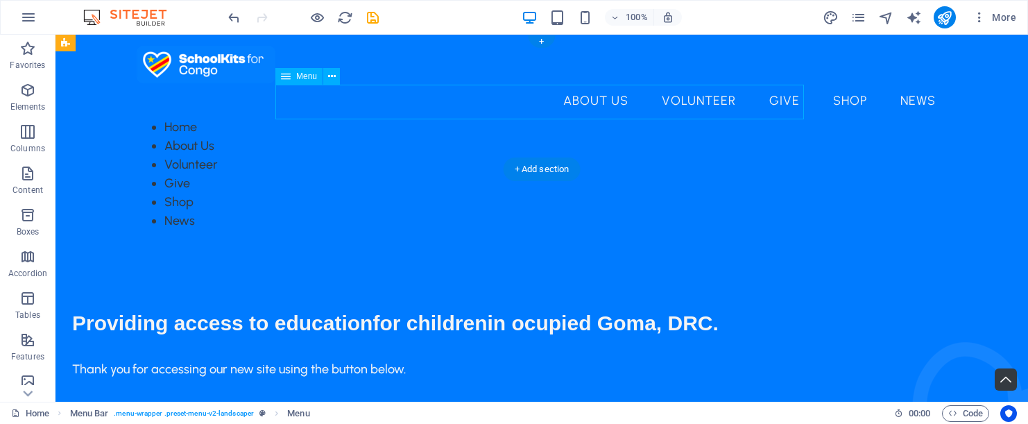
select select
select select "2"
select select
select select "3"
select select
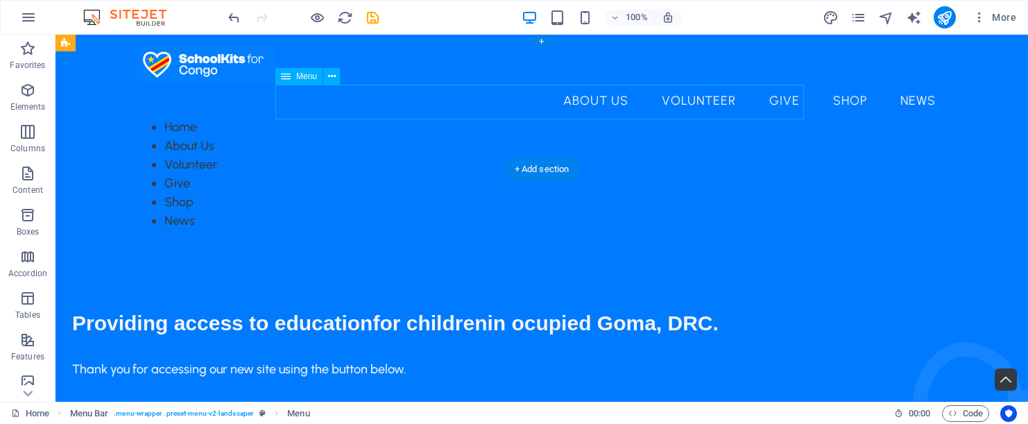
select select "5"
select select
select select "6"
select select
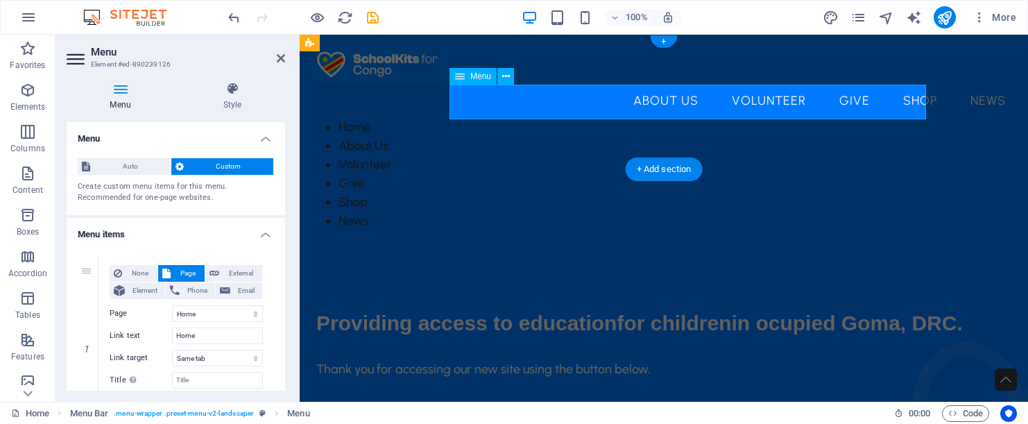
click at [481, 103] on nav "Home About Us Volunteer Give Shop News" at bounding box center [664, 100] width 706 height 35
click at [558, 105] on nav "Home About Us Volunteer Give Shop News" at bounding box center [664, 100] width 706 height 35
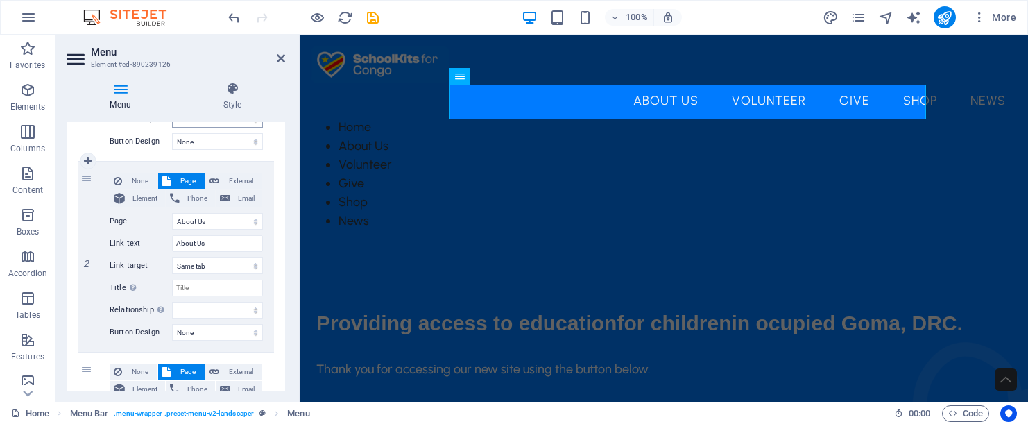
scroll to position [284, 0]
select select "2"
select select
type input "Volunteer"
select select
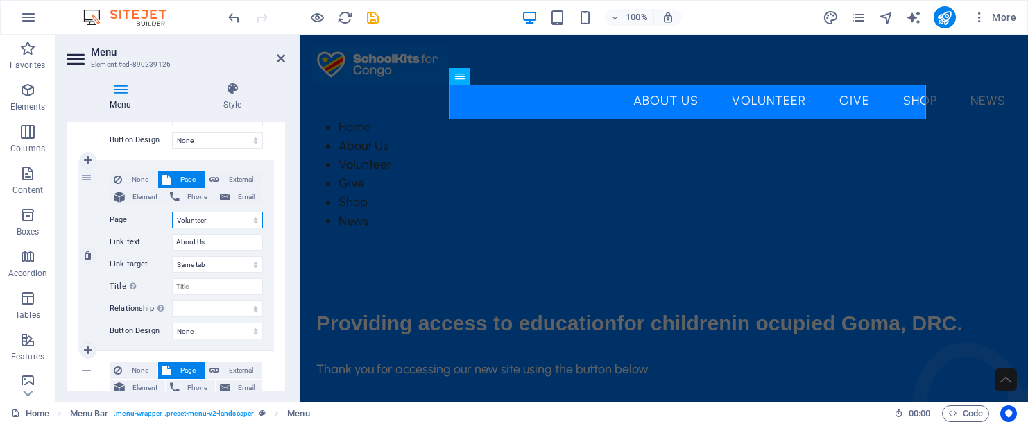
select select
click at [223, 174] on span "External" at bounding box center [240, 179] width 35 height 17
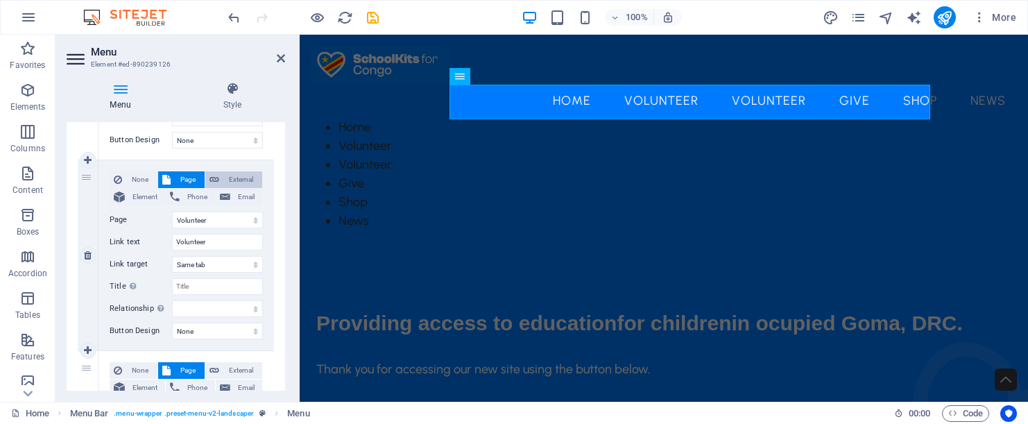
select select
select select "blank"
select select
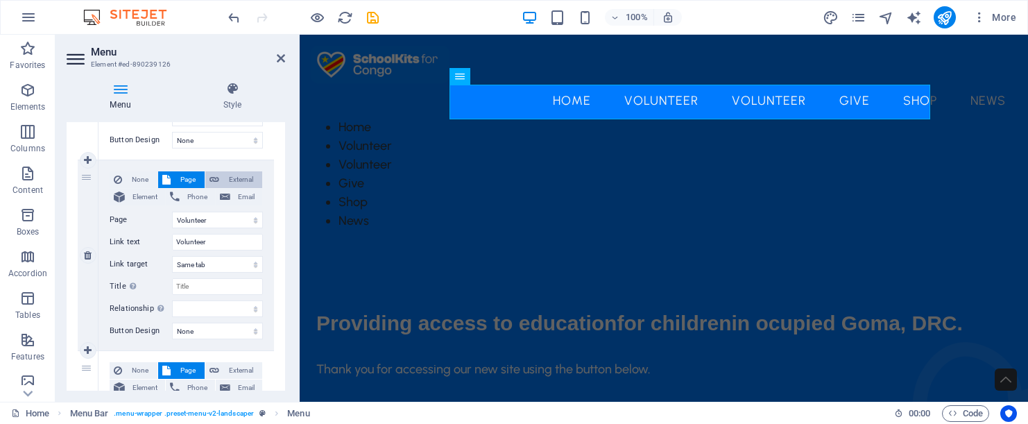
select select
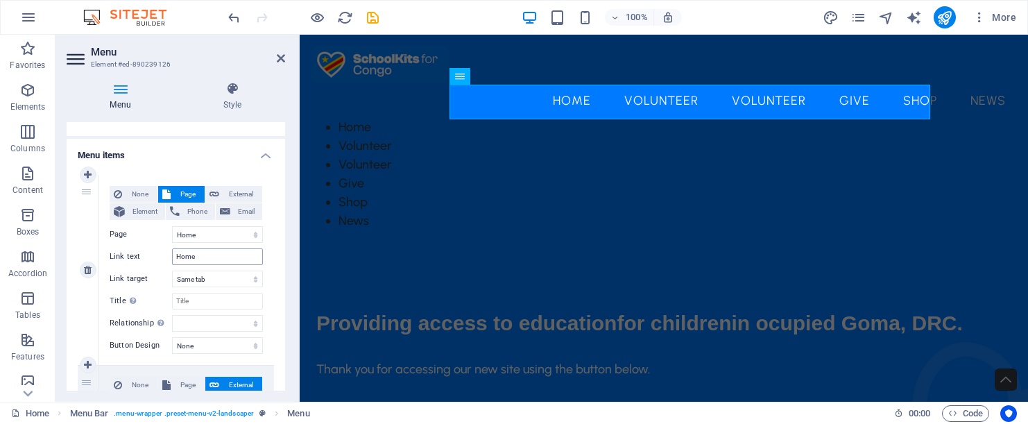
scroll to position [86, 0]
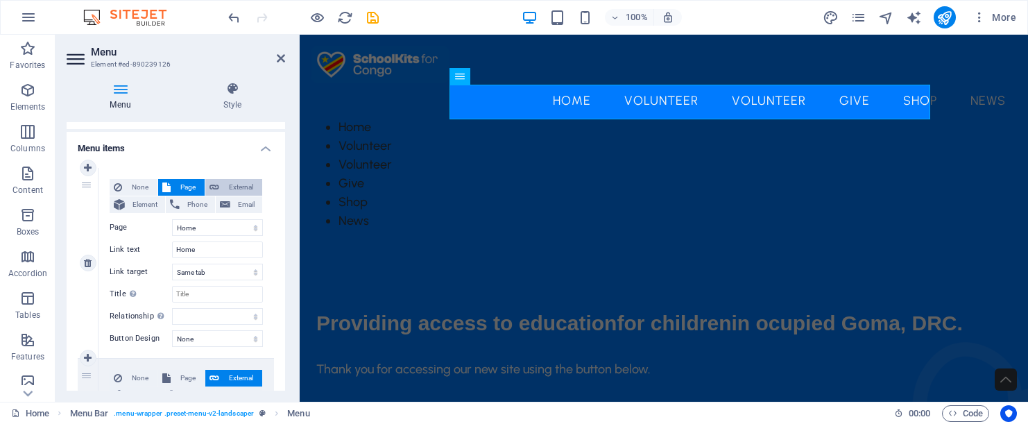
click at [244, 187] on span "External" at bounding box center [240, 187] width 35 height 17
select select "blank"
select select
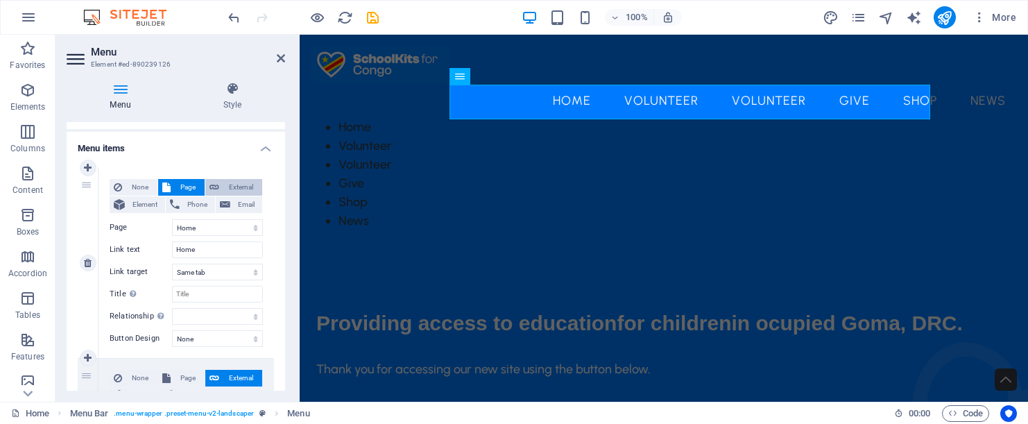
select select
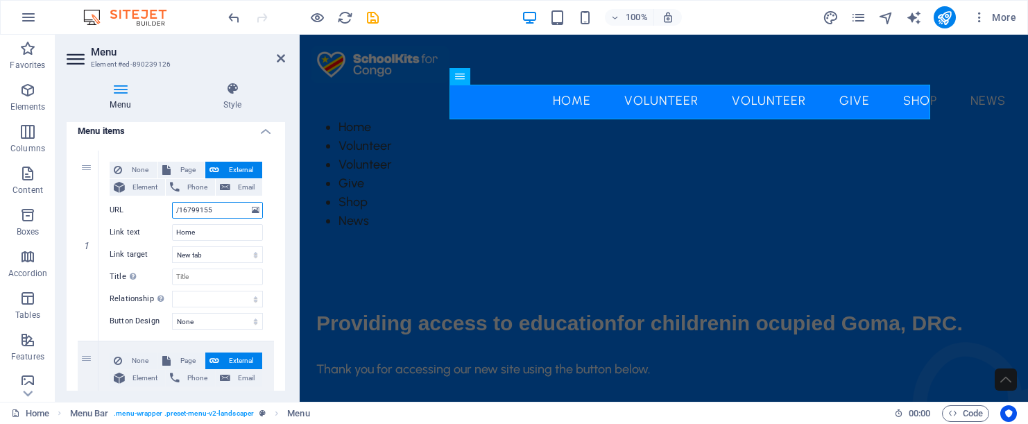
scroll to position [104, 0]
drag, startPoint x: 218, startPoint y: 207, endPoint x: 164, endPoint y: 208, distance: 53.4
click at [164, 208] on div "URL /16799155" at bounding box center [186, 209] width 153 height 17
paste input "[URL][DOMAIN_NAME]"
type input "[URL][DOMAIN_NAME]"
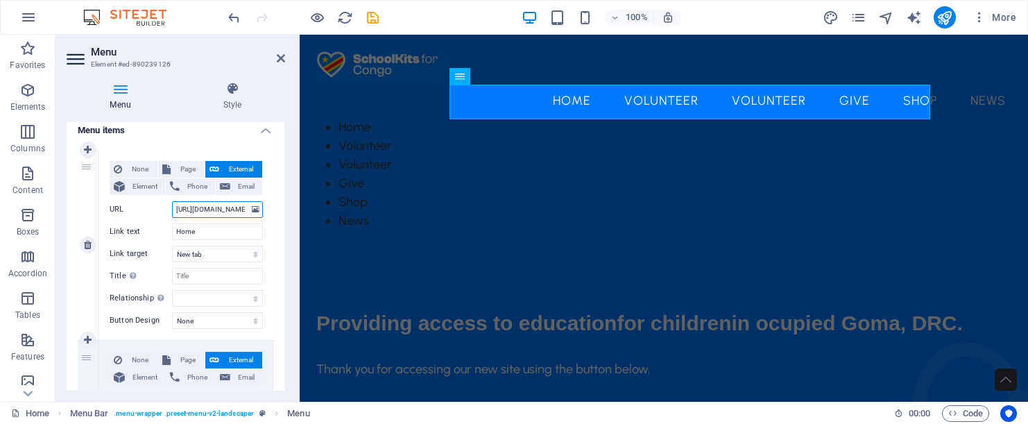
select select
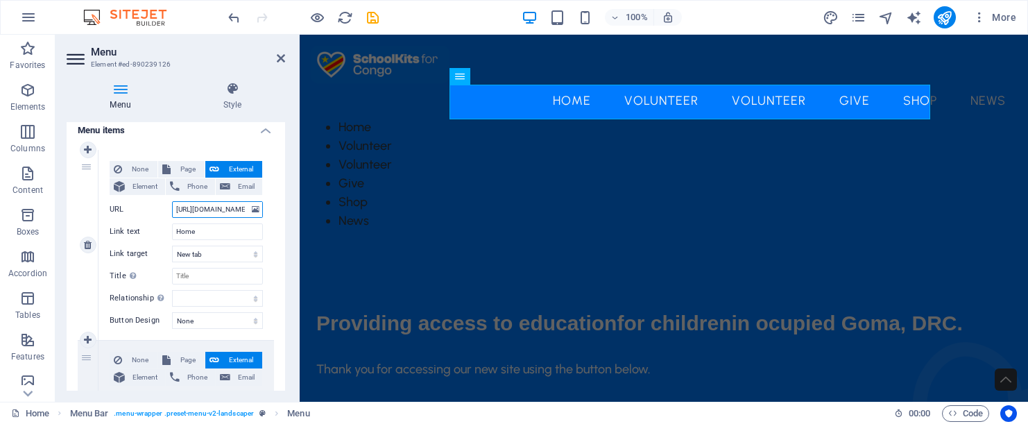
select select
type input "[URL][DOMAIN_NAME]"
click at [269, 303] on div "None Page External Element Phone Email Page Home About Us Volunteer Rotary New …" at bounding box center [187, 245] width 176 height 190
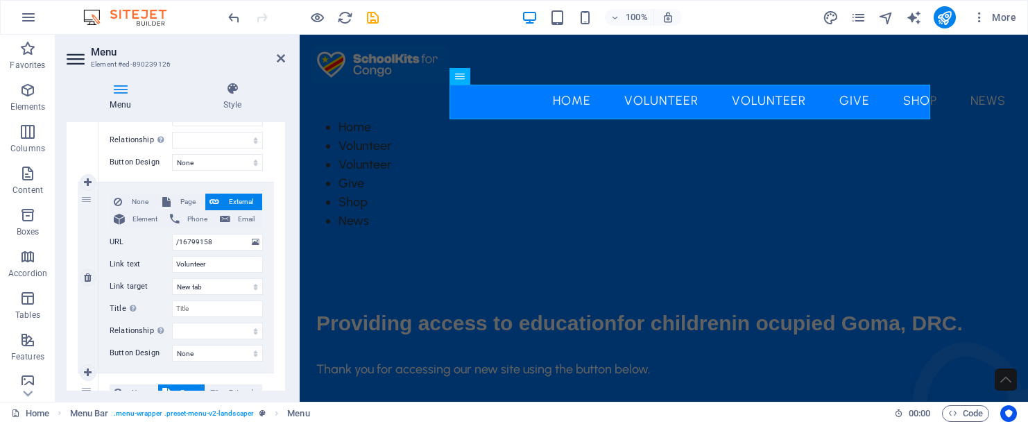
scroll to position [266, 0]
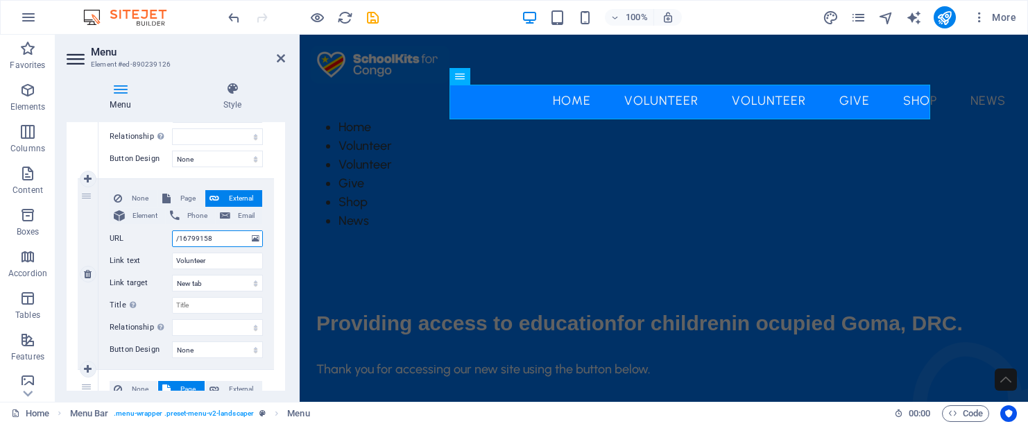
drag, startPoint x: 225, startPoint y: 240, endPoint x: 146, endPoint y: 234, distance: 80.0
click at [146, 234] on div "URL /16799158" at bounding box center [186, 238] width 153 height 17
paste input "[URL][DOMAIN_NAME]"
type input "[URL][DOMAIN_NAME]"
select select
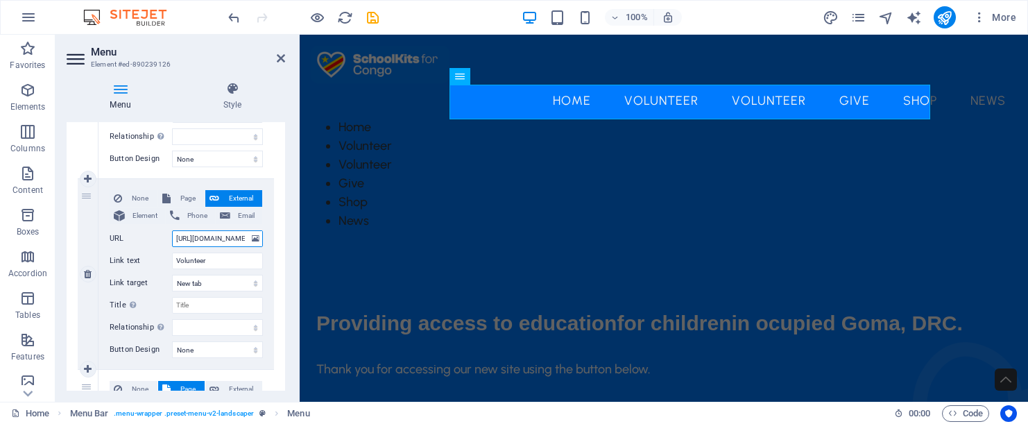
select select
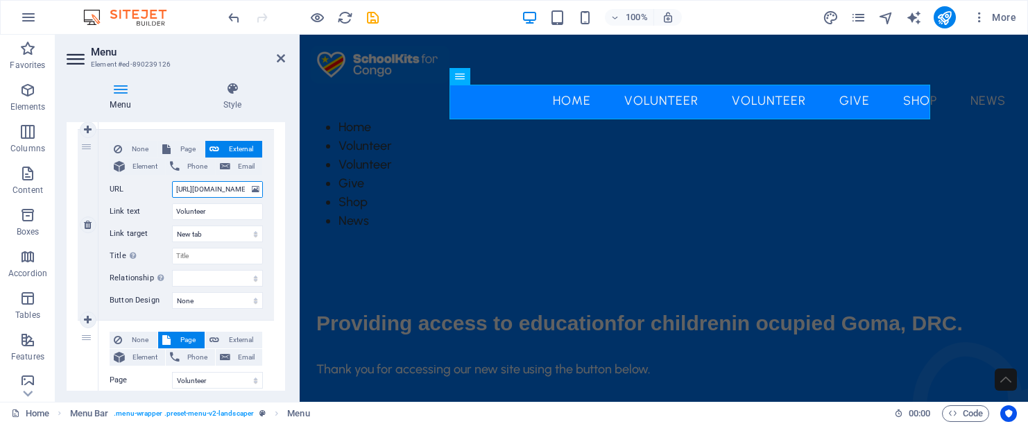
scroll to position [316, 0]
type input "[URL][DOMAIN_NAME]"
select select
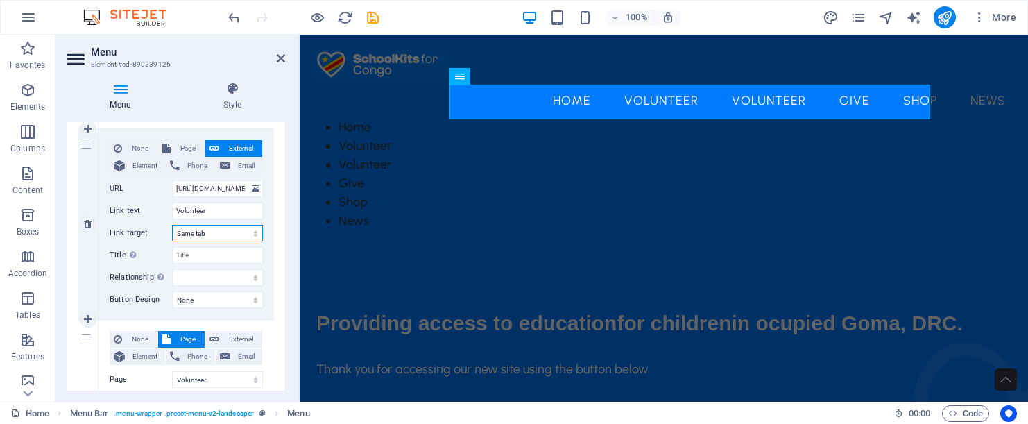
select select
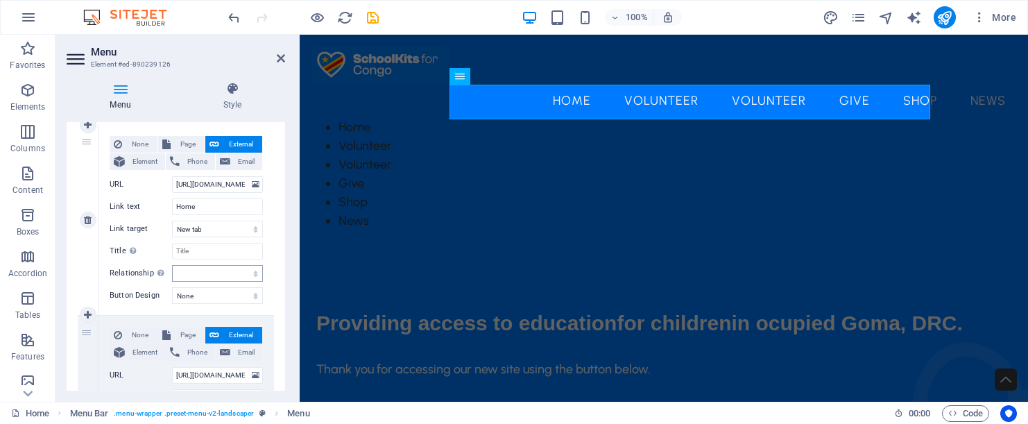
scroll to position [127, 0]
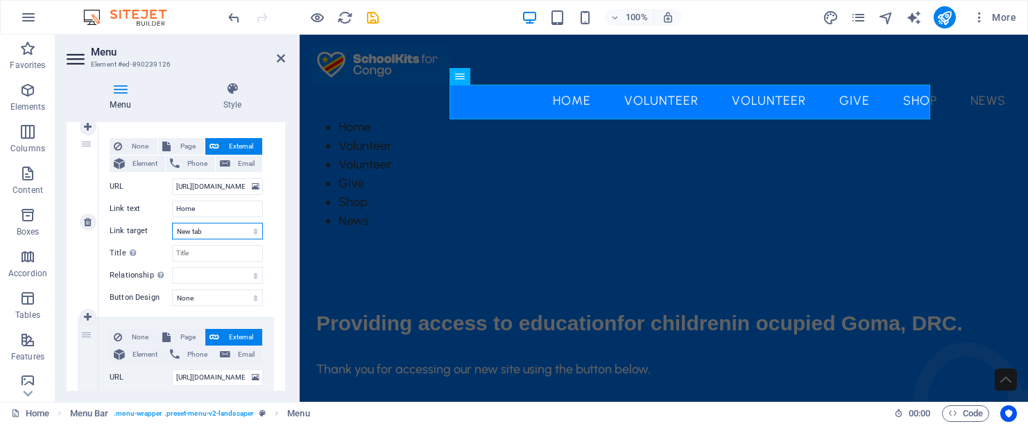
click at [252, 235] on select "New tab Same tab Overlay" at bounding box center [217, 231] width 91 height 17
select select
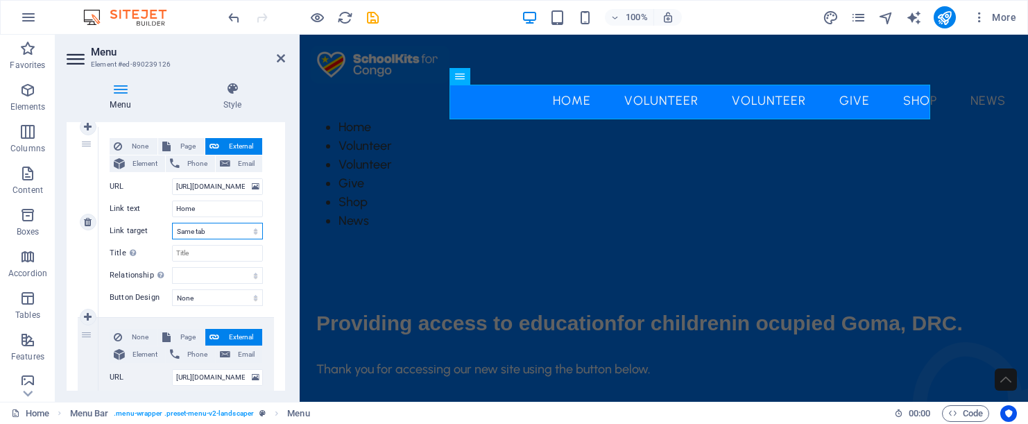
select select
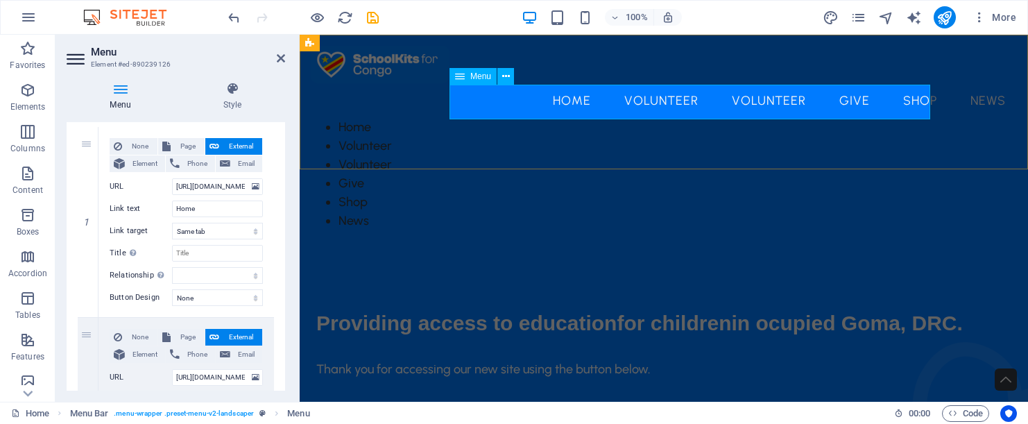
click at [611, 103] on nav "Home Volunteer Volunteer Give Shop News" at bounding box center [664, 100] width 706 height 35
click at [461, 78] on icon at bounding box center [460, 76] width 10 height 17
click at [506, 75] on icon at bounding box center [506, 76] width 8 height 15
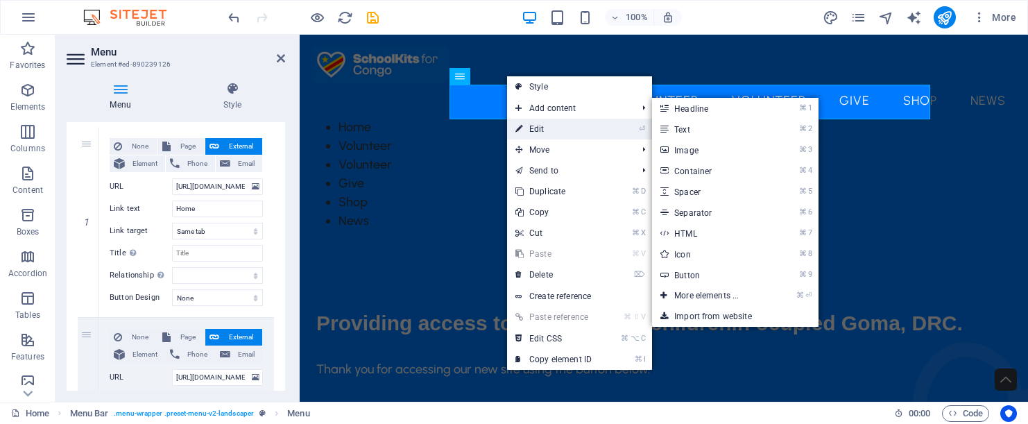
click at [535, 123] on link "⏎ Edit" at bounding box center [553, 129] width 93 height 21
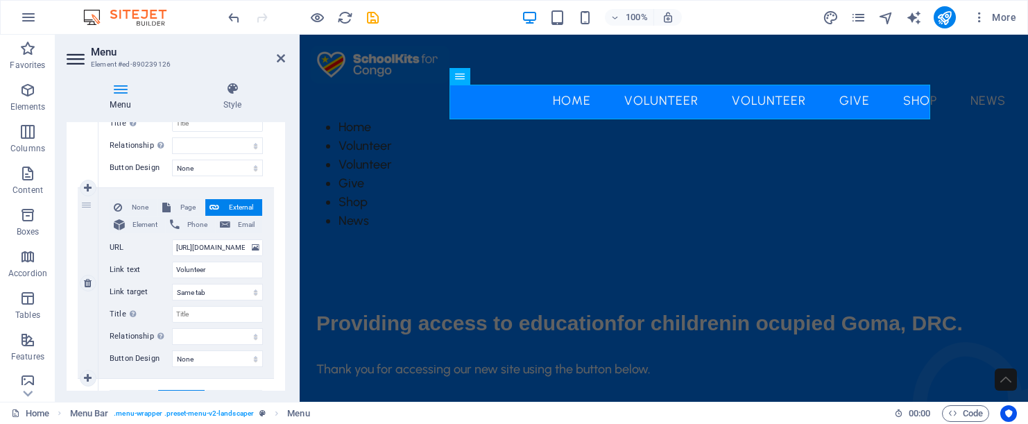
scroll to position [257, 0]
drag, startPoint x: 217, startPoint y: 266, endPoint x: 167, endPoint y: 266, distance: 50.7
click at [167, 266] on div "Link text Volunteer" at bounding box center [186, 269] width 153 height 17
type input "A"
select select
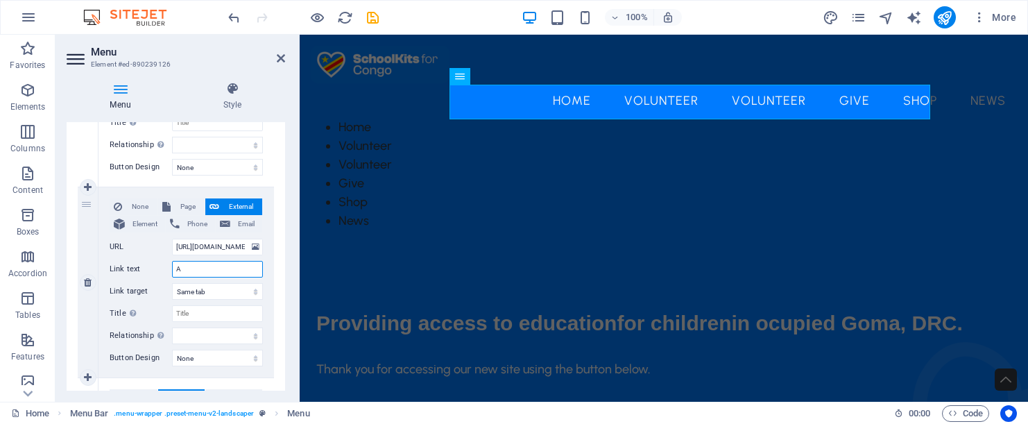
select select
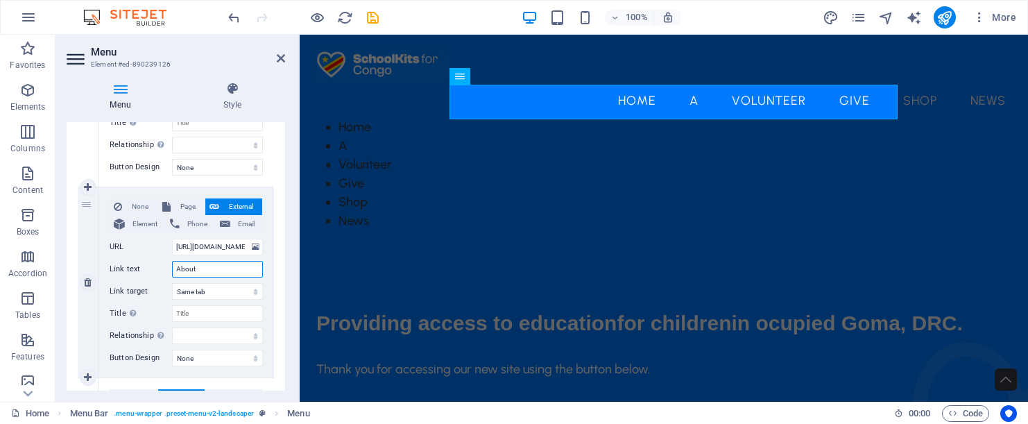
type input "About U"
select select
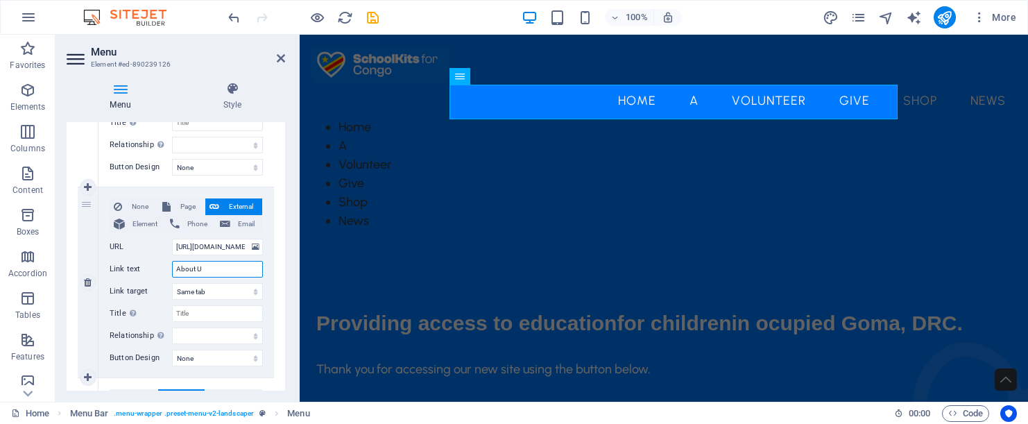
select select
type input "About US"
select select
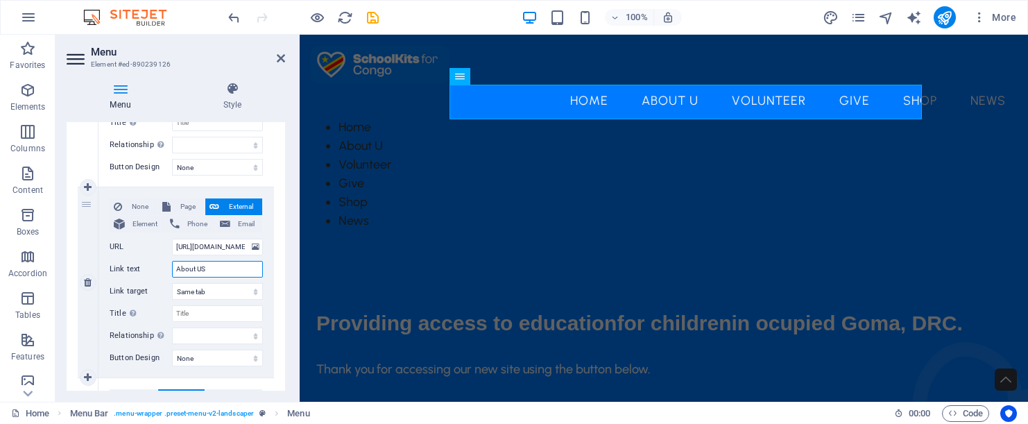
select select
type input "About US"
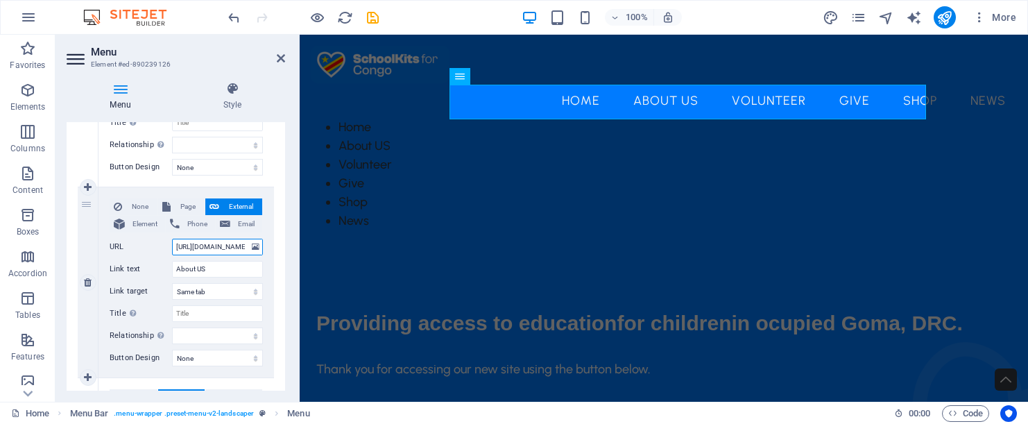
click at [225, 249] on input "[URL][DOMAIN_NAME]" at bounding box center [217, 247] width 91 height 17
drag, startPoint x: 174, startPoint y: 244, endPoint x: 281, endPoint y: 248, distance: 106.9
paste input "home-1"
type input "[URL][DOMAIN_NAME]"
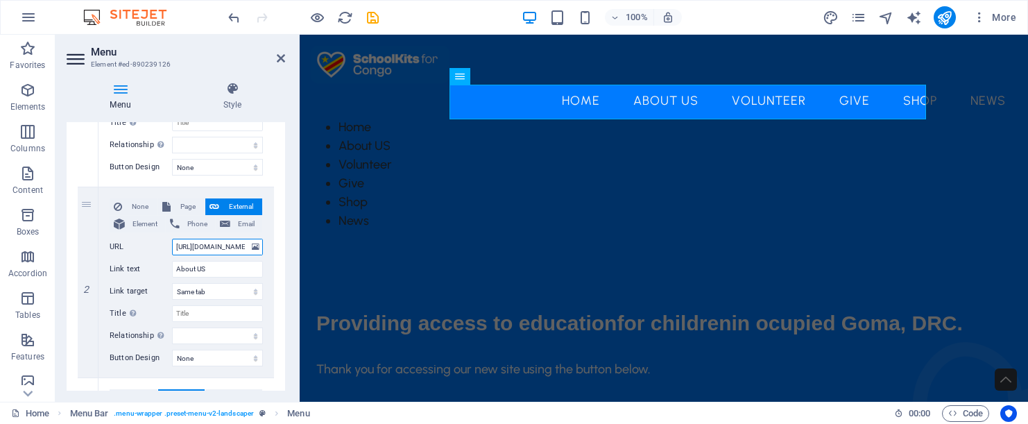
select select
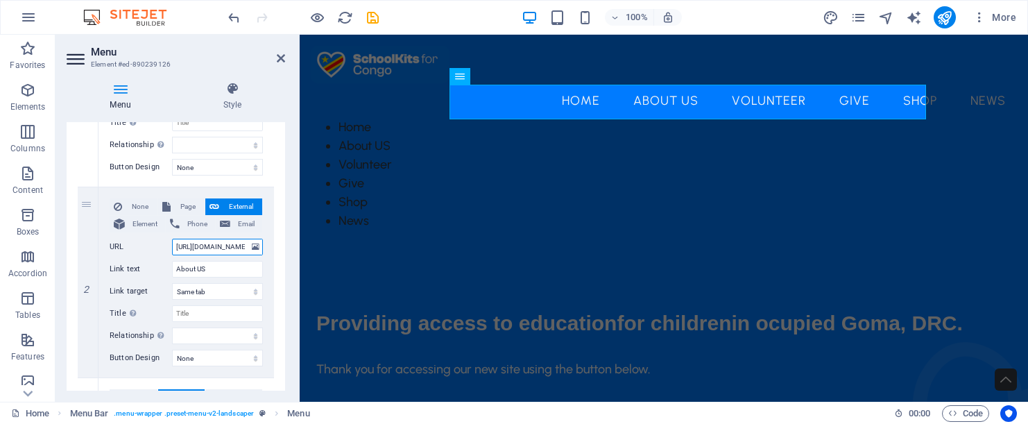
select select
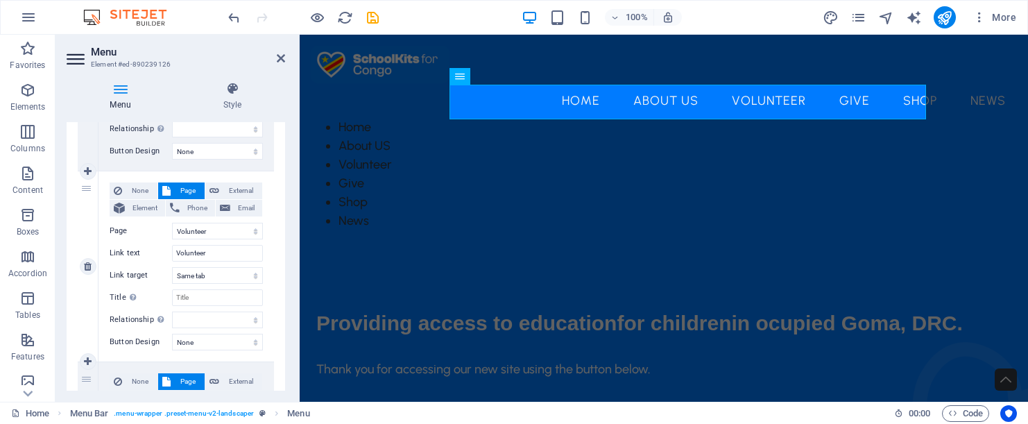
scroll to position [465, 0]
type input "[URL][DOMAIN_NAME]"
click at [239, 189] on span "External" at bounding box center [240, 190] width 35 height 17
select select
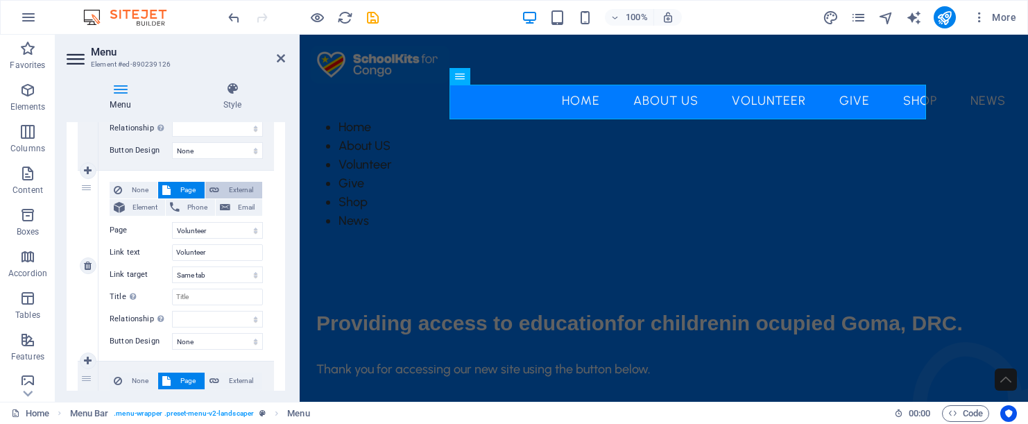
select select "blank"
select select
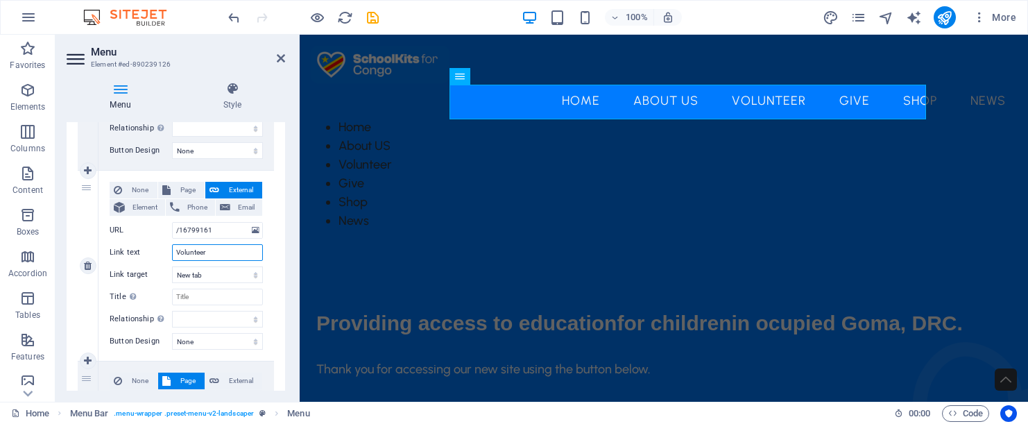
click at [235, 250] on input "Volunteer" at bounding box center [217, 252] width 91 height 17
drag, startPoint x: 238, startPoint y: 230, endPoint x: 140, endPoint y: 225, distance: 98.0
click at [140, 225] on div "URL /16799161" at bounding box center [186, 230] width 153 height 17
paste input "[URL][DOMAIN_NAME]"
type input "[URL][DOMAIN_NAME]"
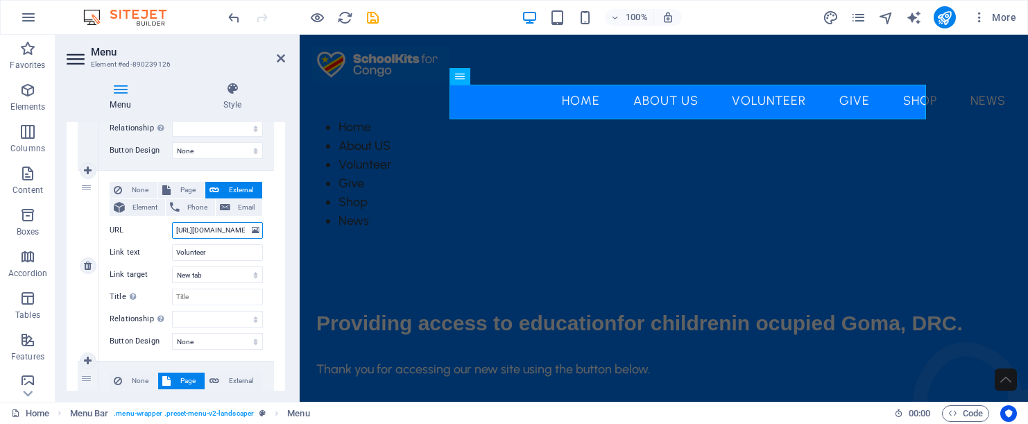
select select
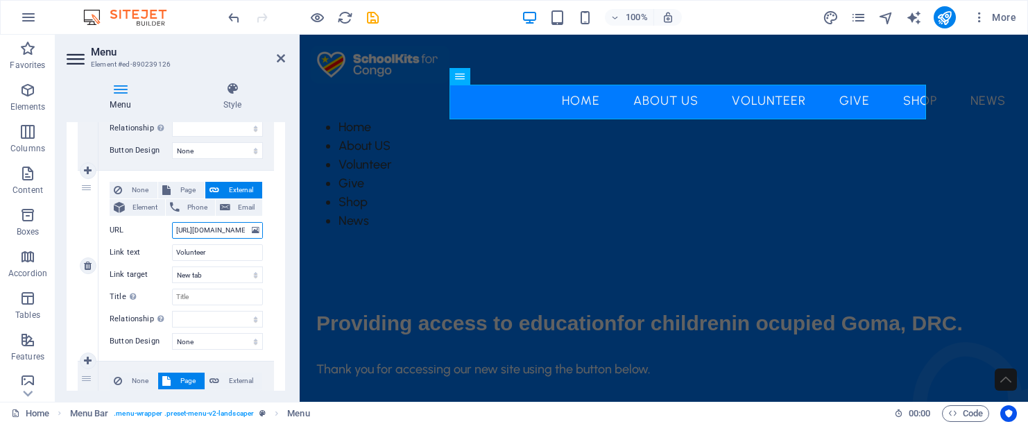
select select
type input "[URL][DOMAIN_NAME]"
select select
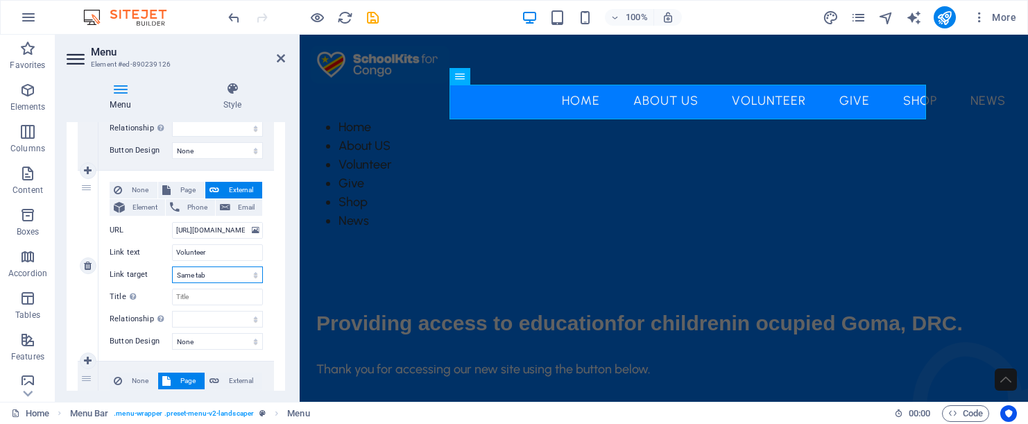
select select
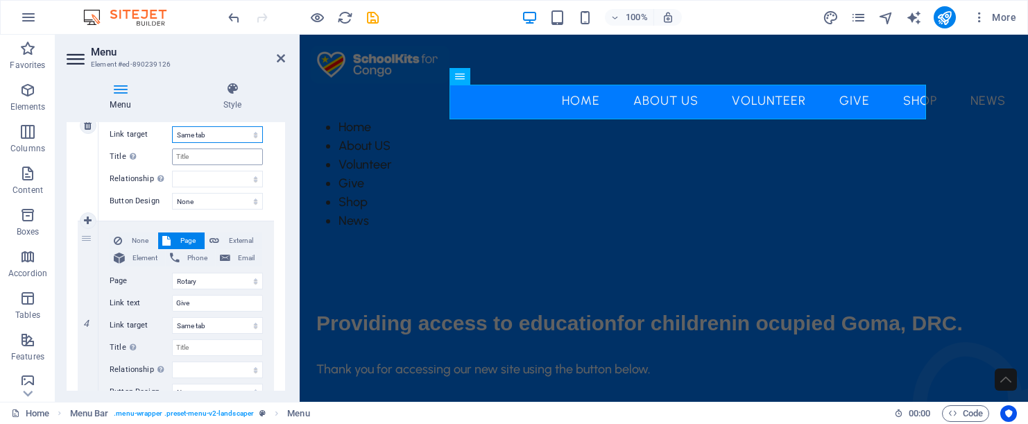
scroll to position [606, 0]
click at [218, 301] on input "Give" at bounding box center [217, 302] width 91 height 17
click at [243, 240] on span "External" at bounding box center [240, 240] width 35 height 17
select select
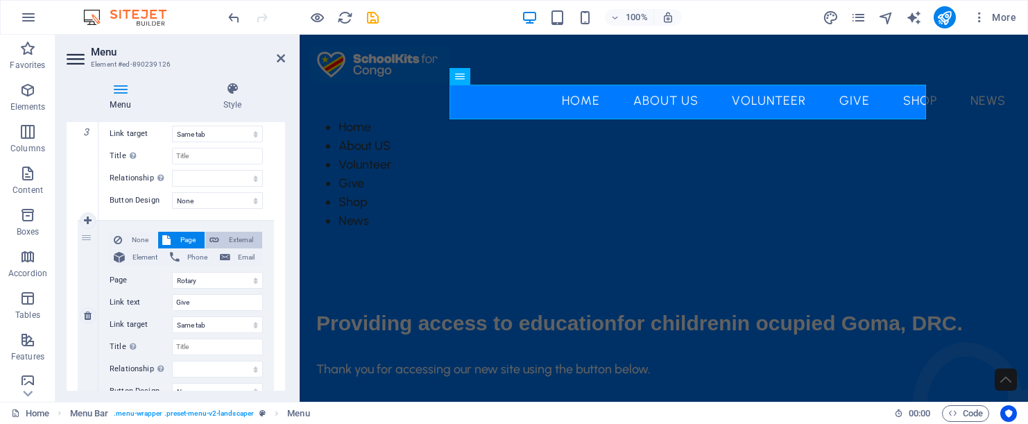
select select
select select "blank"
select select
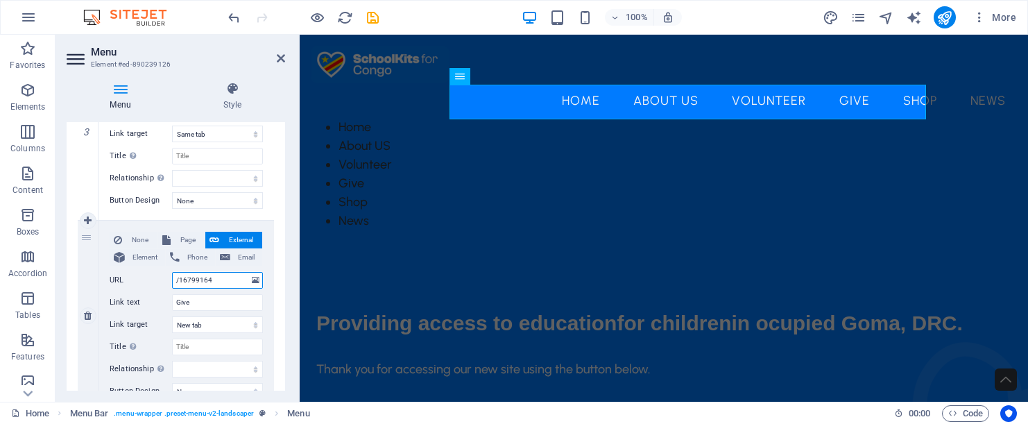
drag, startPoint x: 229, startPoint y: 280, endPoint x: 151, endPoint y: 275, distance: 78.6
click at [151, 275] on div "URL /16799164" at bounding box center [186, 280] width 153 height 17
paste input "[URL][DOMAIN_NAME]"
type input "[URL][DOMAIN_NAME]"
select select
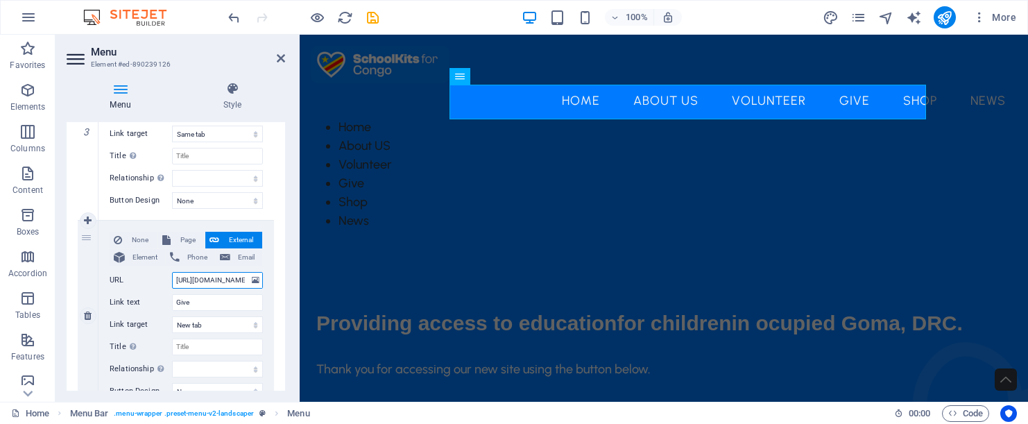
select select
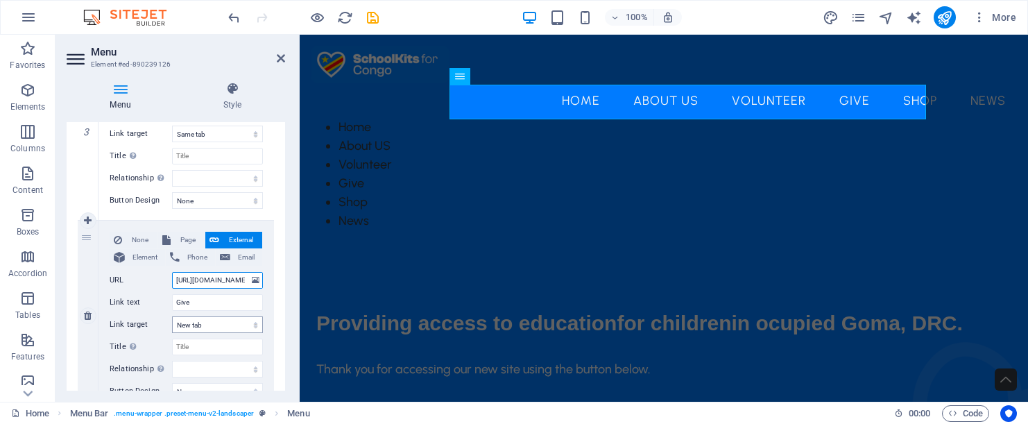
type input "[URL][DOMAIN_NAME]"
select select
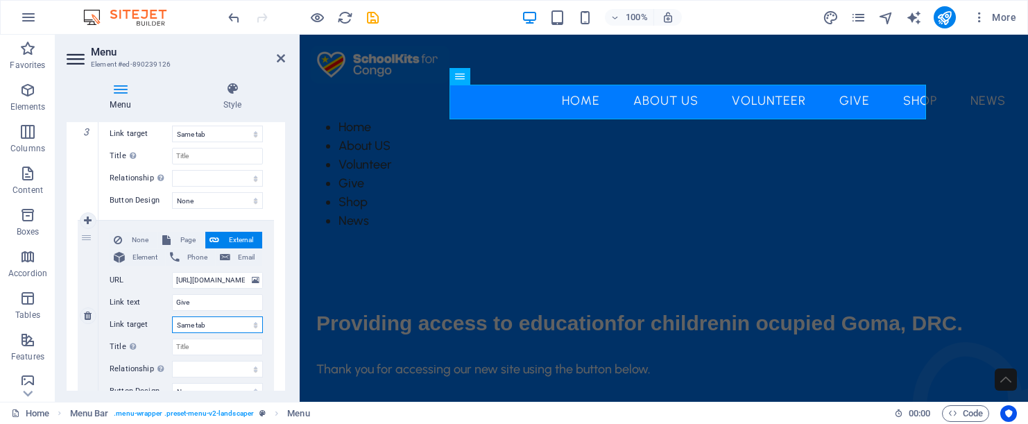
select select
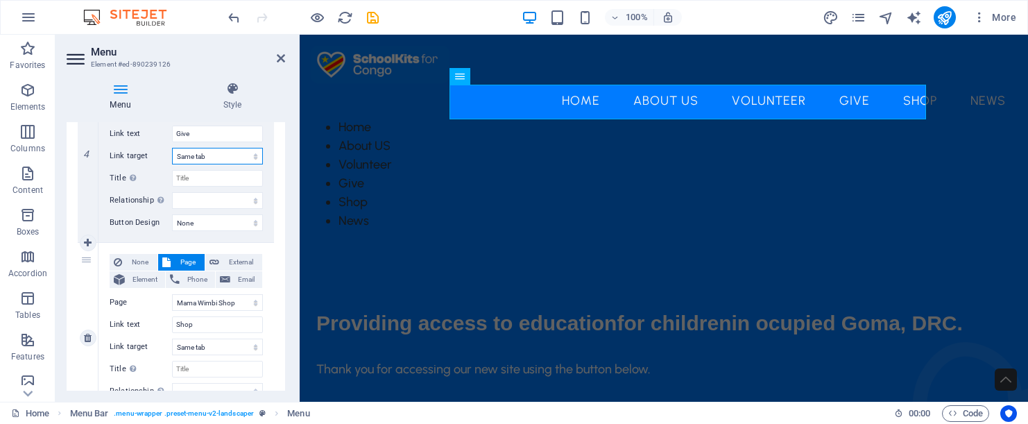
scroll to position [781, 0]
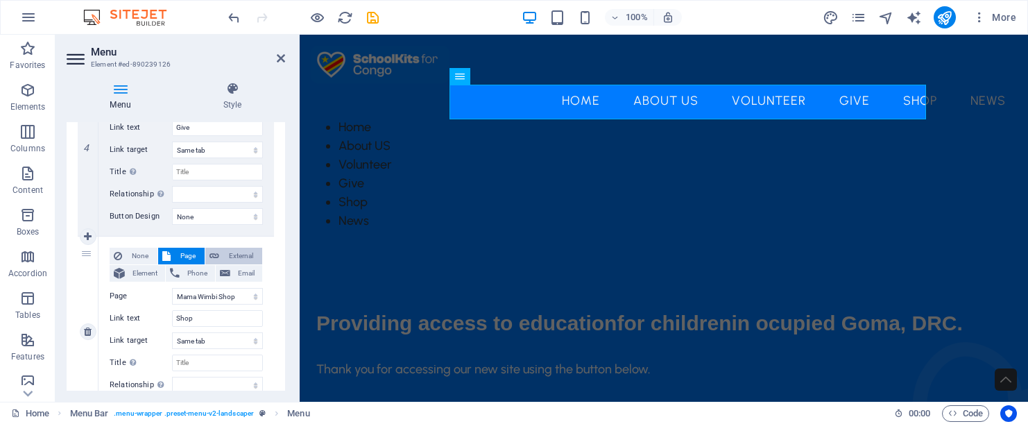
click at [248, 253] on span "External" at bounding box center [240, 256] width 35 height 17
select select
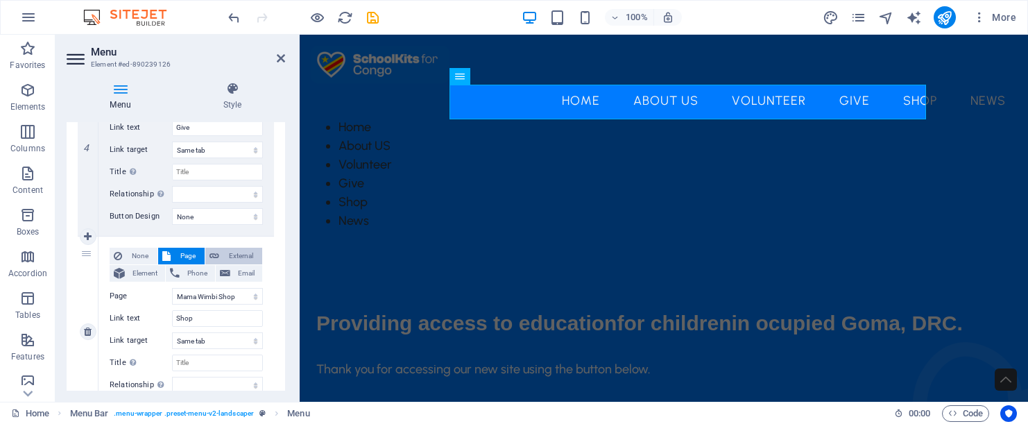
select select "blank"
select select
drag, startPoint x: 214, startPoint y: 290, endPoint x: 153, endPoint y: 292, distance: 61.1
click at [153, 292] on div "URL /16799167" at bounding box center [186, 296] width 153 height 17
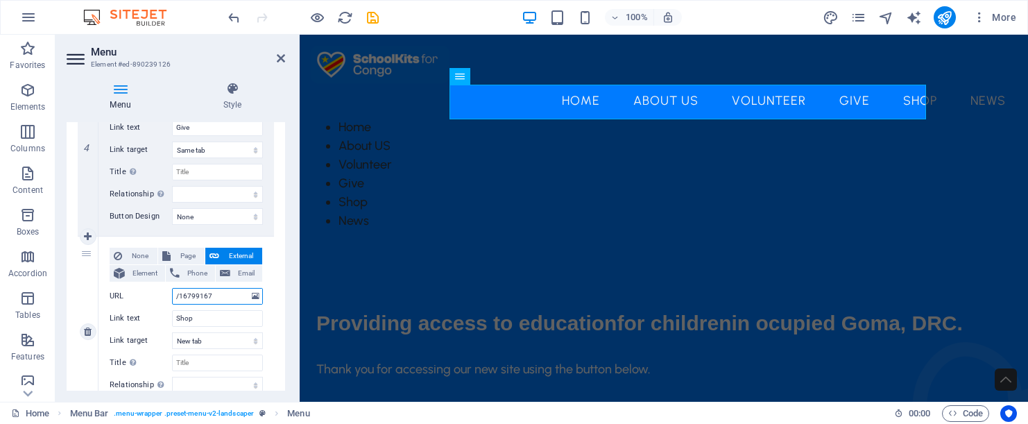
drag, startPoint x: 226, startPoint y: 293, endPoint x: 145, endPoint y: 291, distance: 81.2
click at [145, 291] on div "URL /16799167" at bounding box center [186, 296] width 153 height 17
paste input "Shop"
type input "Shop"
select select
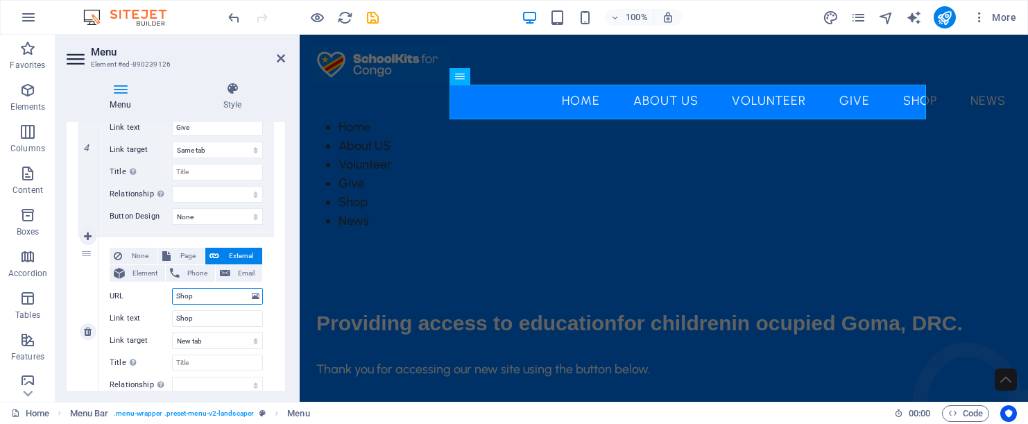
select select
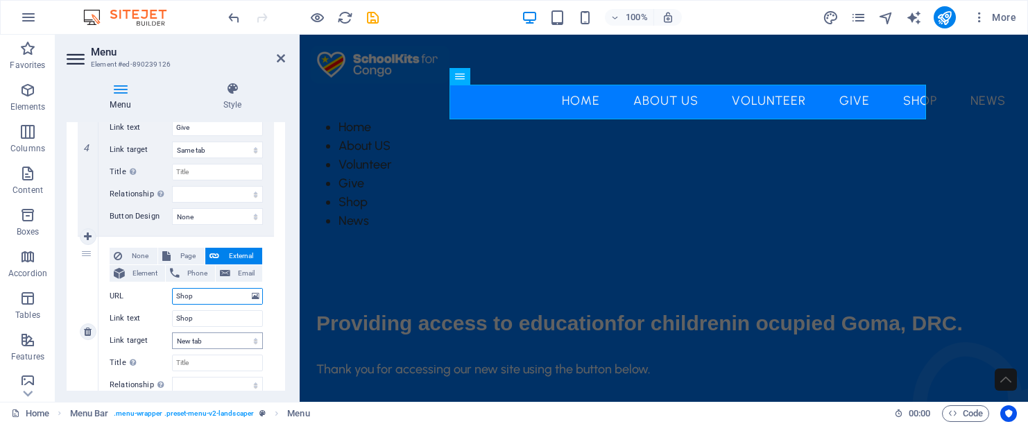
type input "Shop"
select select
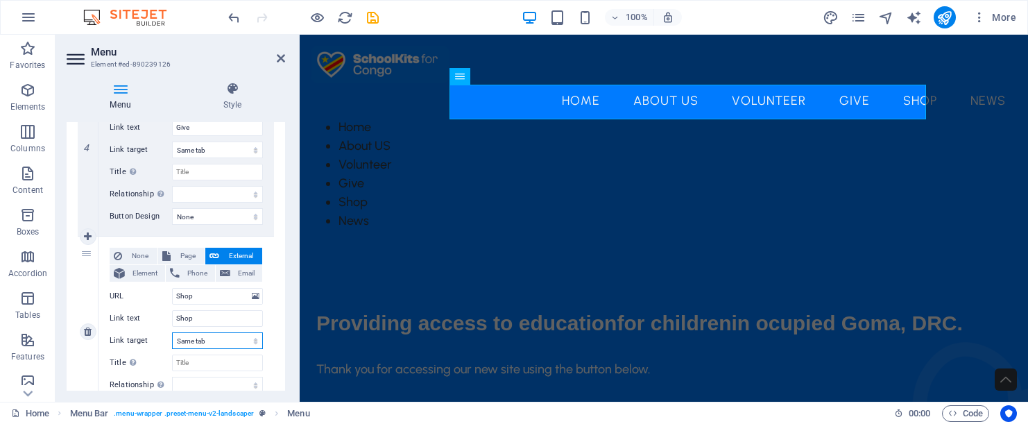
select select
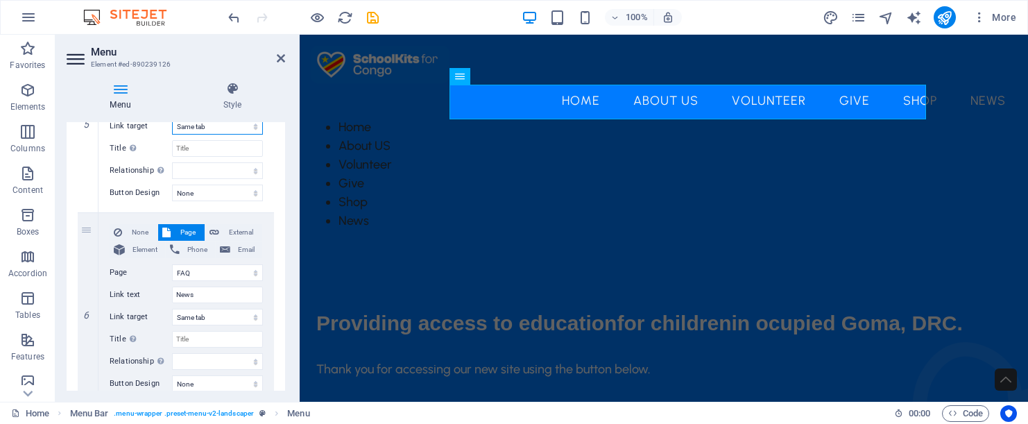
scroll to position [987, 0]
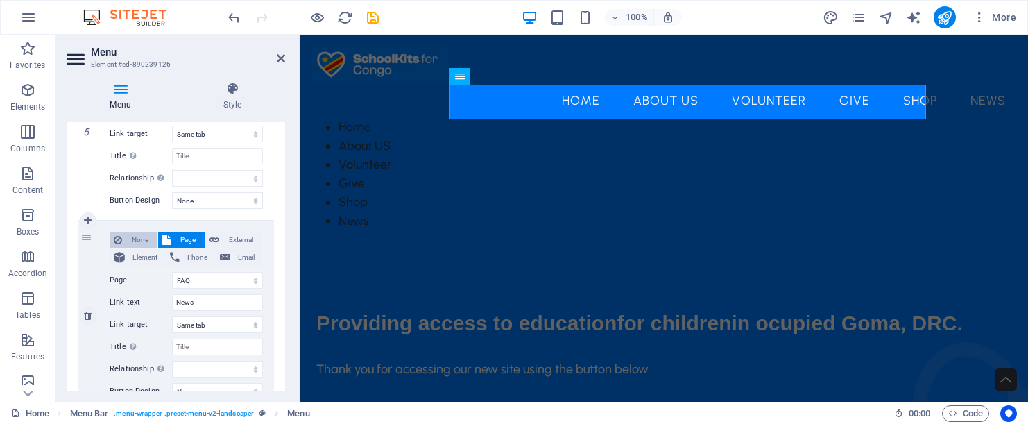
click at [139, 236] on span "None" at bounding box center [139, 240] width 27 height 17
select select
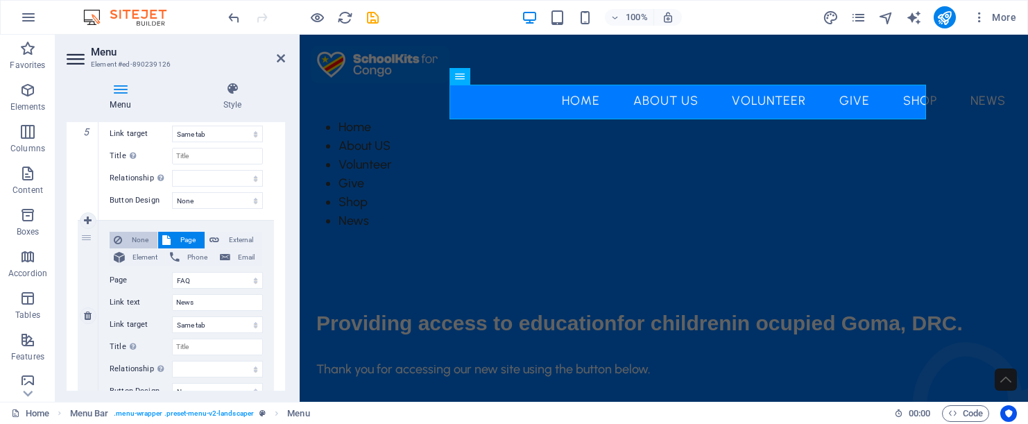
select select
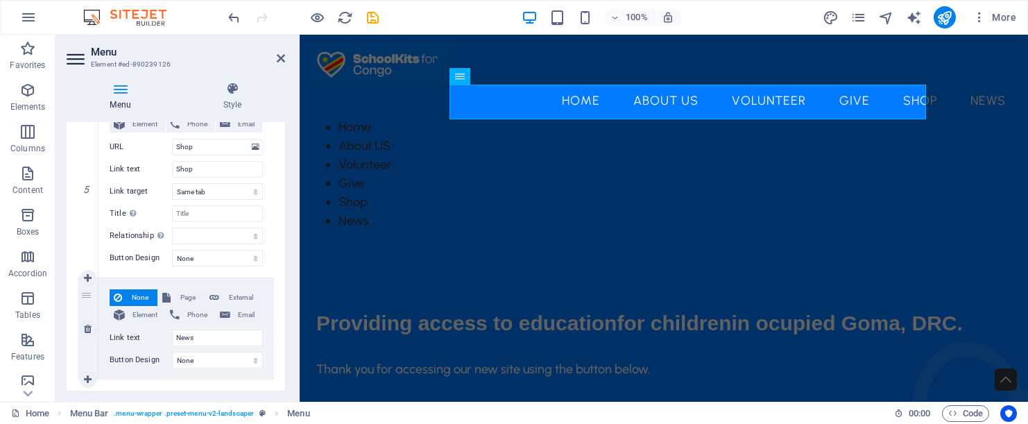
scroll to position [928, 0]
drag, startPoint x: 197, startPoint y: 336, endPoint x: 168, endPoint y: 337, distance: 29.1
click at [168, 337] on div "Link text News" at bounding box center [186, 339] width 153 height 17
select select
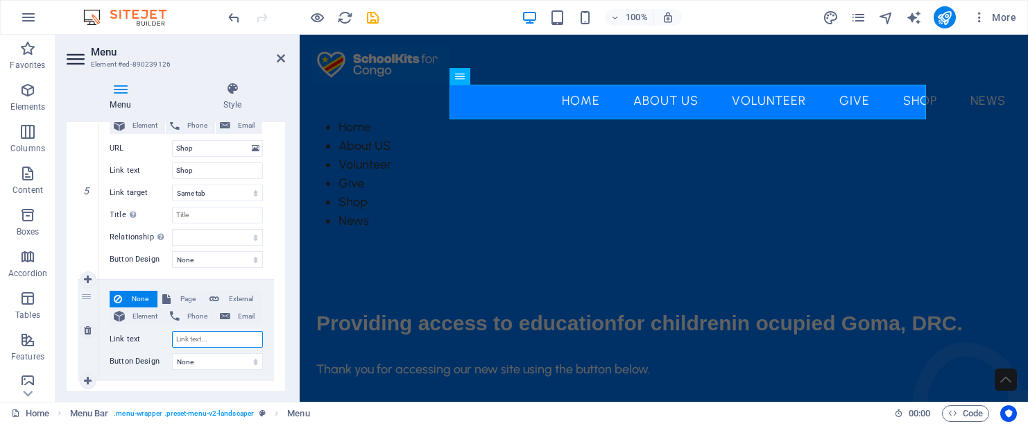
select select
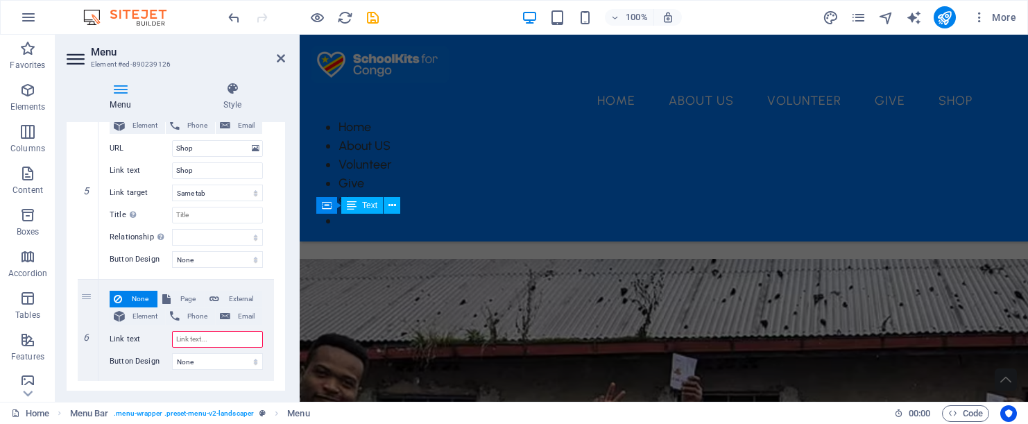
scroll to position [1479, 0]
click at [622, 76] on div "Home About US Volunteer Give Shop Home About US Volunteer Give Shop" at bounding box center [664, 138] width 728 height 207
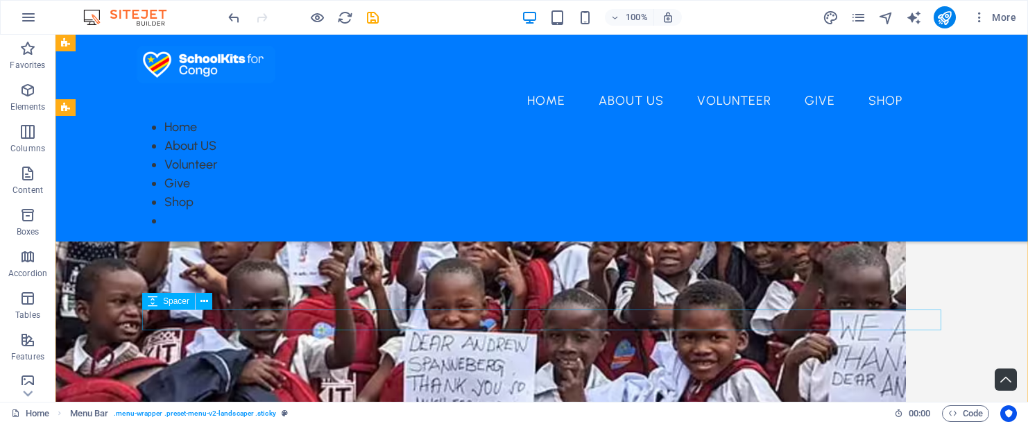
scroll to position [2012, 0]
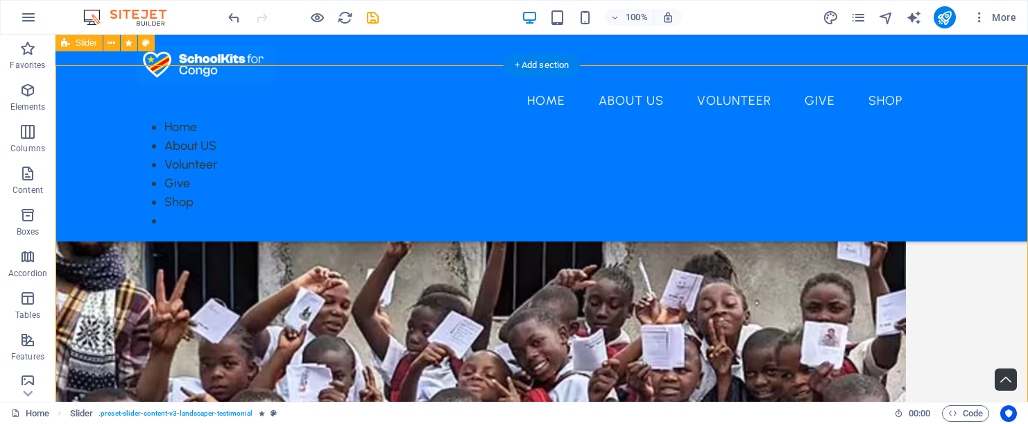
scroll to position [1888, 0]
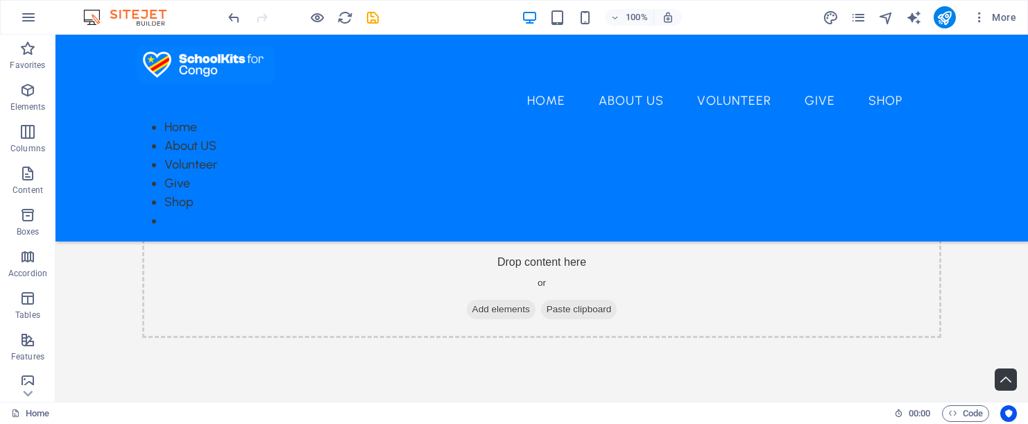
scroll to position [1518, 0]
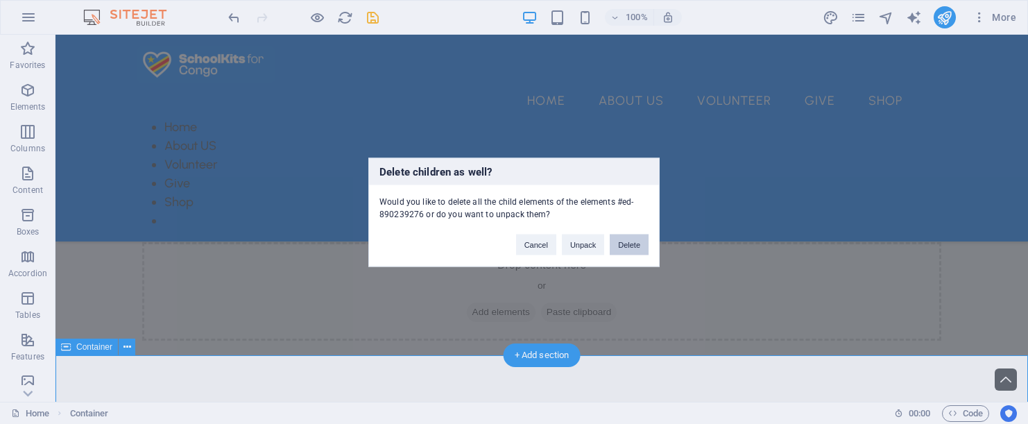
click at [624, 245] on button "Delete" at bounding box center [629, 244] width 39 height 21
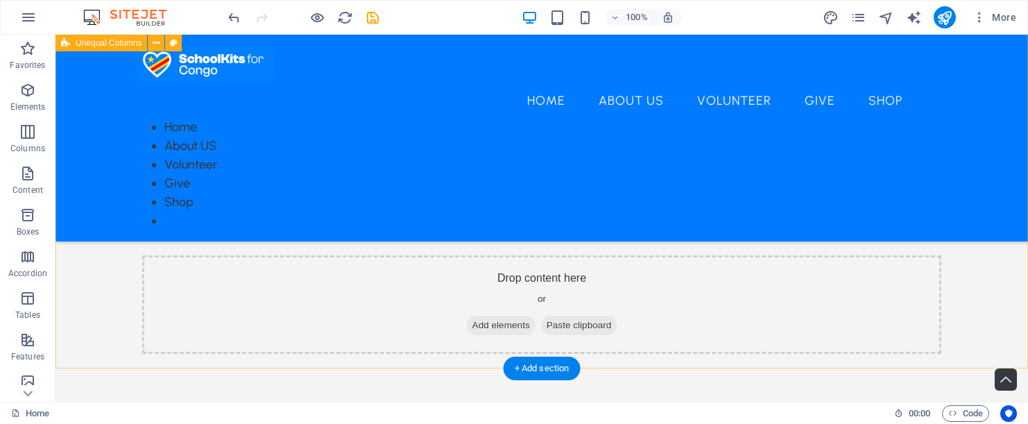
scroll to position [1503, 0]
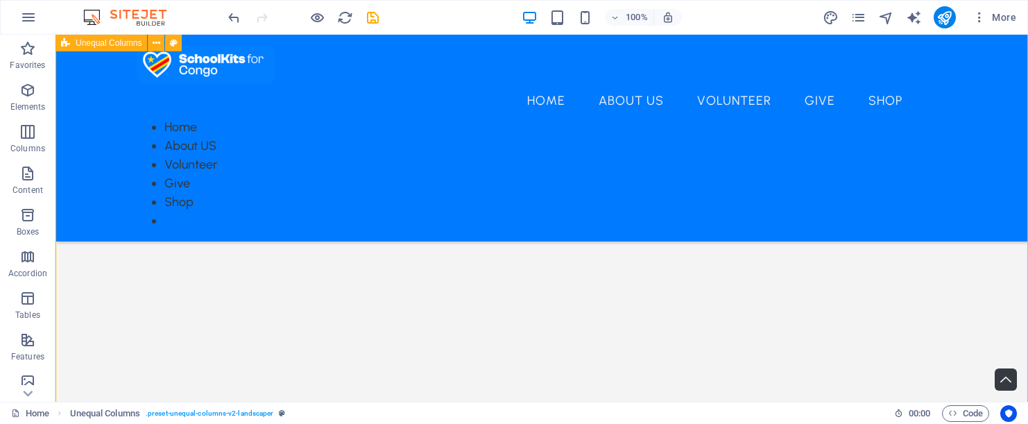
scroll to position [1341, 0]
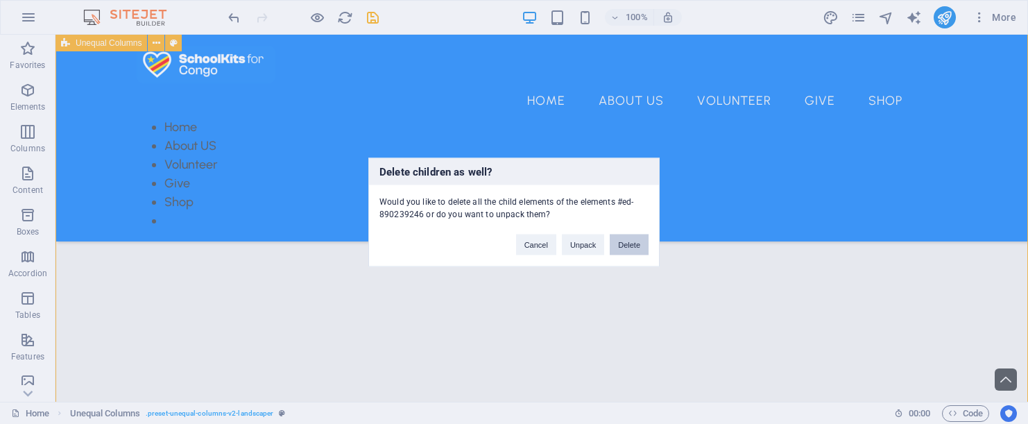
click at [632, 242] on button "Delete" at bounding box center [629, 244] width 39 height 21
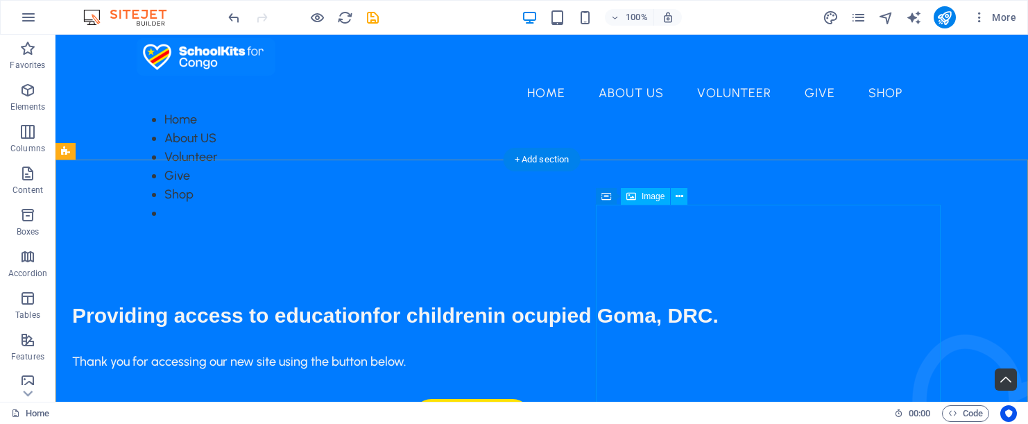
scroll to position [15, 0]
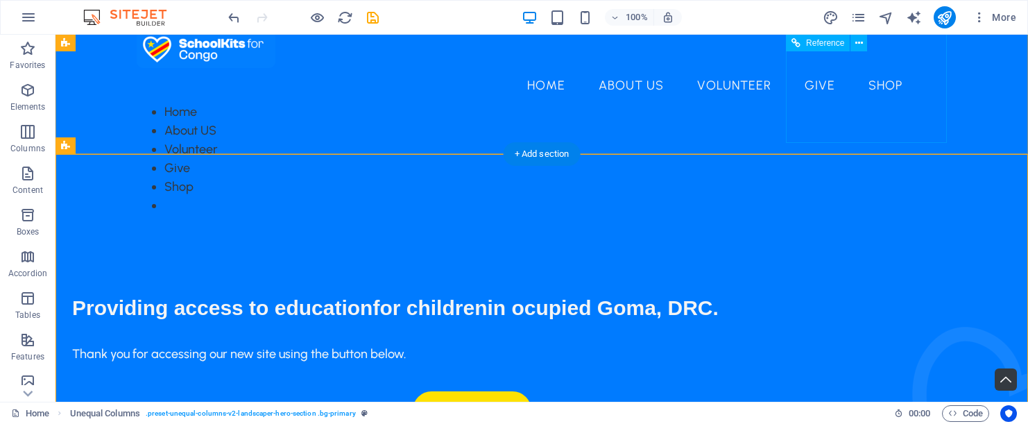
click at [843, 110] on div "Home About US Volunteer Give Shop" at bounding box center [542, 159] width 810 height 112
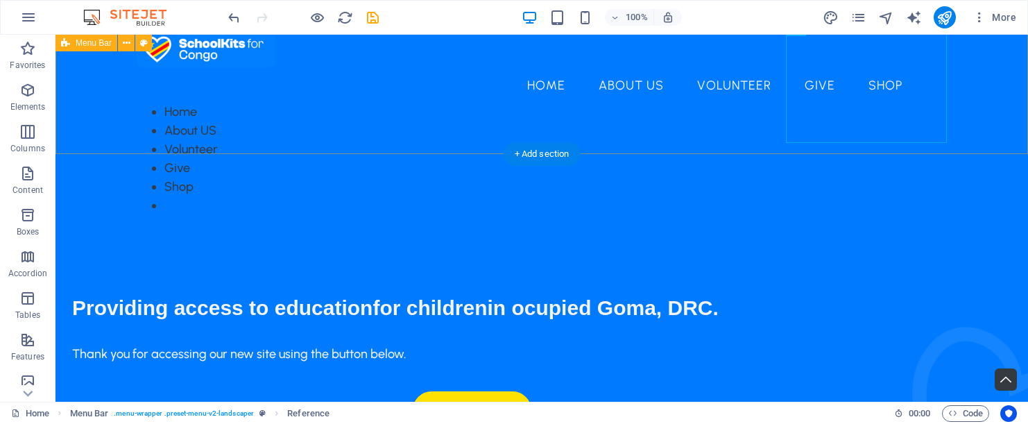
click at [964, 133] on div "Home About US Volunteer Give Shop Home About US Volunteer Give Shop" at bounding box center [542, 122] width 973 height 207
click at [863, 103] on div "Home About US Volunteer Give Shop" at bounding box center [542, 159] width 810 height 112
click at [859, 42] on icon at bounding box center [859, 43] width 8 height 15
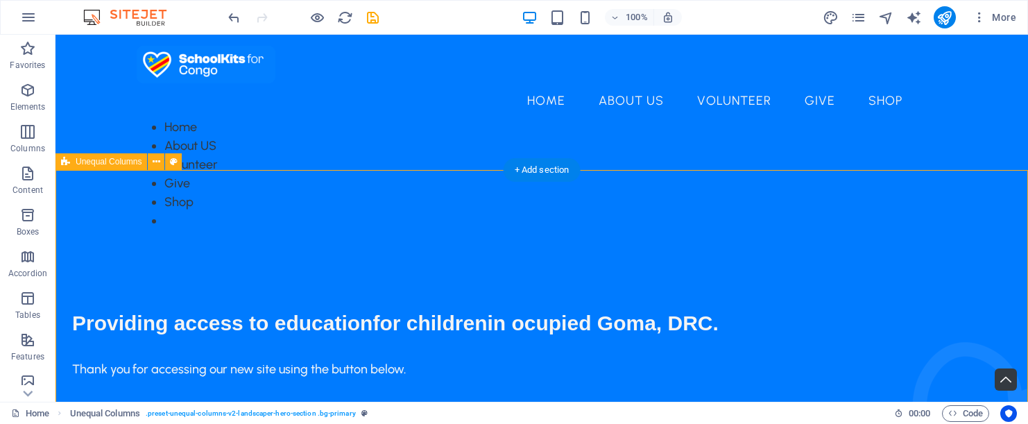
scroll to position [0, 0]
click at [274, 286] on div "Providing access to education for children in ocupied Goma, [GEOGRAPHIC_DATA]. …" at bounding box center [471, 365] width 799 height 158
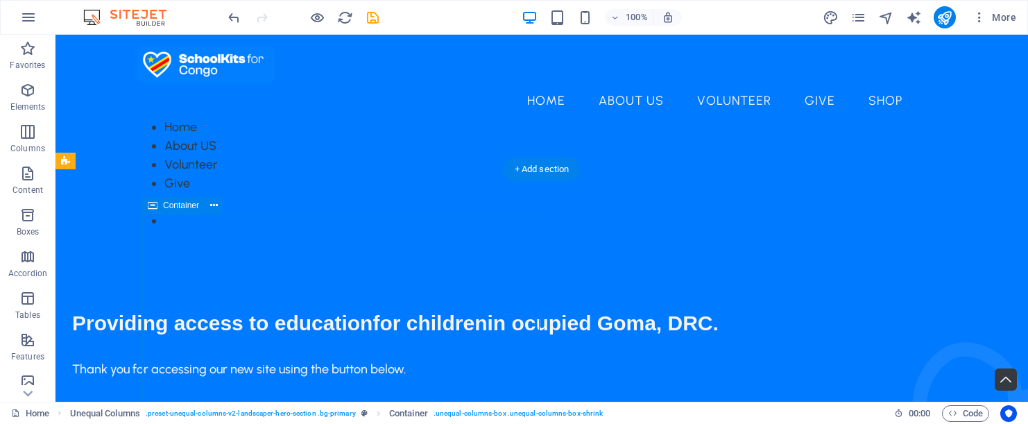
click at [250, 286] on div "Providing access to education for children in ocupied Goma, [GEOGRAPHIC_DATA]. …" at bounding box center [471, 365] width 799 height 158
click at [204, 286] on div "Providing access to education for children in ocupied Goma, [GEOGRAPHIC_DATA]." at bounding box center [471, 315] width 799 height 58
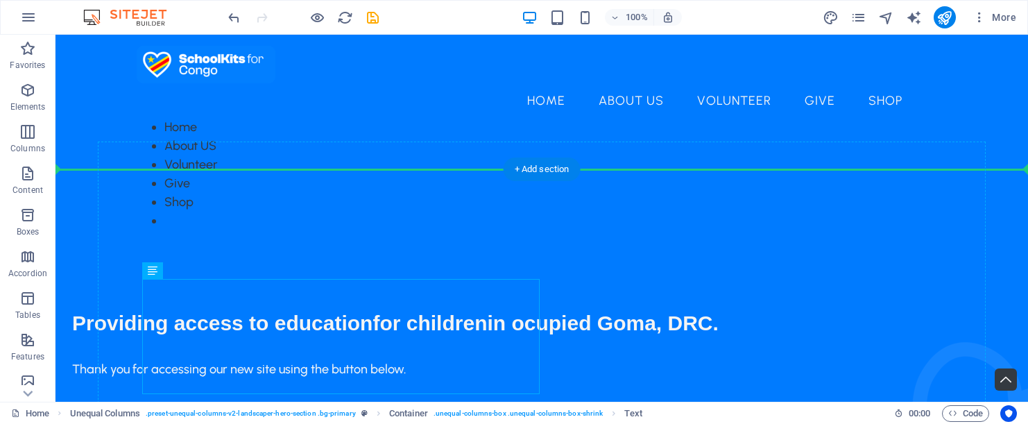
drag, startPoint x: 205, startPoint y: 284, endPoint x: 205, endPoint y: 252, distance: 32.6
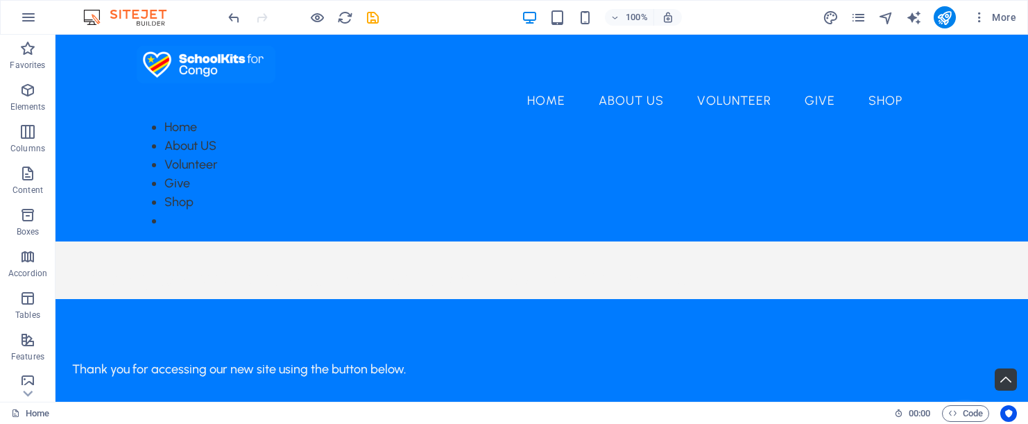
click at [243, 17] on div at bounding box center [302, 17] width 155 height 22
click at [236, 17] on icon "undo" at bounding box center [234, 18] width 16 height 16
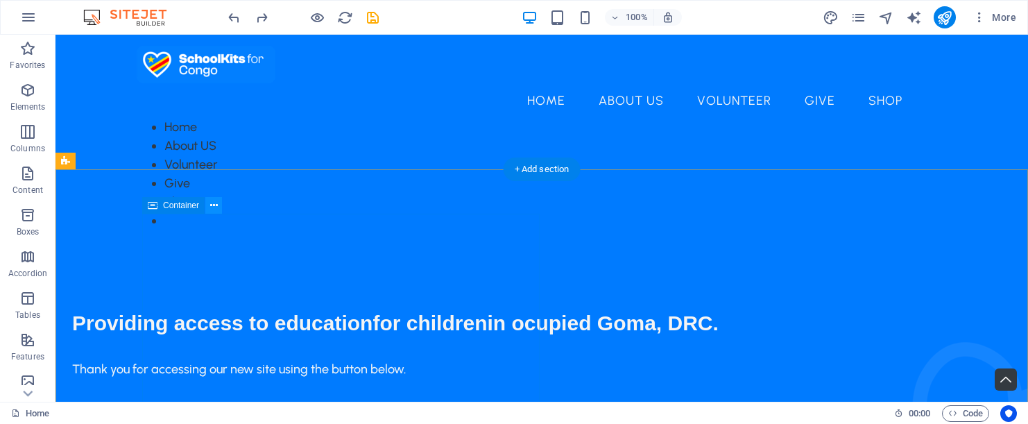
click at [207, 207] on button at bounding box center [213, 205] width 17 height 17
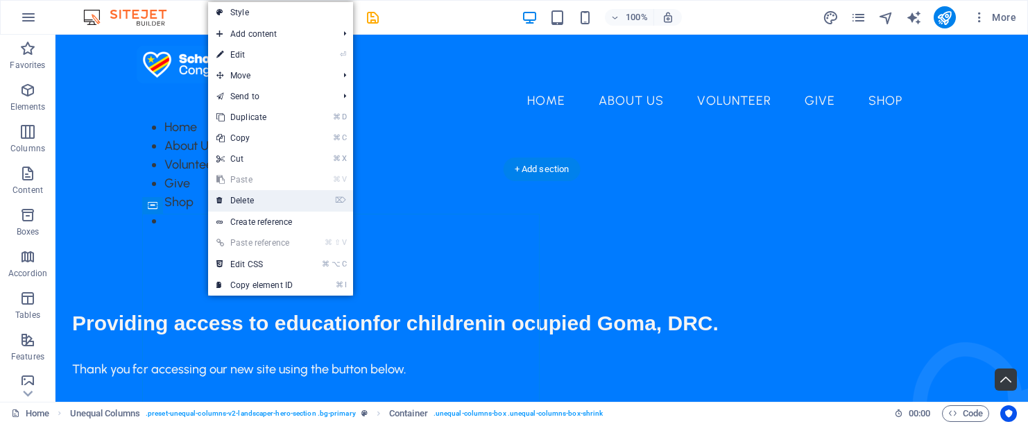
click at [230, 194] on link "⌦ Delete" at bounding box center [254, 200] width 93 height 21
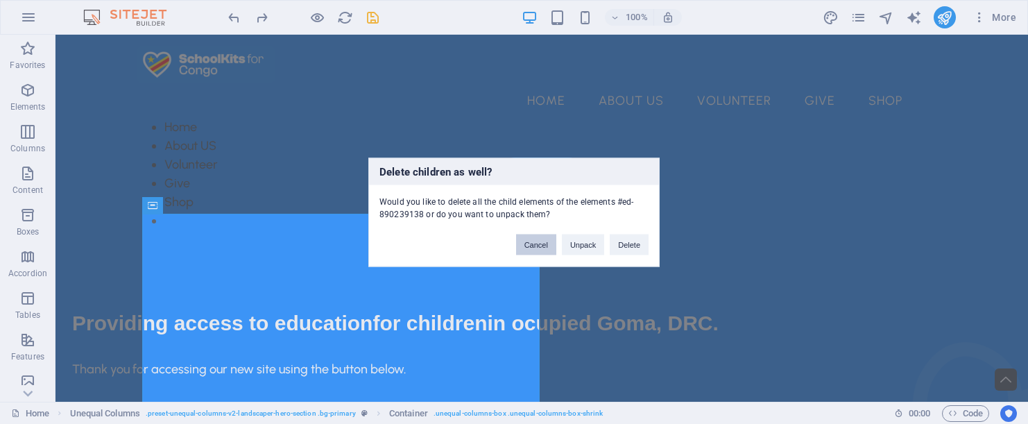
click at [536, 243] on button "Cancel" at bounding box center [536, 244] width 40 height 21
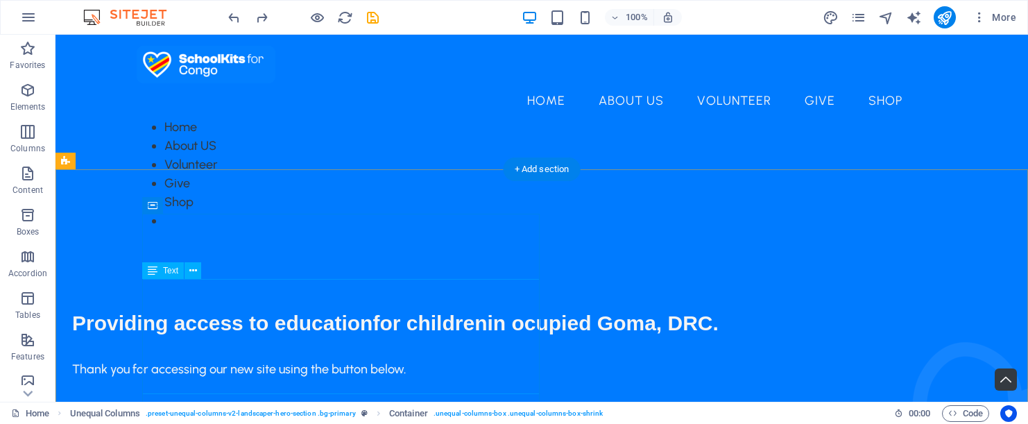
click at [145, 312] on div "Providing access to education for children in ocupied Goma, [GEOGRAPHIC_DATA]." at bounding box center [471, 315] width 799 height 58
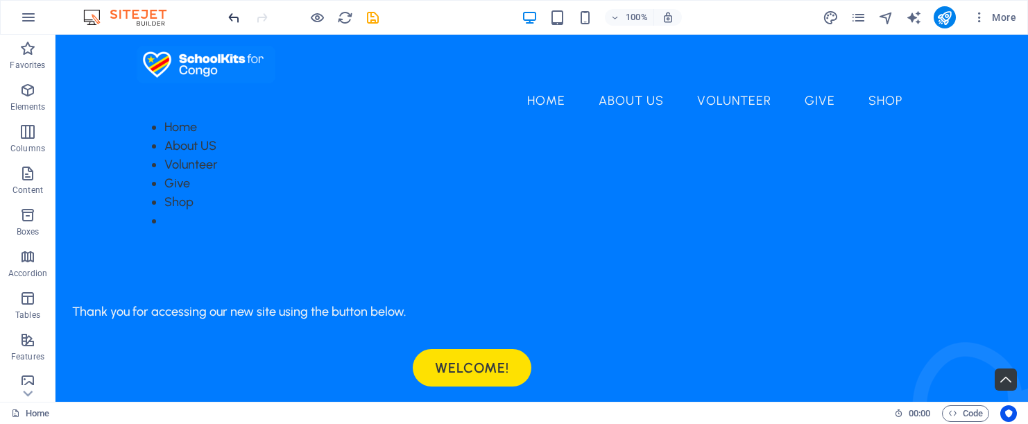
click at [228, 19] on icon "undo" at bounding box center [234, 18] width 16 height 16
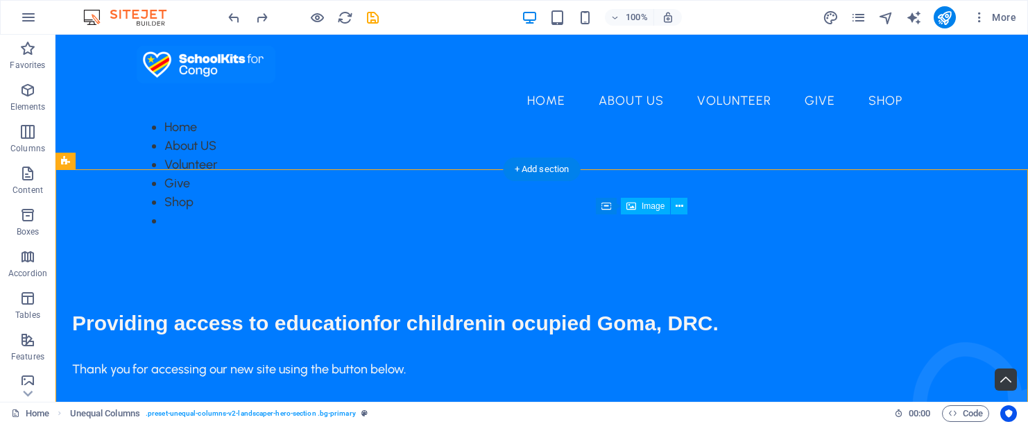
drag, startPoint x: 633, startPoint y: 236, endPoint x: 634, endPoint y: 224, distance: 11.8
click at [164, 205] on span "Container" at bounding box center [181, 205] width 36 height 8
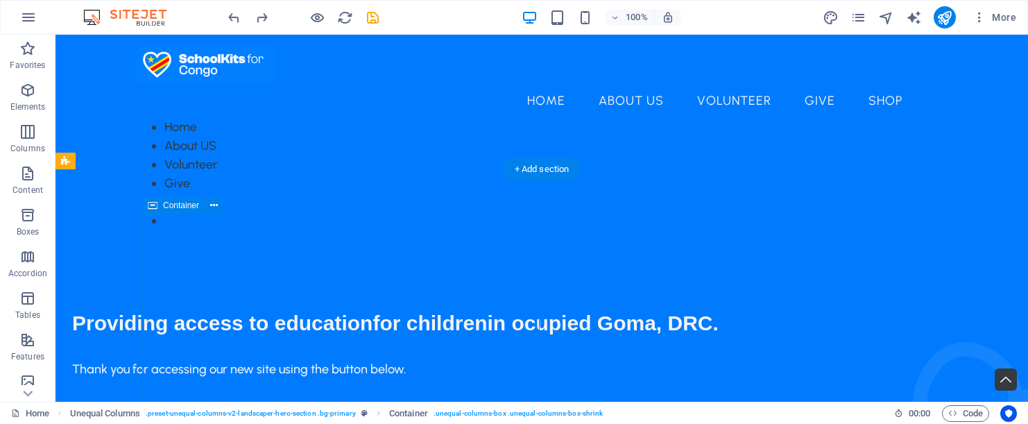
click at [164, 205] on span "Container" at bounding box center [181, 205] width 36 height 8
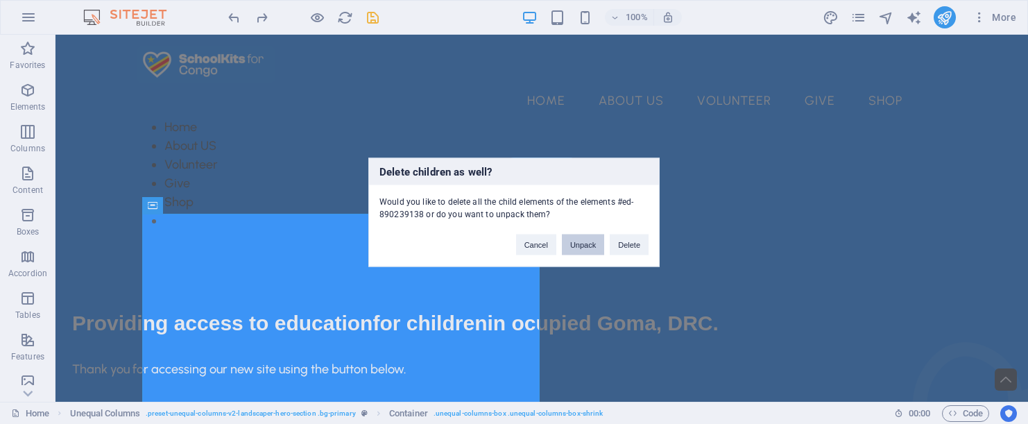
click at [586, 245] on button "Unpack" at bounding box center [583, 244] width 42 height 21
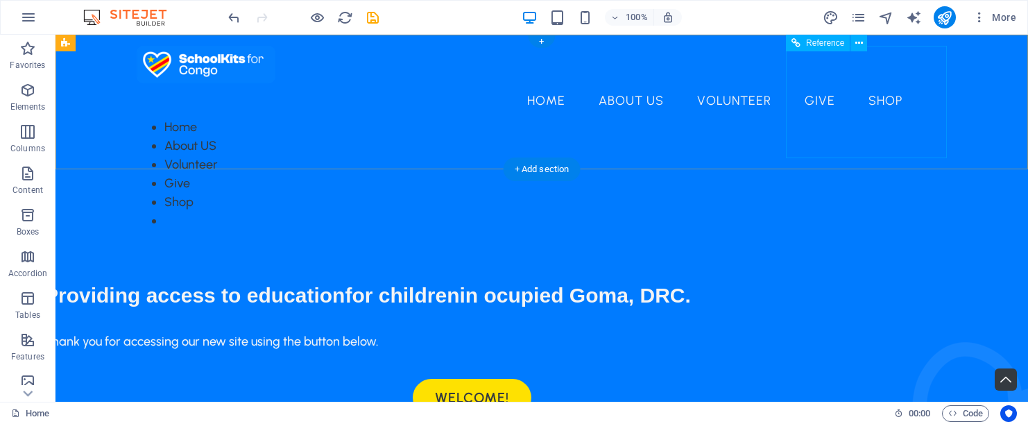
click at [812, 118] on div "Home About US Volunteer Give Shop" at bounding box center [542, 174] width 810 height 112
click at [860, 40] on icon at bounding box center [859, 43] width 8 height 15
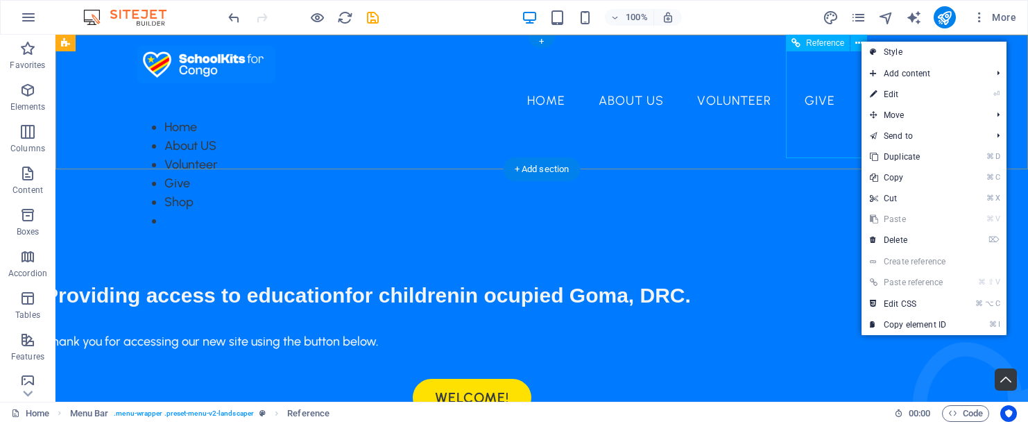
click at [821, 44] on span "Reference" at bounding box center [825, 43] width 38 height 8
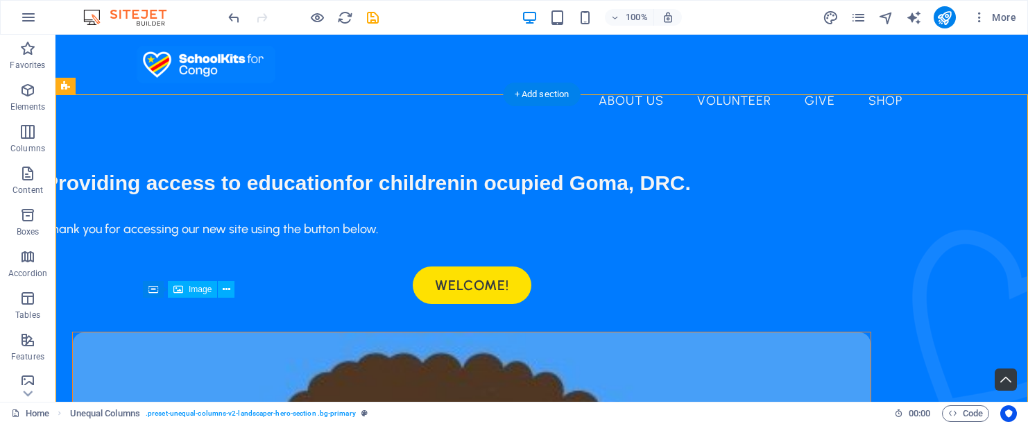
drag, startPoint x: 426, startPoint y: 341, endPoint x: 452, endPoint y: 328, distance: 28.9
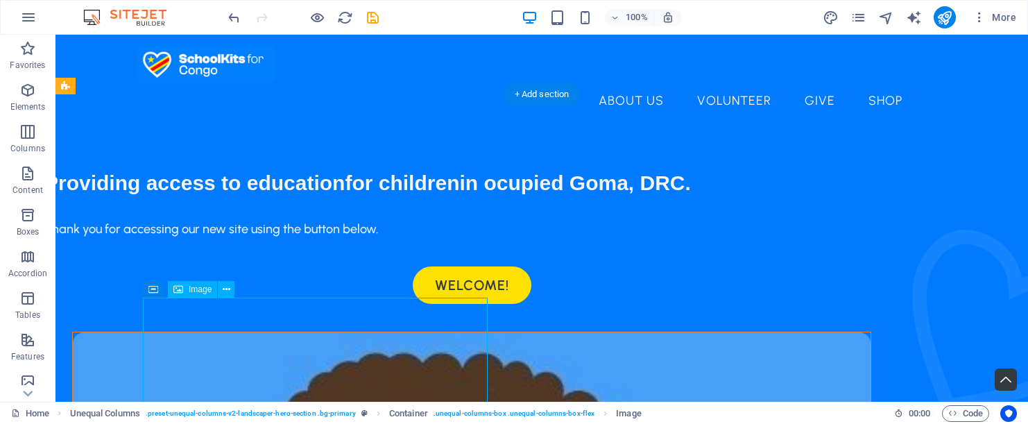
drag, startPoint x: 438, startPoint y: 345, endPoint x: 464, endPoint y: 331, distance: 29.8
click at [185, 291] on span "Container" at bounding box center [181, 288] width 36 height 8
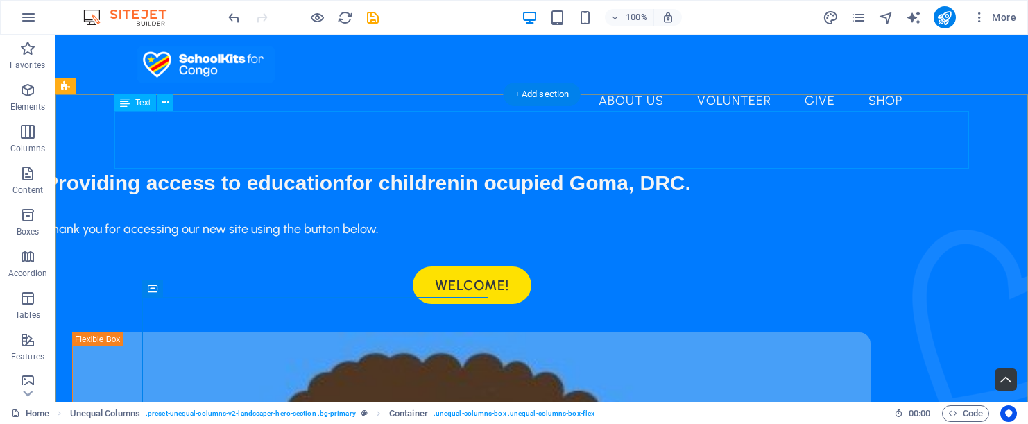
click at [899, 150] on div "Providing access to education for children in ocupied Goma, [GEOGRAPHIC_DATA]." at bounding box center [471, 175] width 855 height 58
drag, startPoint x: 969, startPoint y: 145, endPoint x: 944, endPoint y: 145, distance: 25.0
click at [899, 146] on div "Providing access to education for children in ocupied Goma, [GEOGRAPHIC_DATA]." at bounding box center [471, 175] width 855 height 58
click at [463, 148] on div "Providing access to education for children in ocupied Goma, [GEOGRAPHIC_DATA]." at bounding box center [471, 175] width 855 height 58
click at [462, 148] on div "Providing access to education for children in ocupied Goma, [GEOGRAPHIC_DATA]." at bounding box center [471, 175] width 855 height 58
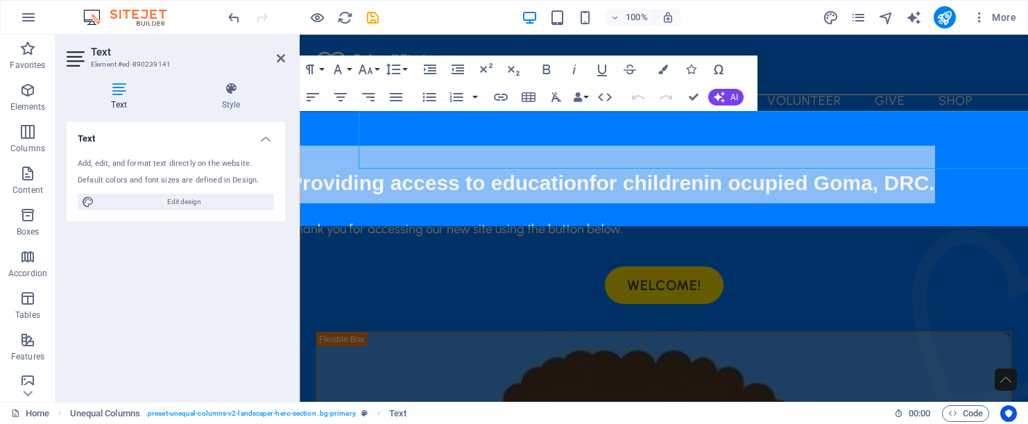
click at [462, 171] on span "Providing access to education" at bounding box center [439, 182] width 300 height 23
click at [581, 171] on span "Providing access to education" at bounding box center [439, 182] width 300 height 23
click at [637, 171] on span "for children" at bounding box center [646, 182] width 114 height 23
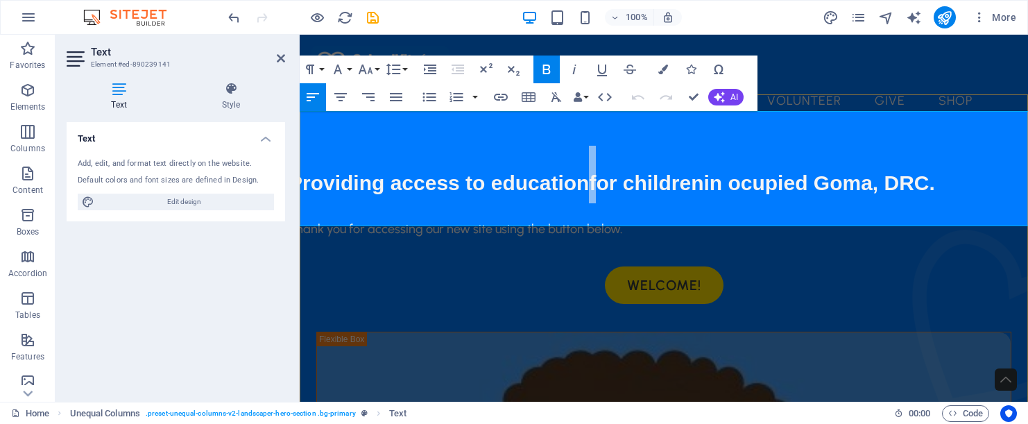
click at [637, 171] on span "for children" at bounding box center [646, 182] width 114 height 23
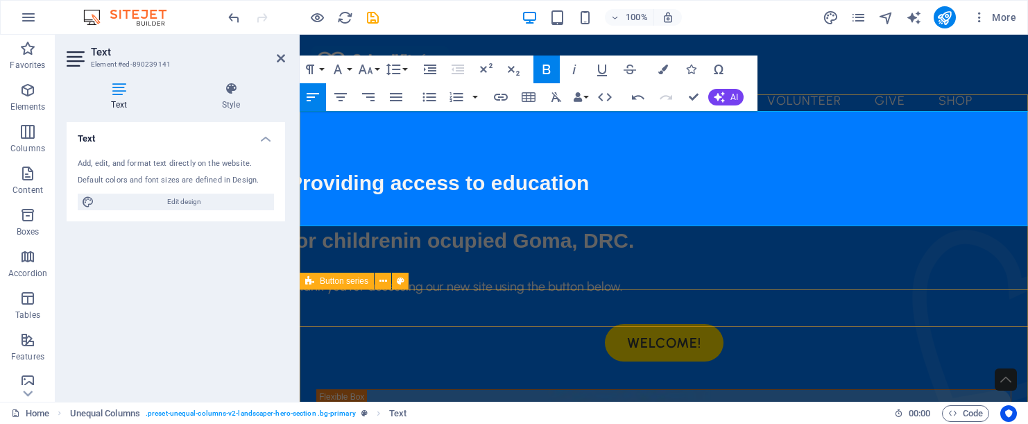
click at [681, 324] on div "Welcome!" at bounding box center [664, 342] width 751 height 37
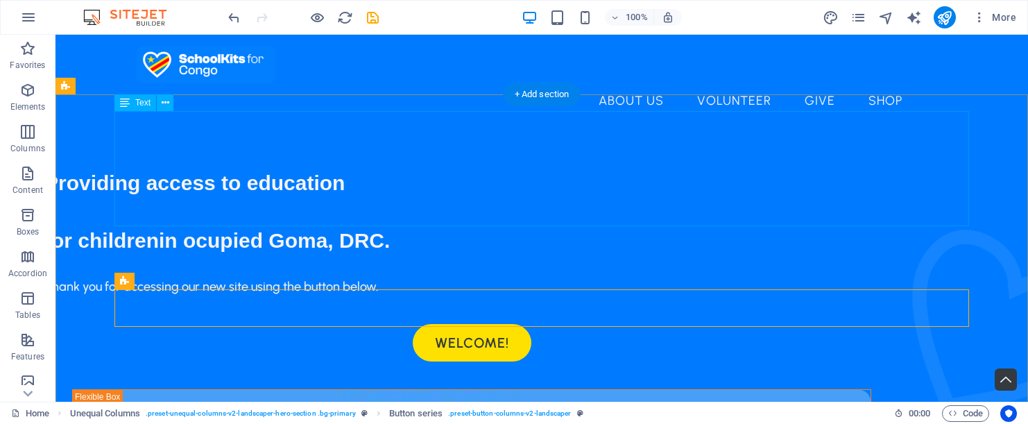
click at [293, 205] on div "Providing access to education for children in ocupied Goma, [GEOGRAPHIC_DATA]." at bounding box center [471, 203] width 855 height 115
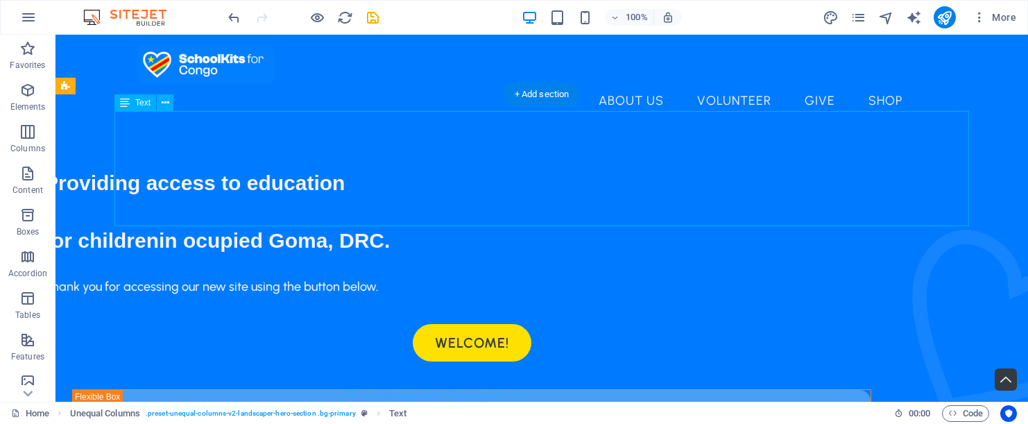
click at [293, 205] on div "Providing access to education for children in ocupied Goma, [GEOGRAPHIC_DATA]." at bounding box center [471, 203] width 855 height 115
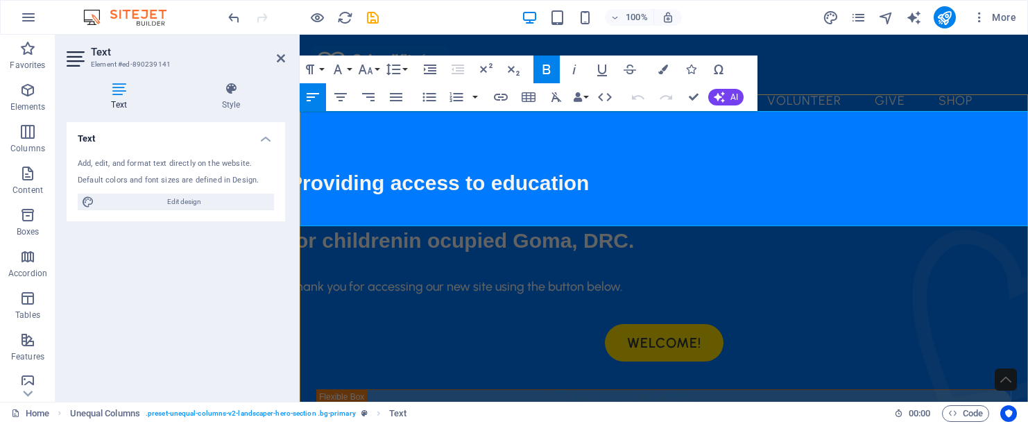
click at [470, 229] on span "in ocupied Goma, DRC." at bounding box center [518, 240] width 231 height 23
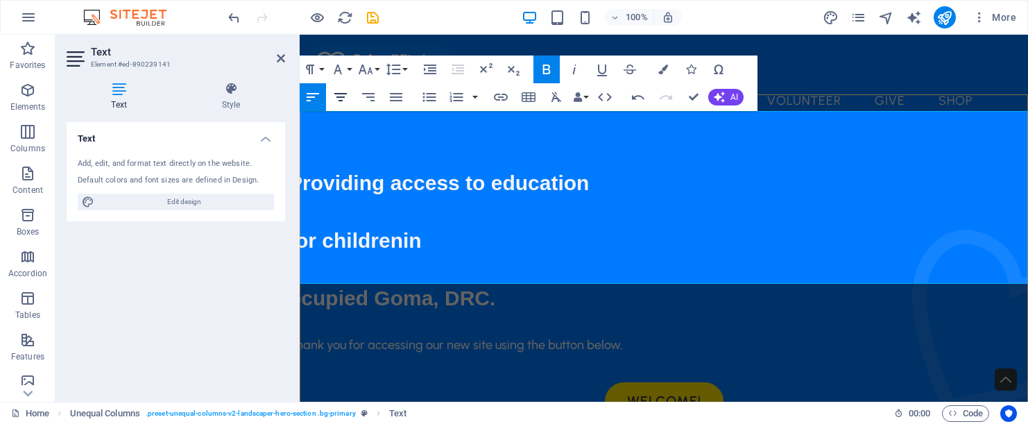
click at [346, 97] on icon "button" at bounding box center [340, 97] width 17 height 17
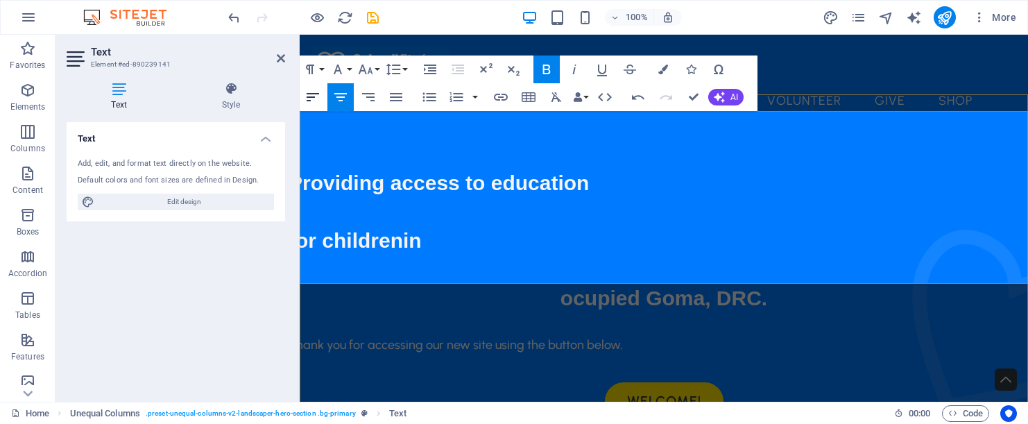
click at [316, 99] on icon "button" at bounding box center [313, 97] width 17 height 17
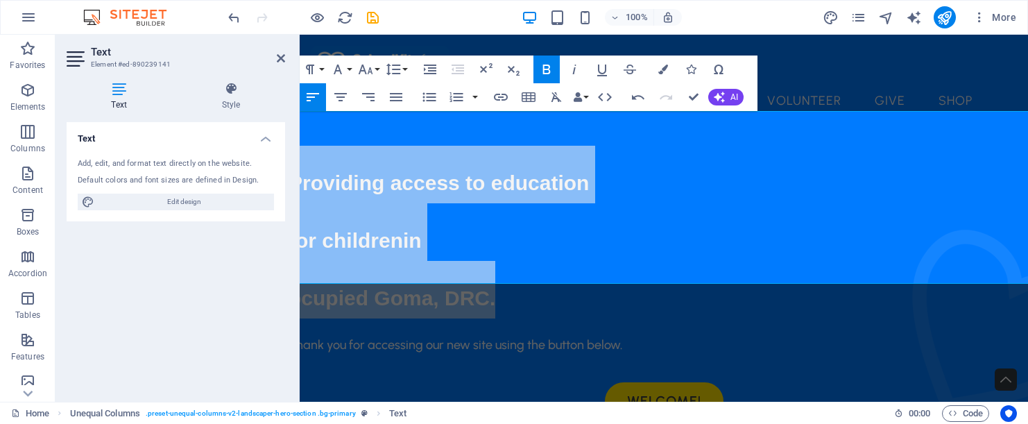
drag, startPoint x: 535, startPoint y: 270, endPoint x: 590, endPoint y: 182, distance: 103.2
click at [340, 100] on icon "button" at bounding box center [340, 97] width 12 height 8
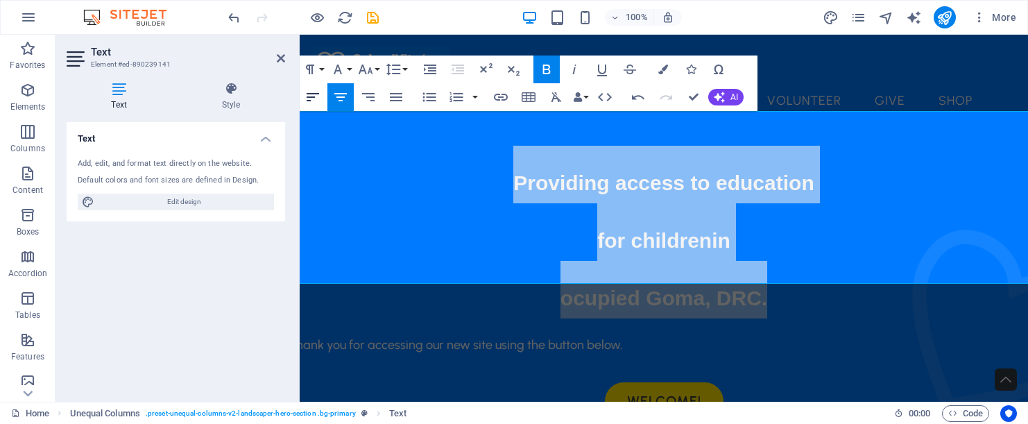
click at [312, 99] on icon "button" at bounding box center [313, 97] width 17 height 17
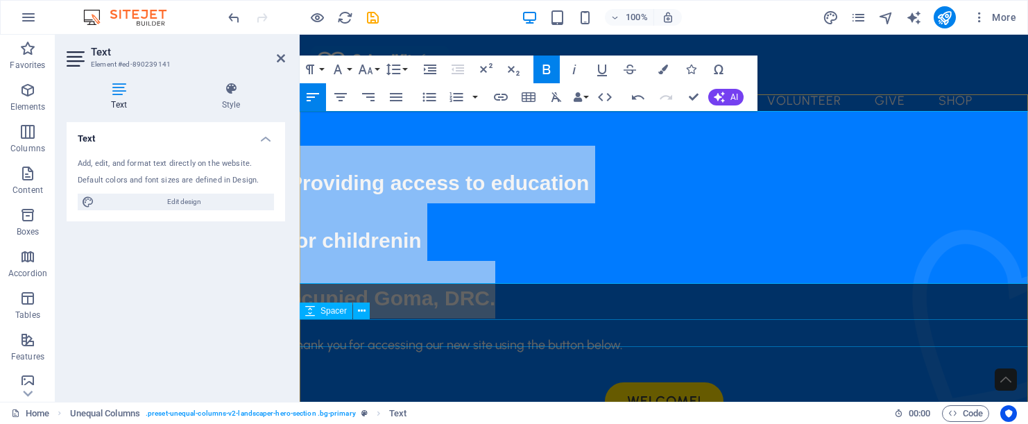
click at [695, 355] on div at bounding box center [664, 369] width 751 height 28
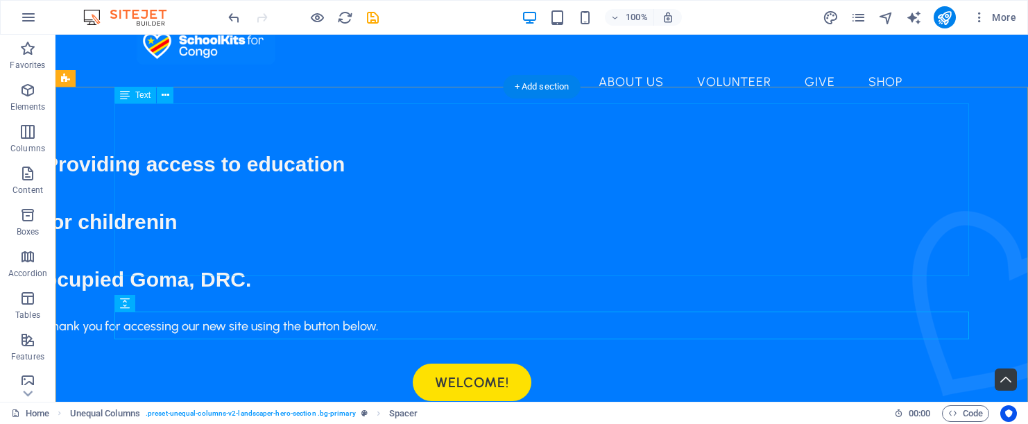
scroll to position [8, 0]
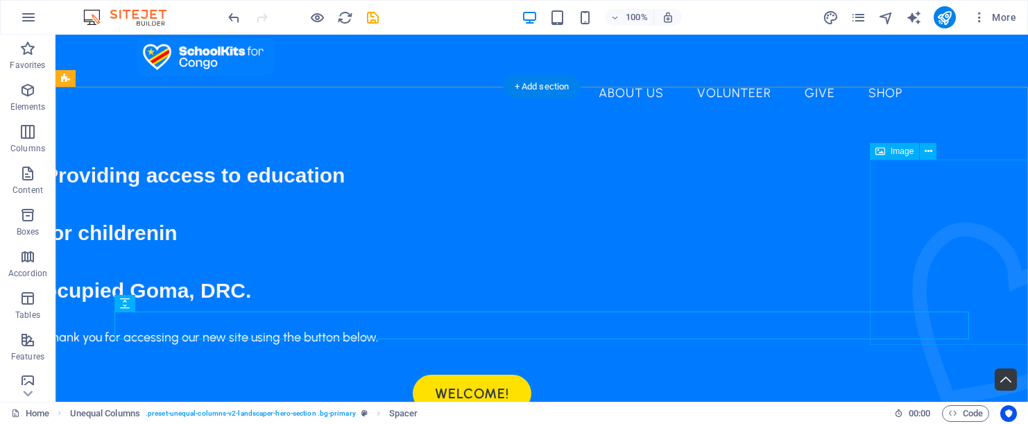
click at [907, 152] on span "Image" at bounding box center [902, 151] width 23 height 8
drag, startPoint x: 890, startPoint y: 196, endPoint x: 873, endPoint y: 190, distance: 17.6
click at [912, 222] on figure at bounding box center [1004, 314] width 185 height 185
drag, startPoint x: 873, startPoint y: 202, endPoint x: 796, endPoint y: 176, distance: 81.2
drag, startPoint x: 915, startPoint y: 194, endPoint x: 850, endPoint y: 191, distance: 65.3
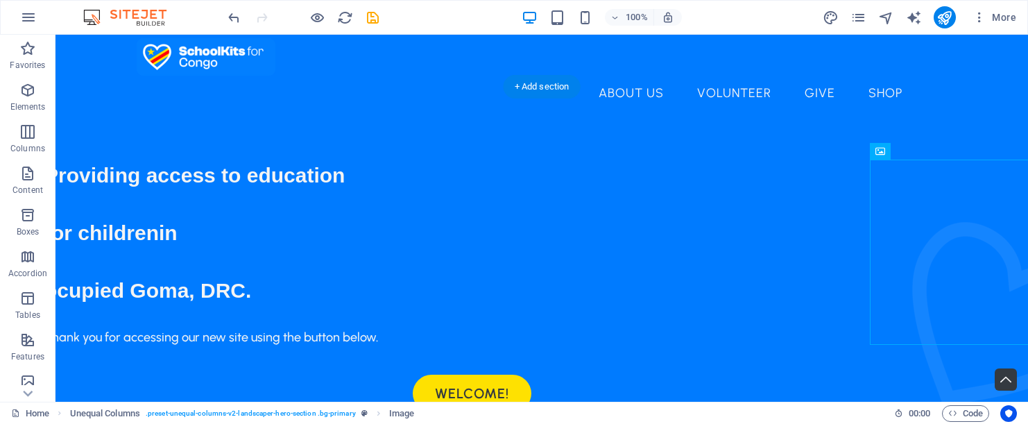
click at [777, 198] on div "Providing access to education for children in ocupied Goma, [GEOGRAPHIC_DATA]." at bounding box center [471, 224] width 855 height 173
click at [163, 93] on icon at bounding box center [166, 95] width 8 height 15
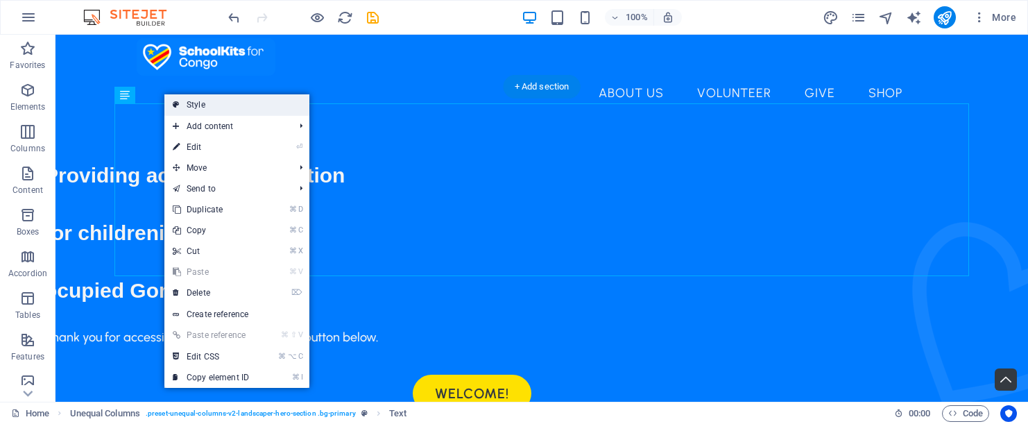
click at [192, 101] on link "Style" at bounding box center [236, 104] width 145 height 21
select select "%"
select select "px"
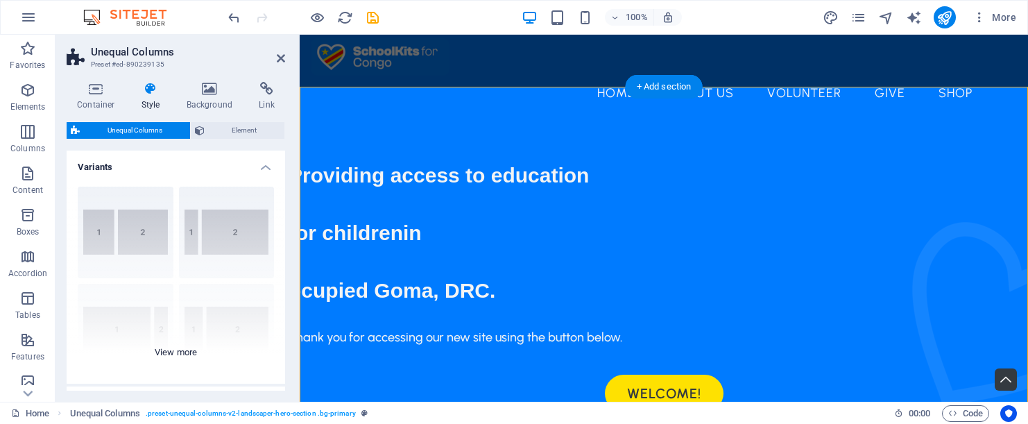
scroll to position [0, 0]
click at [31, 138] on icon "button" at bounding box center [27, 131] width 17 height 17
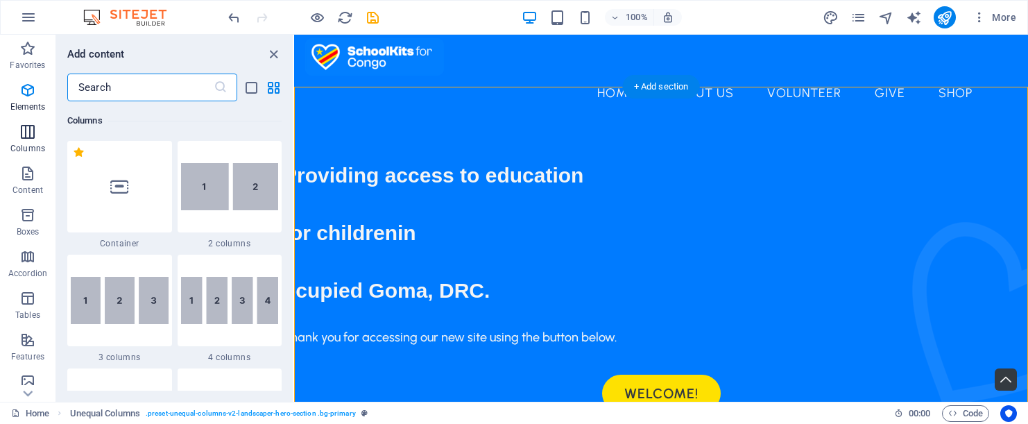
scroll to position [687, 0]
click at [230, 180] on img at bounding box center [230, 187] width 98 height 48
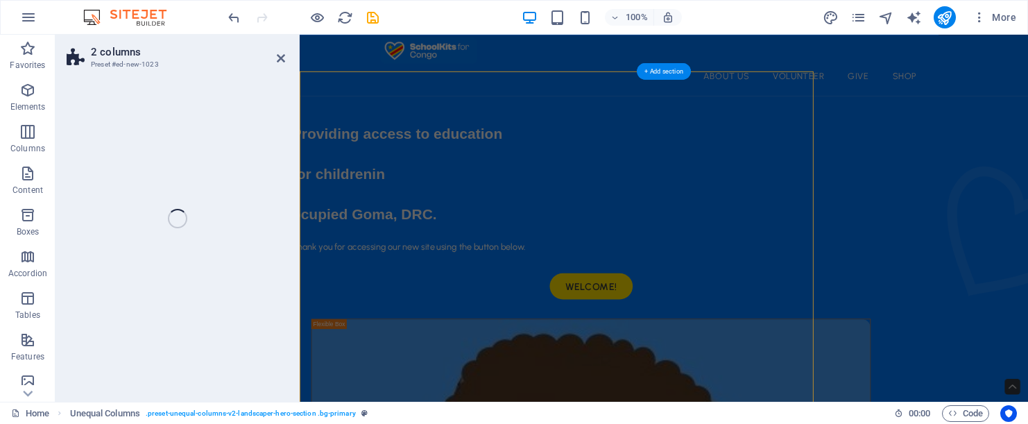
scroll to position [782, 0]
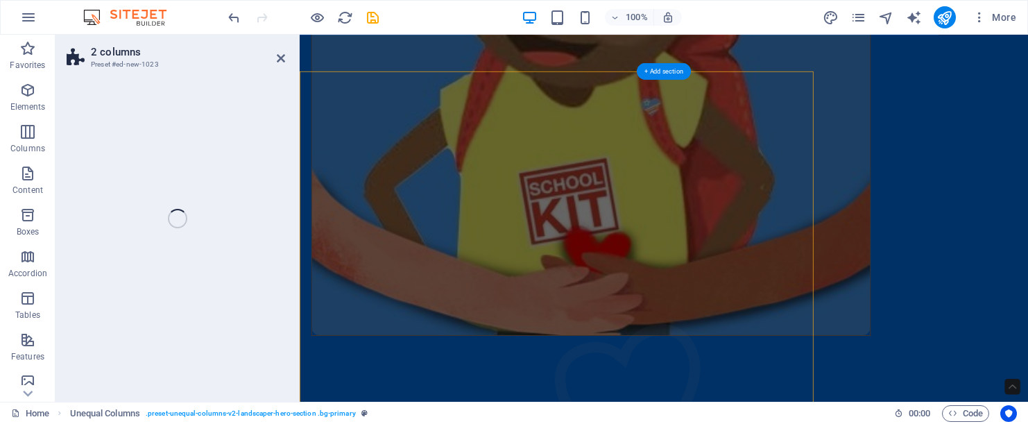
select select "rem"
select select "preset-columns-two-v2-default"
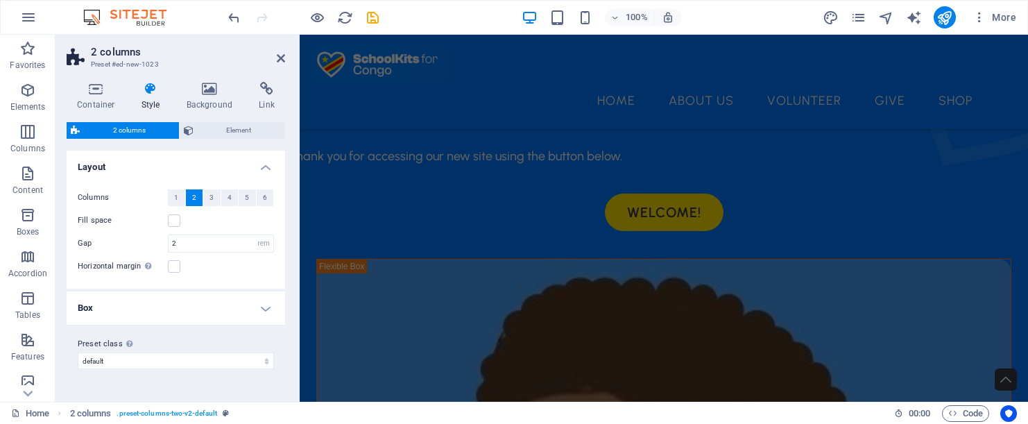
scroll to position [137, 0]
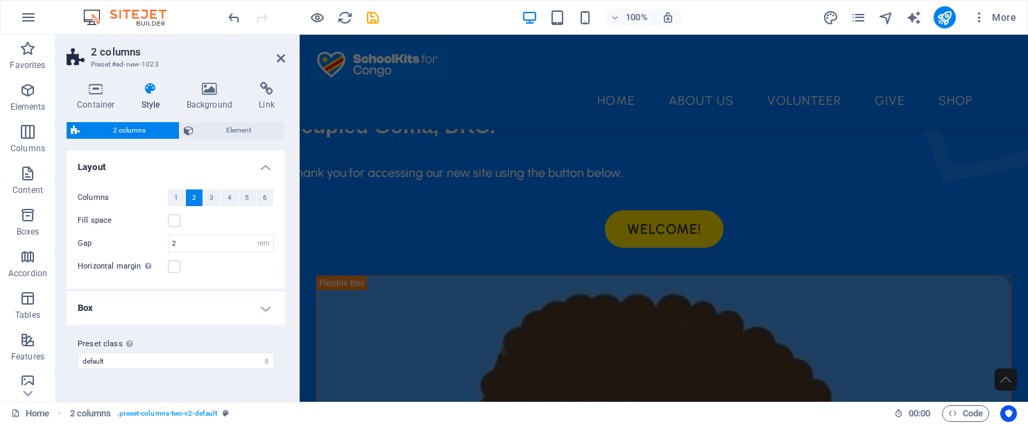
click at [275, 56] on h2 "2 columns" at bounding box center [188, 52] width 194 height 12
click at [278, 57] on icon at bounding box center [281, 58] width 8 height 11
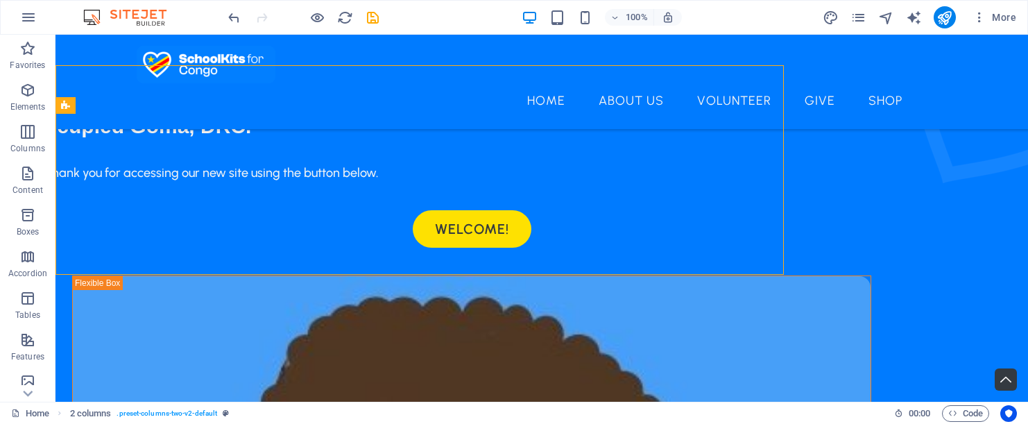
scroll to position [830, 0]
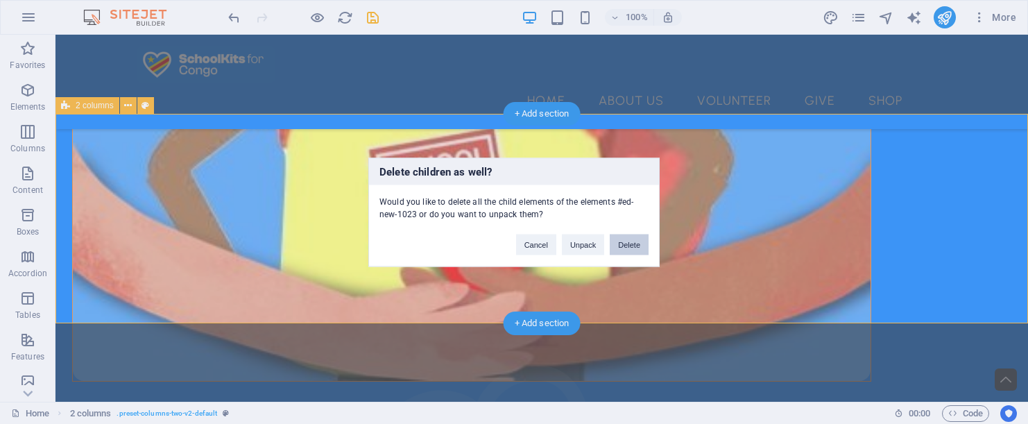
click at [622, 239] on button "Delete" at bounding box center [629, 244] width 39 height 21
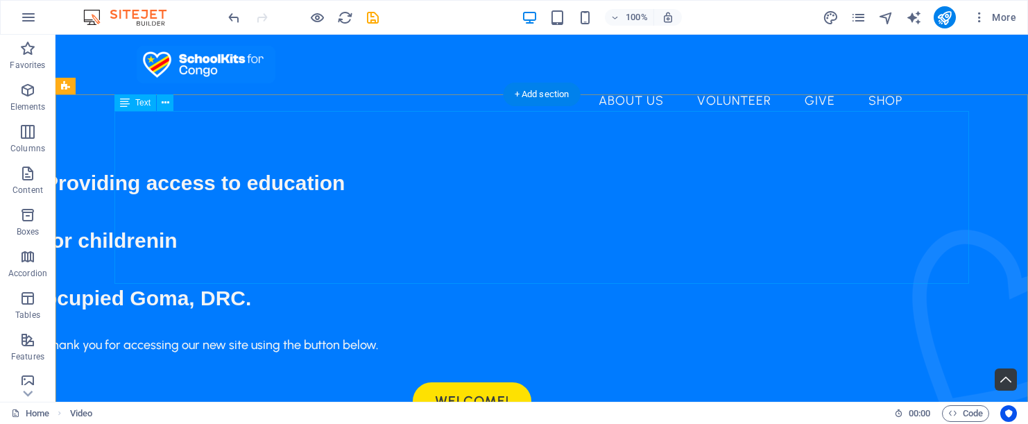
scroll to position [0, 0]
click at [418, 241] on div "Providing access to education for children in ocupied Goma, [GEOGRAPHIC_DATA]." at bounding box center [471, 232] width 855 height 173
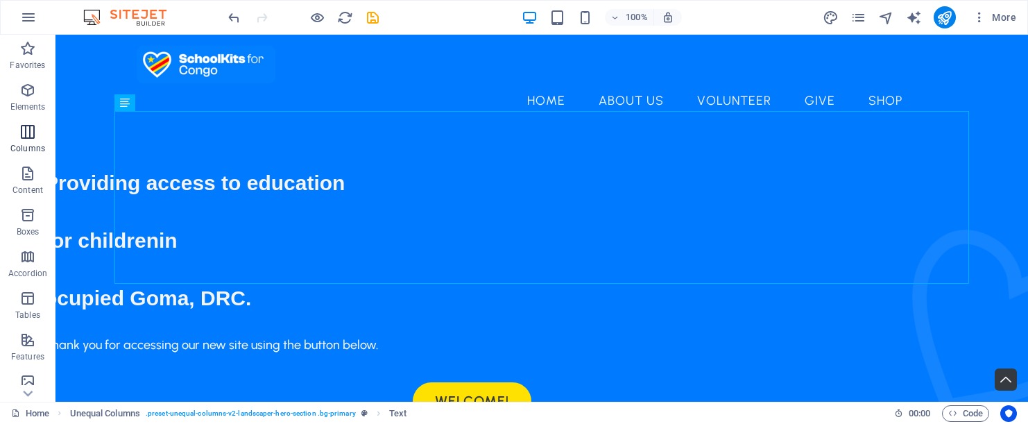
click at [33, 130] on icon "button" at bounding box center [27, 131] width 17 height 17
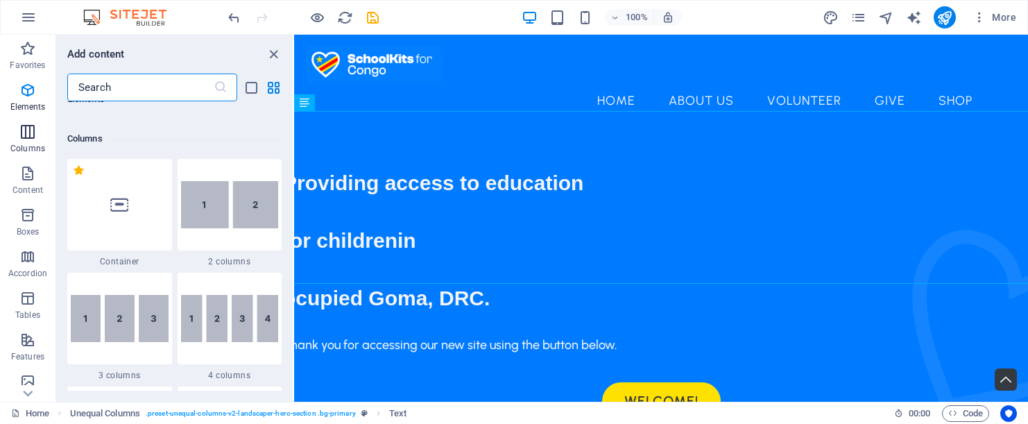
scroll to position [687, 0]
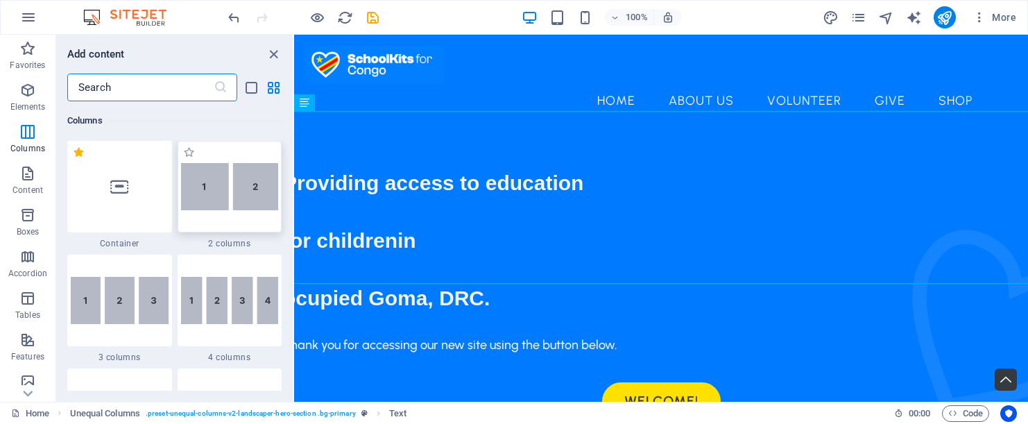
click at [210, 195] on img at bounding box center [230, 187] width 98 height 48
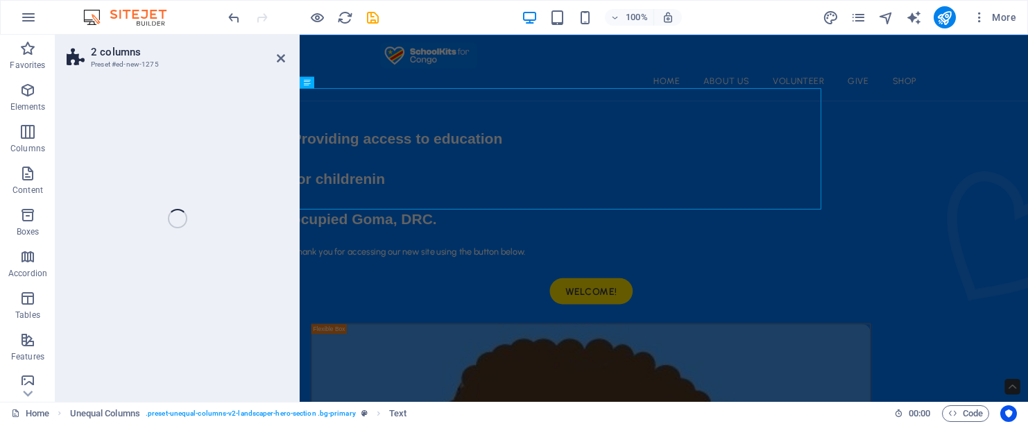
scroll to position [782, 0]
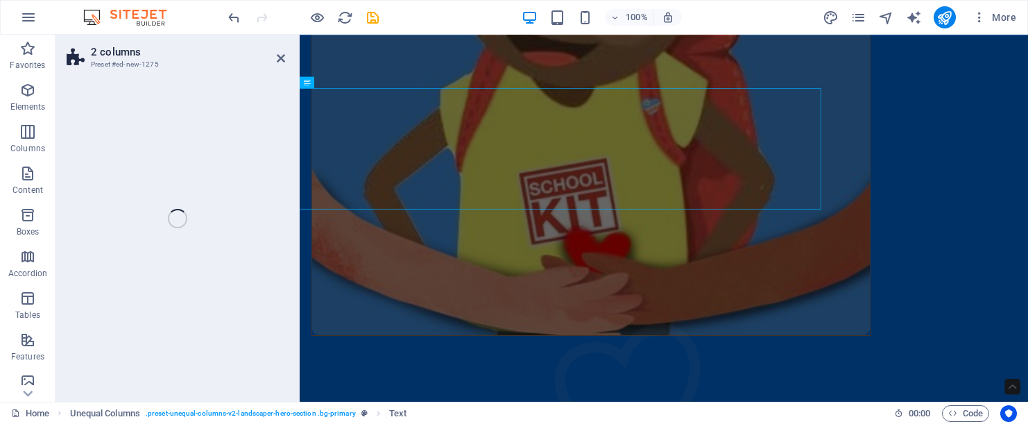
select select "rem"
select select "preset-columns-two-v2-default"
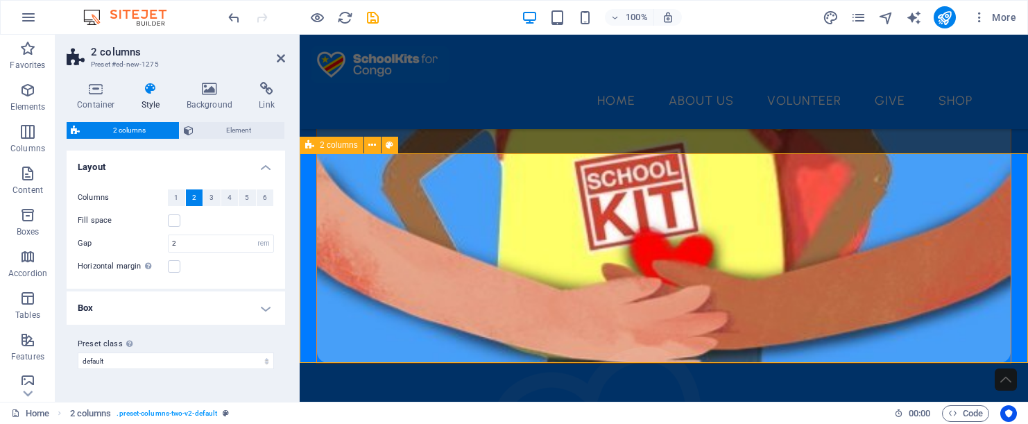
scroll to position [745, 0]
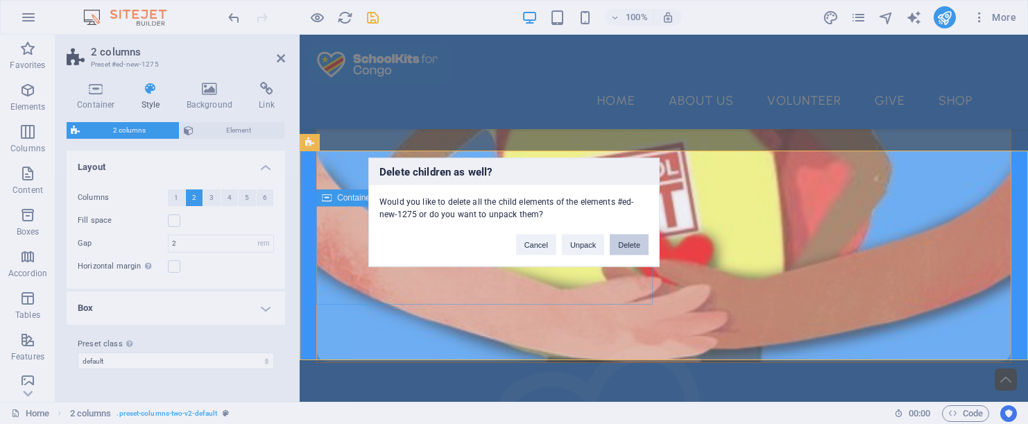
click at [641, 239] on button "Delete" at bounding box center [629, 244] width 39 height 21
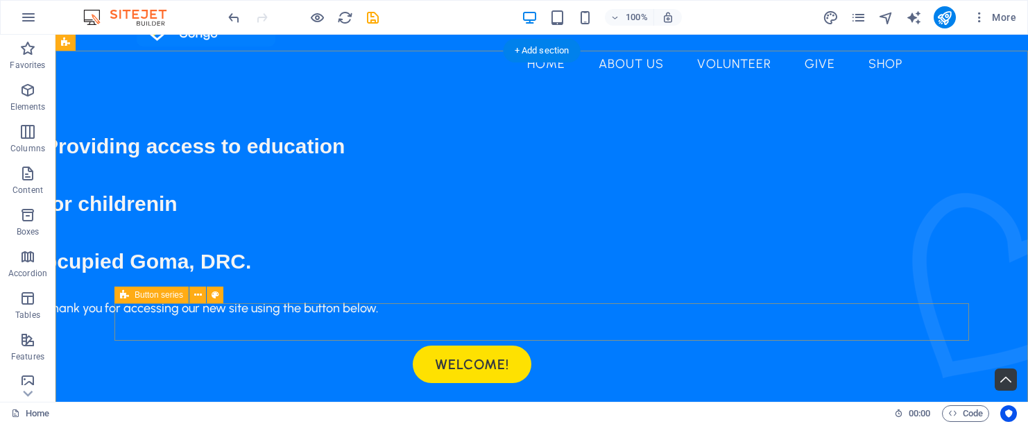
scroll to position [51, 0]
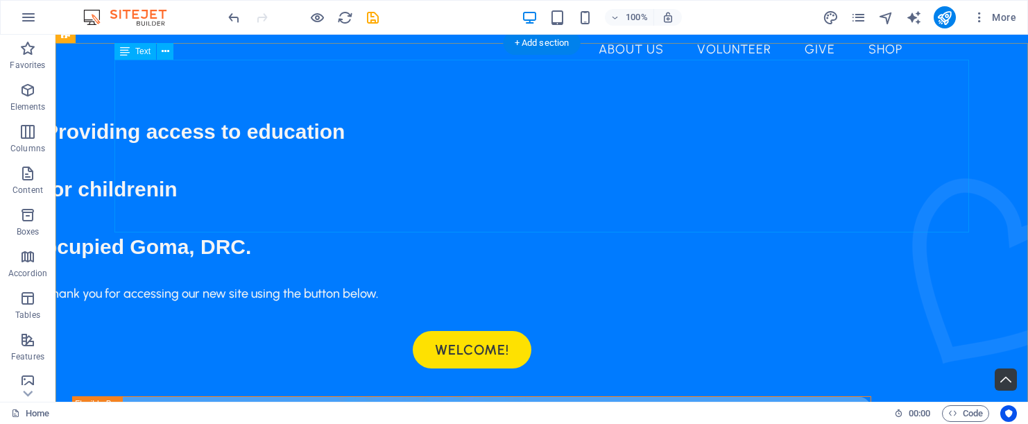
click at [242, 151] on div "Providing access to education for children in ocupied Goma, [GEOGRAPHIC_DATA]." at bounding box center [471, 180] width 855 height 173
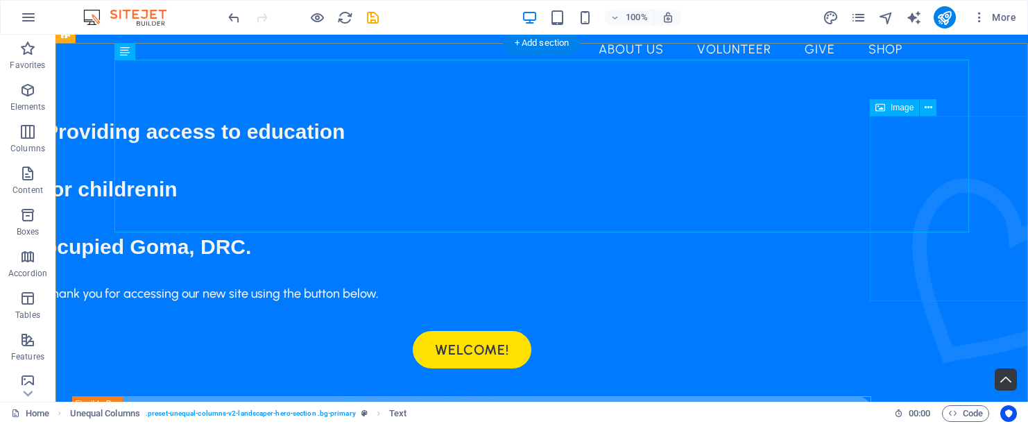
click at [920, 178] on figure at bounding box center [1004, 270] width 185 height 185
click at [903, 108] on span "Image" at bounding box center [902, 107] width 23 height 8
click at [679, 152] on div "Providing access to education for children in ocupied Goma, [GEOGRAPHIC_DATA]." at bounding box center [471, 180] width 855 height 173
click at [534, 95] on div "Providing access to education for children in ocupied Goma, [GEOGRAPHIC_DATA]." at bounding box center [471, 180] width 855 height 173
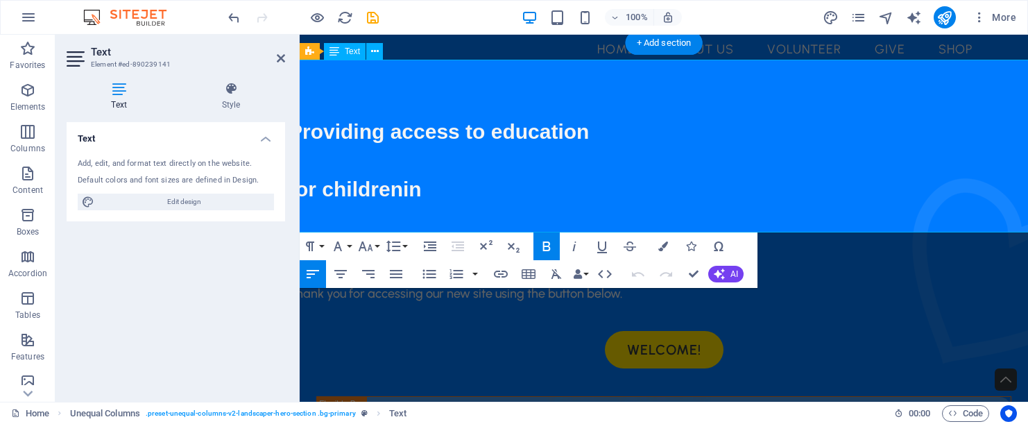
click at [526, 120] on span "Providing access to education" at bounding box center [439, 131] width 300 height 23
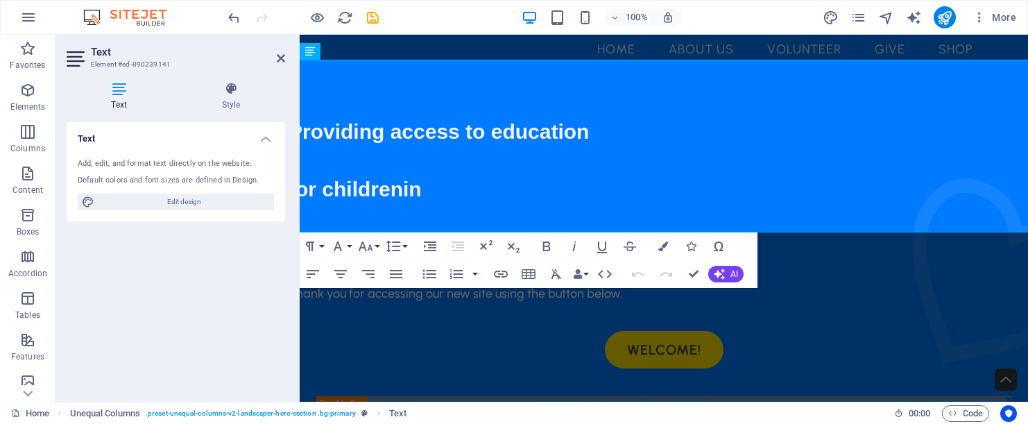
click at [123, 92] on icon at bounding box center [119, 89] width 105 height 14
click at [35, 126] on icon "button" at bounding box center [27, 131] width 17 height 17
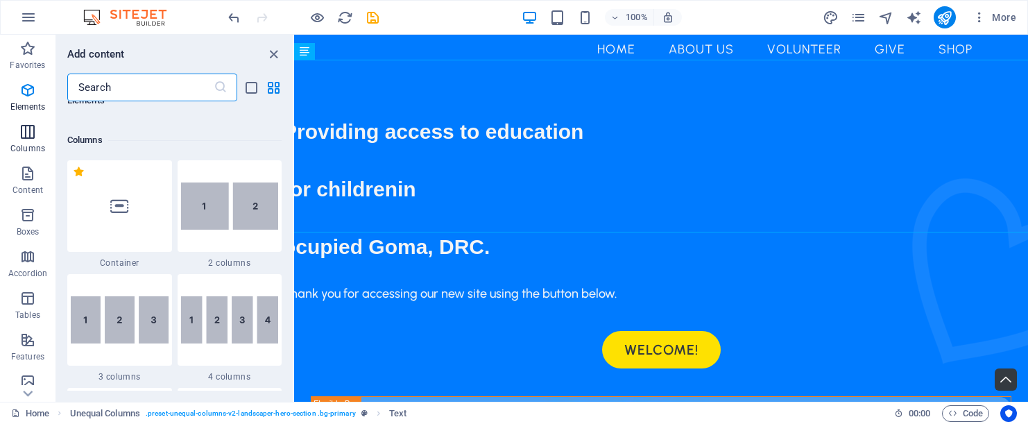
scroll to position [687, 0]
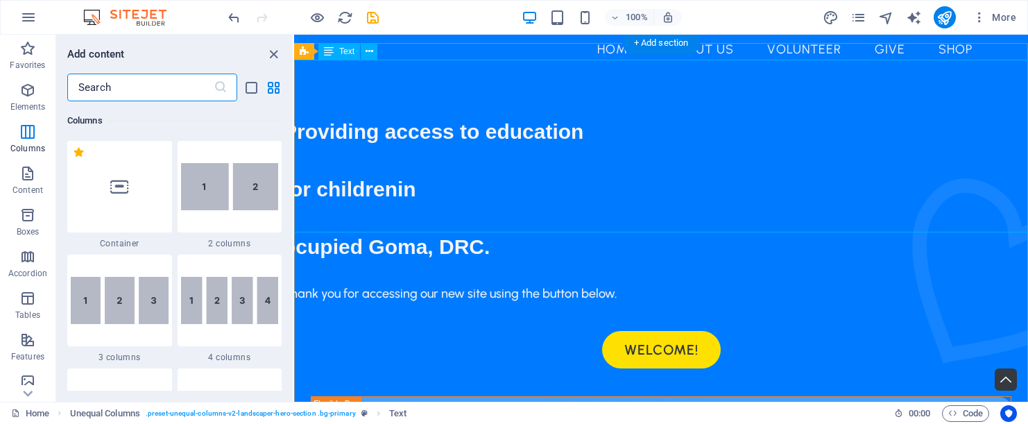
click at [337, 132] on div "Providing access to education for children in ocupied Goma, [GEOGRAPHIC_DATA]." at bounding box center [661, 180] width 756 height 173
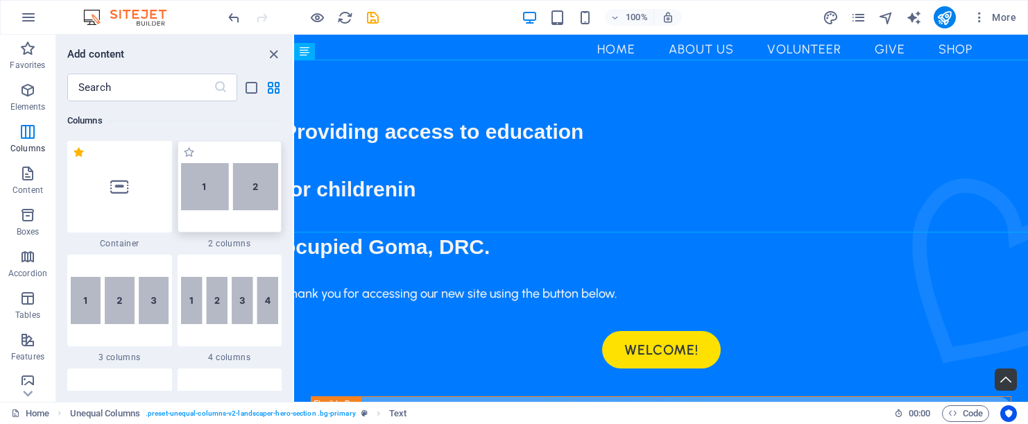
click at [266, 184] on img at bounding box center [230, 187] width 98 height 48
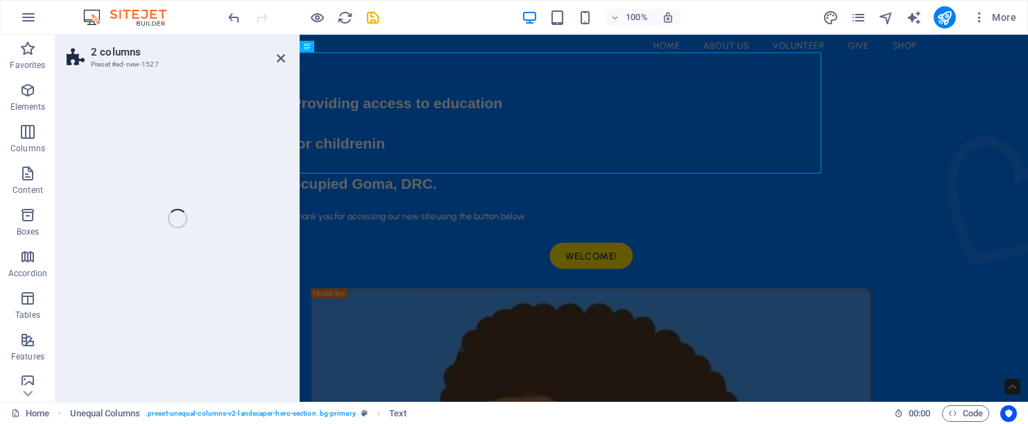
scroll to position [782, 0]
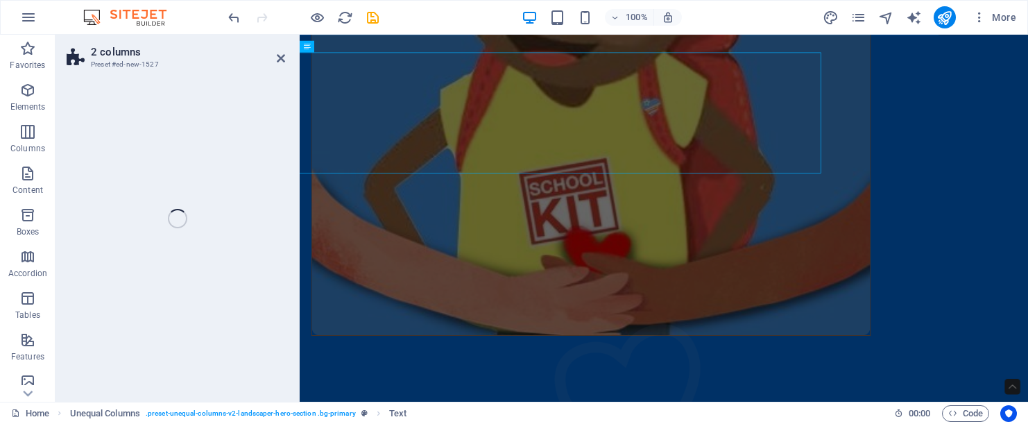
select select "rem"
select select "preset-columns-two-v2-default"
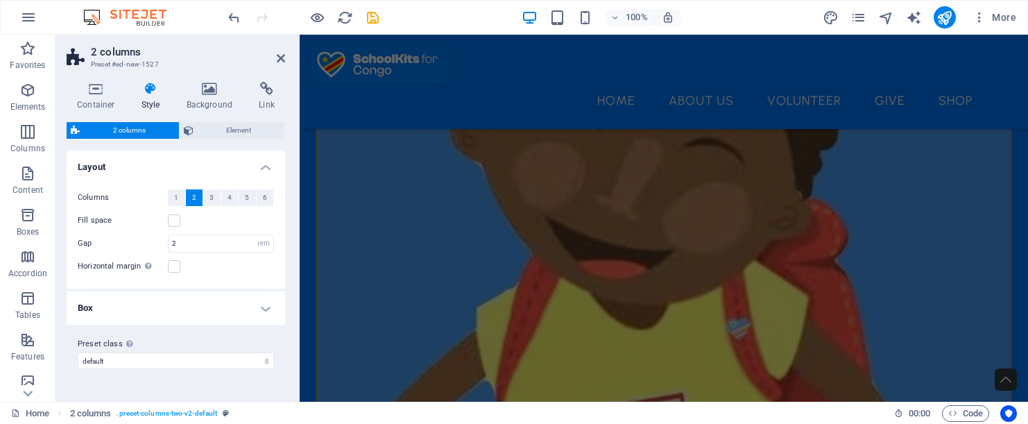
scroll to position [528, 0]
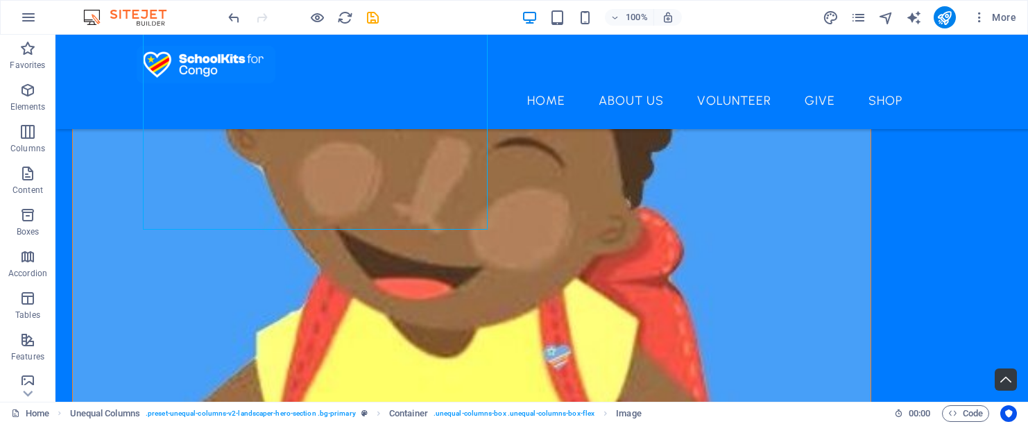
drag, startPoint x: 259, startPoint y: 144, endPoint x: 542, endPoint y: 200, distance: 287.8
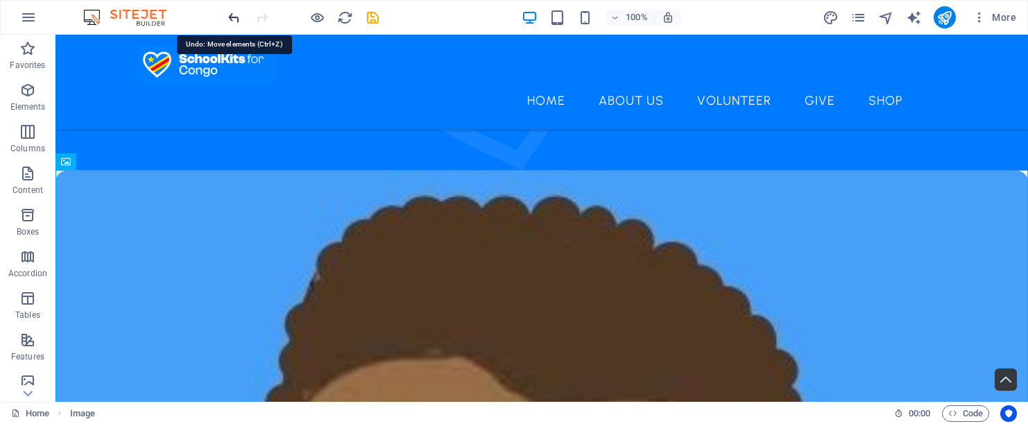
click at [227, 20] on icon "undo" at bounding box center [234, 18] width 16 height 16
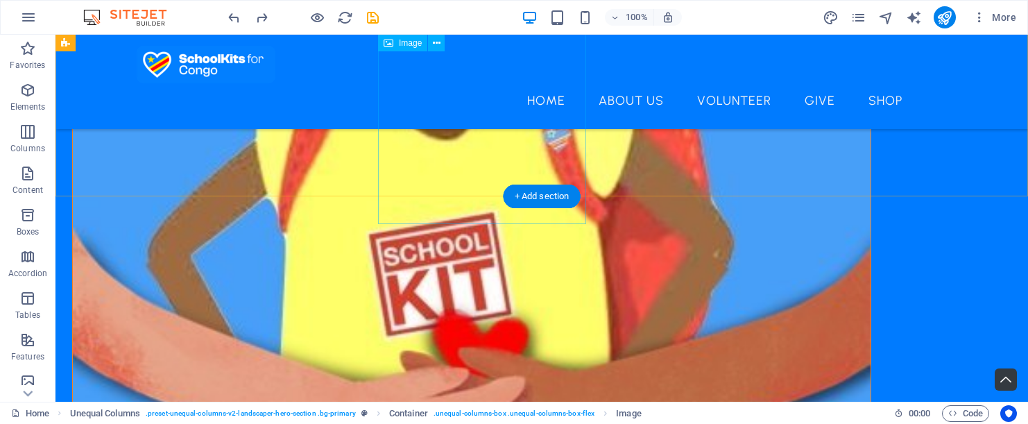
scroll to position [748, 0]
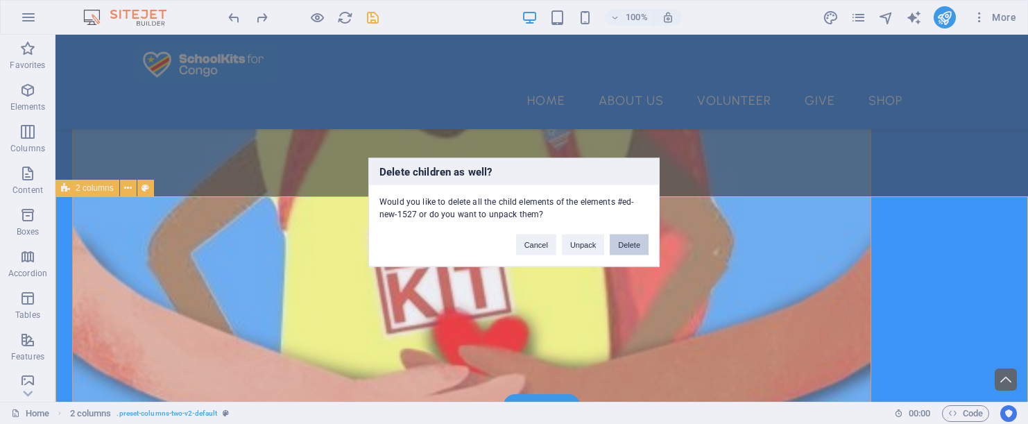
drag, startPoint x: 647, startPoint y: 250, endPoint x: 590, endPoint y: 214, distance: 66.4
click at [647, 250] on button "Delete" at bounding box center [629, 244] width 39 height 21
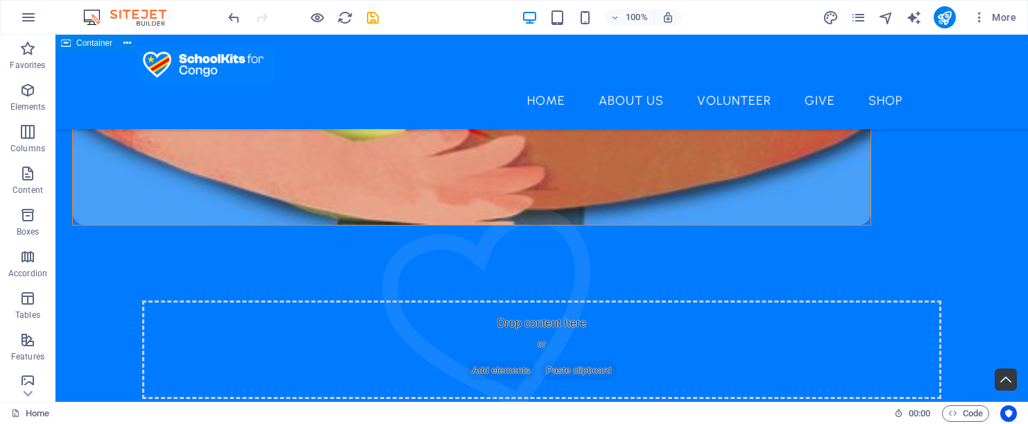
scroll to position [975, 0]
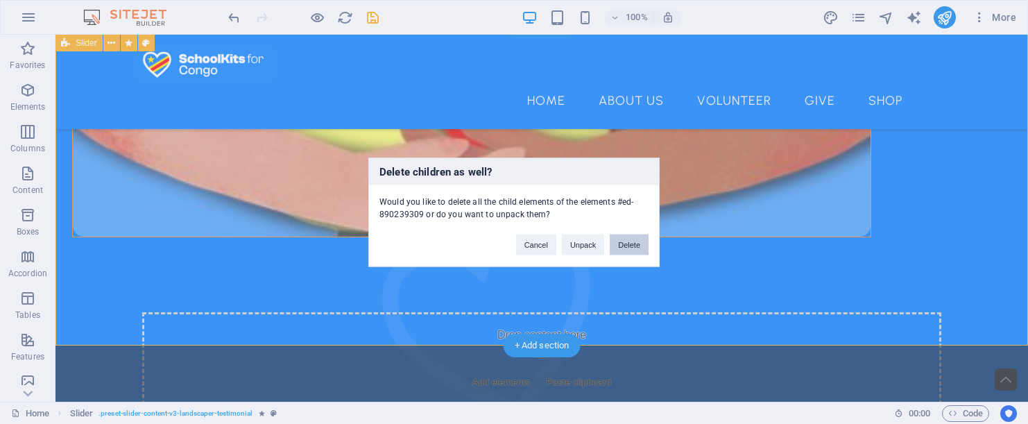
click at [624, 243] on button "Delete" at bounding box center [629, 244] width 39 height 21
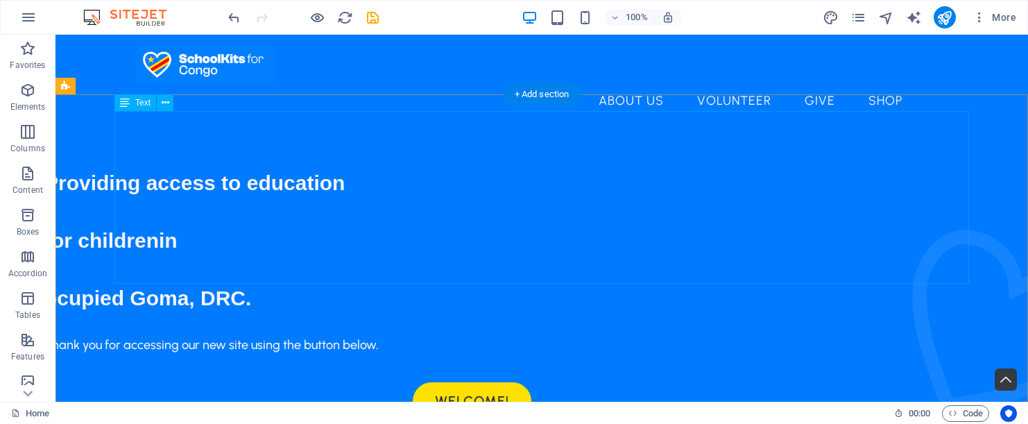
scroll to position [0, 0]
click at [450, 189] on div "Providing access to education for children in ocupied Goma, [GEOGRAPHIC_DATA]." at bounding box center [471, 232] width 855 height 173
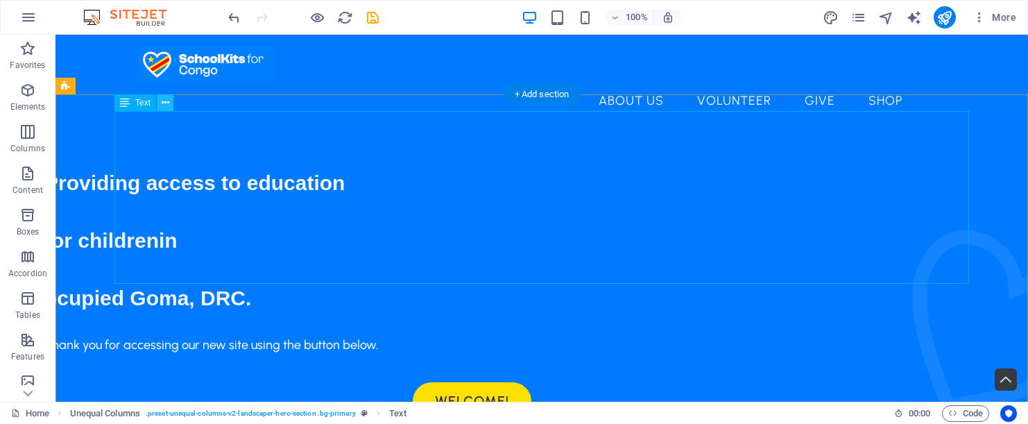
click at [169, 104] on button at bounding box center [165, 102] width 17 height 17
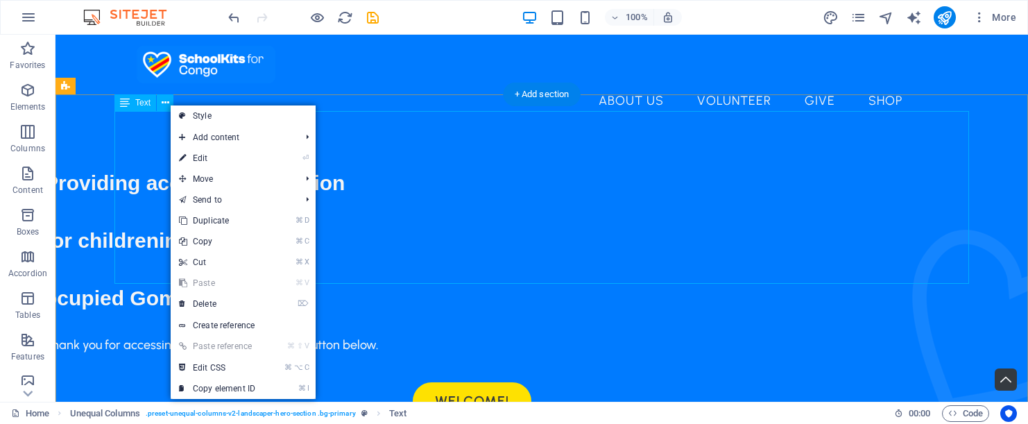
click at [125, 103] on icon at bounding box center [125, 102] width 10 height 17
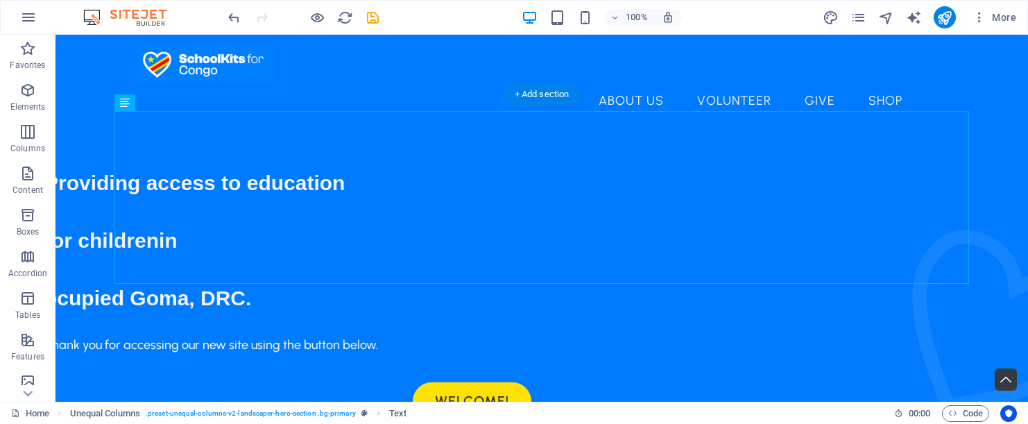
click at [361, 191] on div "Providing access to education for children in ocupied Goma, [GEOGRAPHIC_DATA]." at bounding box center [471, 232] width 855 height 173
click at [137, 85] on span "Unequal Columns" at bounding box center [109, 86] width 66 height 8
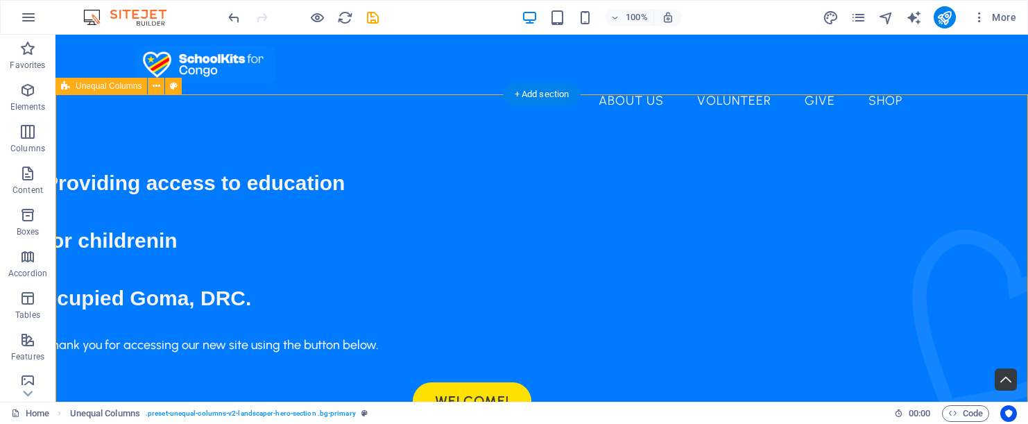
click at [131, 85] on span "Unequal Columns" at bounding box center [109, 86] width 66 height 8
select select "%"
select select "px"
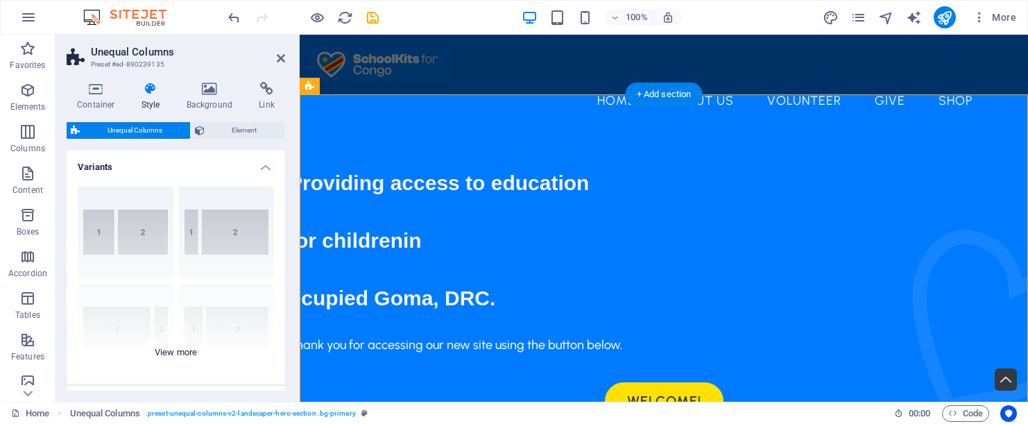
click at [130, 239] on div "[PHONE_NUMBER] [PHONE_NUMBER] 70-30 Default" at bounding box center [176, 280] width 219 height 208
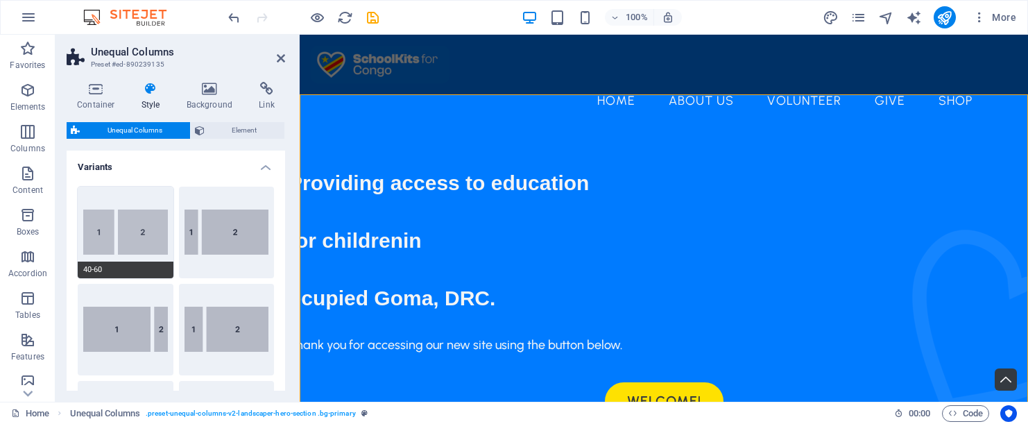
click at [160, 194] on button "40-60" at bounding box center [126, 233] width 96 height 92
type input "40"
type input "2"
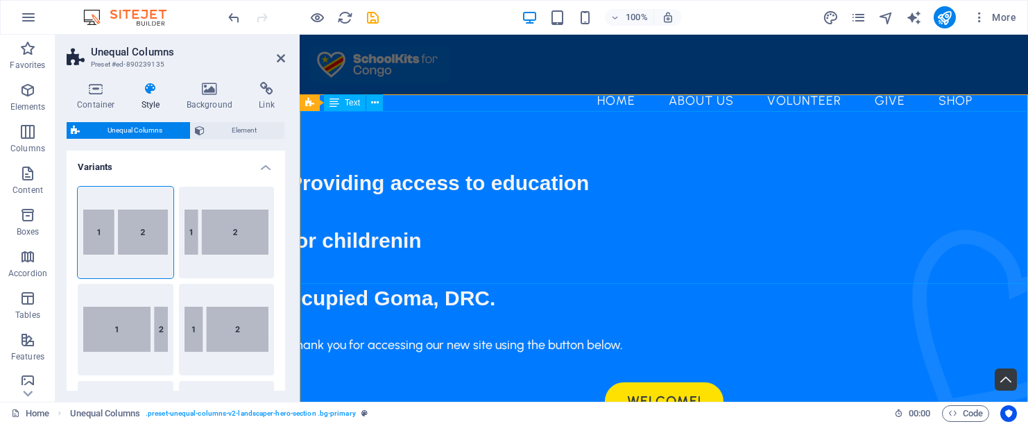
click at [368, 189] on div "Providing access to education for children in ocupied Goma, [GEOGRAPHIC_DATA]." at bounding box center [664, 232] width 751 height 173
click at [278, 57] on icon at bounding box center [281, 58] width 8 height 11
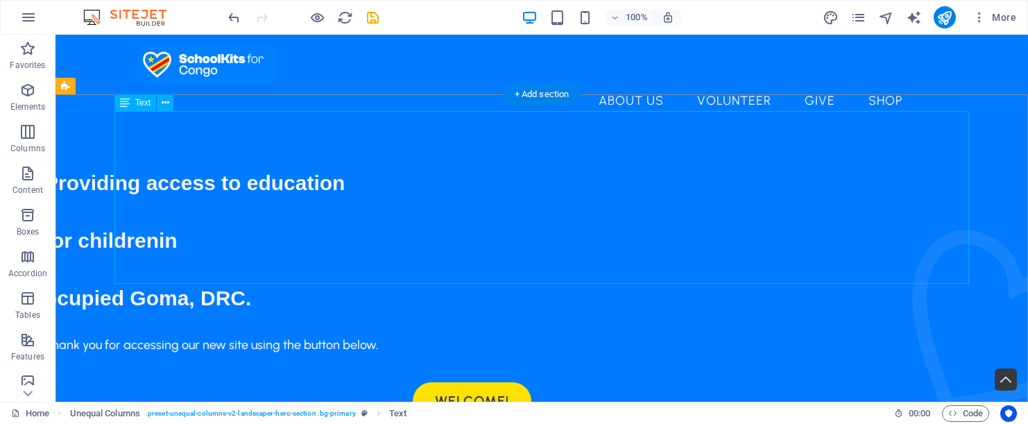
click at [366, 180] on div "Providing access to education for children in ocupied Goma, [GEOGRAPHIC_DATA]." at bounding box center [471, 232] width 855 height 173
click at [166, 103] on icon at bounding box center [166, 103] width 8 height 15
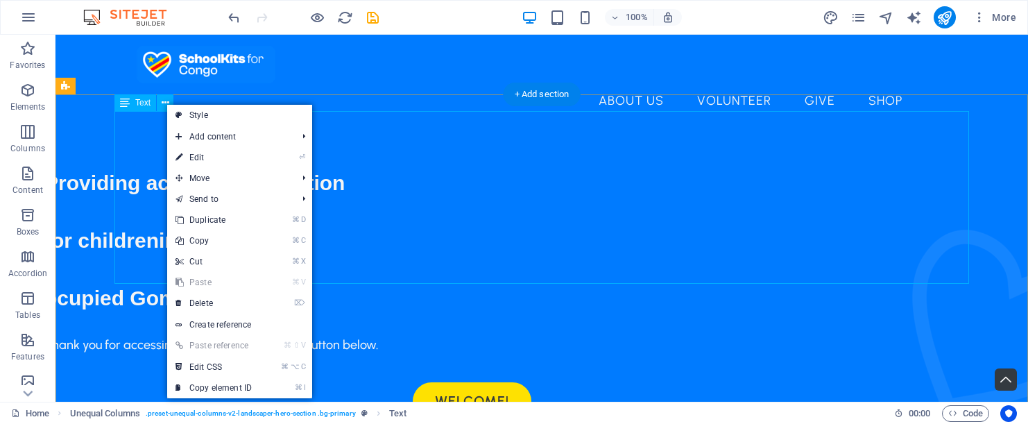
click at [138, 107] on span "Text" at bounding box center [142, 103] width 15 height 8
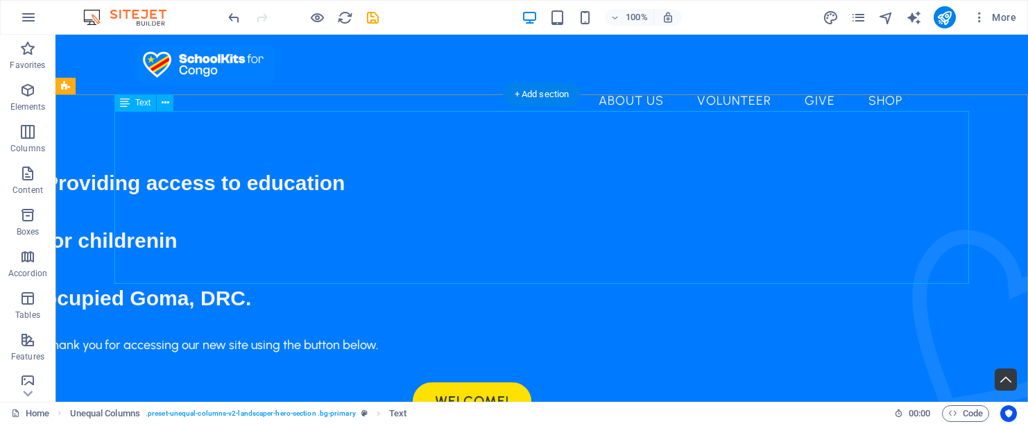
click at [138, 107] on span "Text" at bounding box center [142, 103] width 15 height 8
click at [124, 102] on icon at bounding box center [125, 102] width 10 height 17
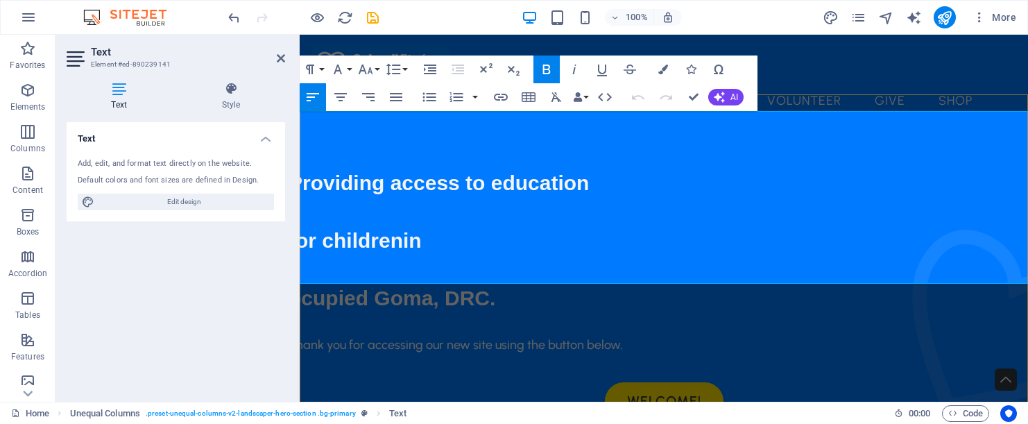
click at [124, 102] on h4 "Text" at bounding box center [122, 96] width 110 height 29
click at [384, 205] on span "for children in" at bounding box center [355, 231] width 133 height 53
click at [27, 214] on icon "button" at bounding box center [27, 215] width 17 height 17
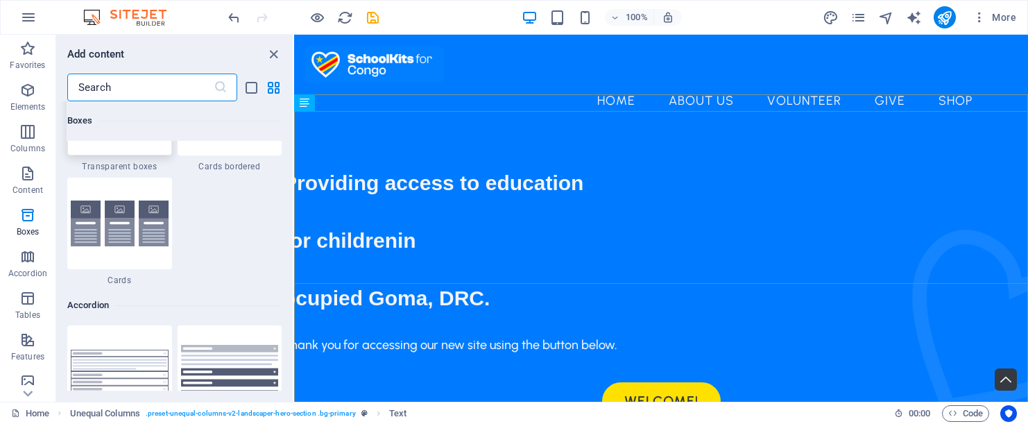
scroll to position [4249, 0]
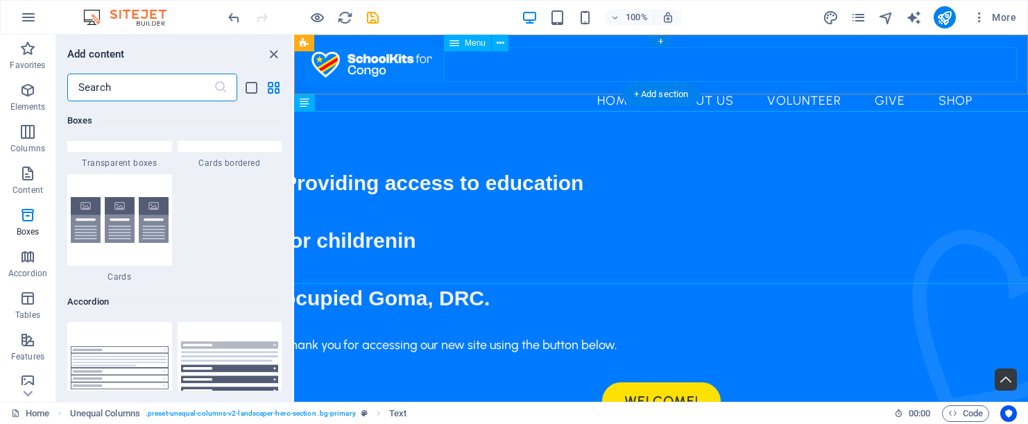
click at [544, 83] on nav "Home About US Volunteer Give Shop" at bounding box center [661, 100] width 712 height 35
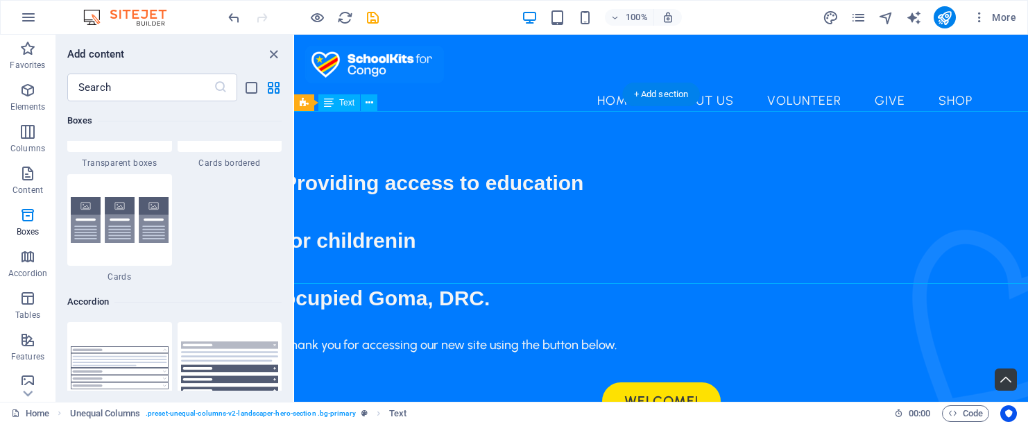
drag, startPoint x: 875, startPoint y: 164, endPoint x: 788, endPoint y: 190, distance: 90.6
click at [792, 187] on div "Providing access to education for children in ocupied Goma, [GEOGRAPHIC_DATA]." at bounding box center [661, 232] width 756 height 173
click at [709, 193] on div "Providing access to education for children in ocupied Goma, [GEOGRAPHIC_DATA]." at bounding box center [661, 232] width 756 height 173
